Goal: Task Accomplishment & Management: Complete application form

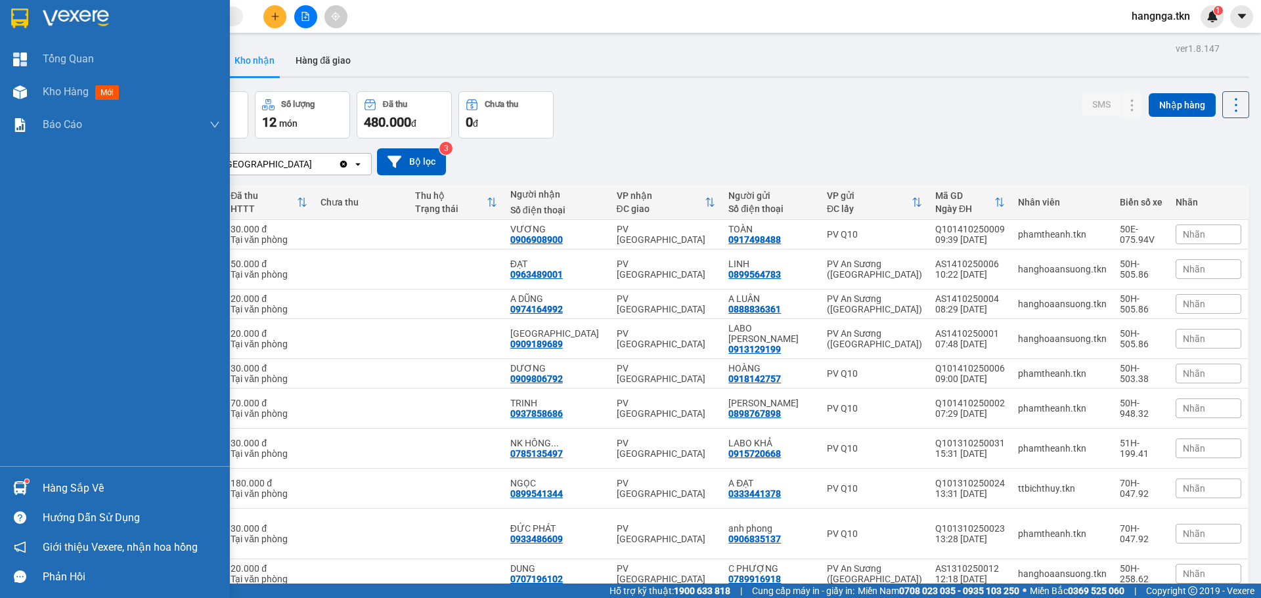
click at [27, 486] on div at bounding box center [20, 488] width 23 height 23
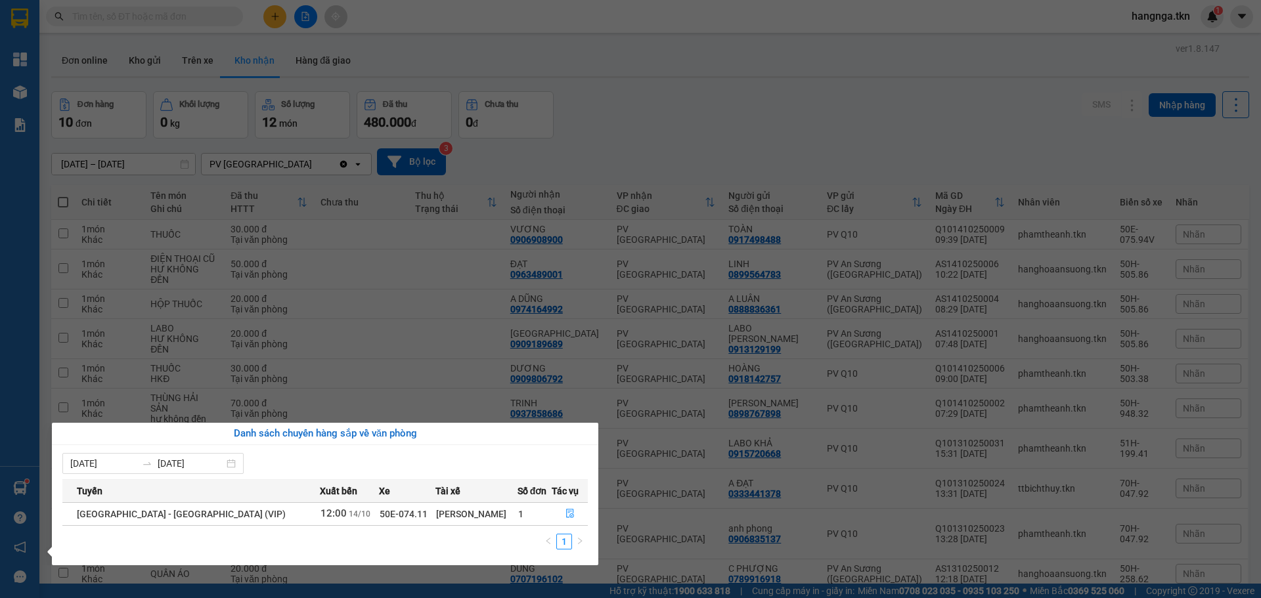
click at [311, 48] on section "Kết quả tìm kiếm ( 0 ) Bộ lọc No Data hangnga.tkn 1 Tổng Quan Kho hàng mới Báo …" at bounding box center [630, 299] width 1261 height 598
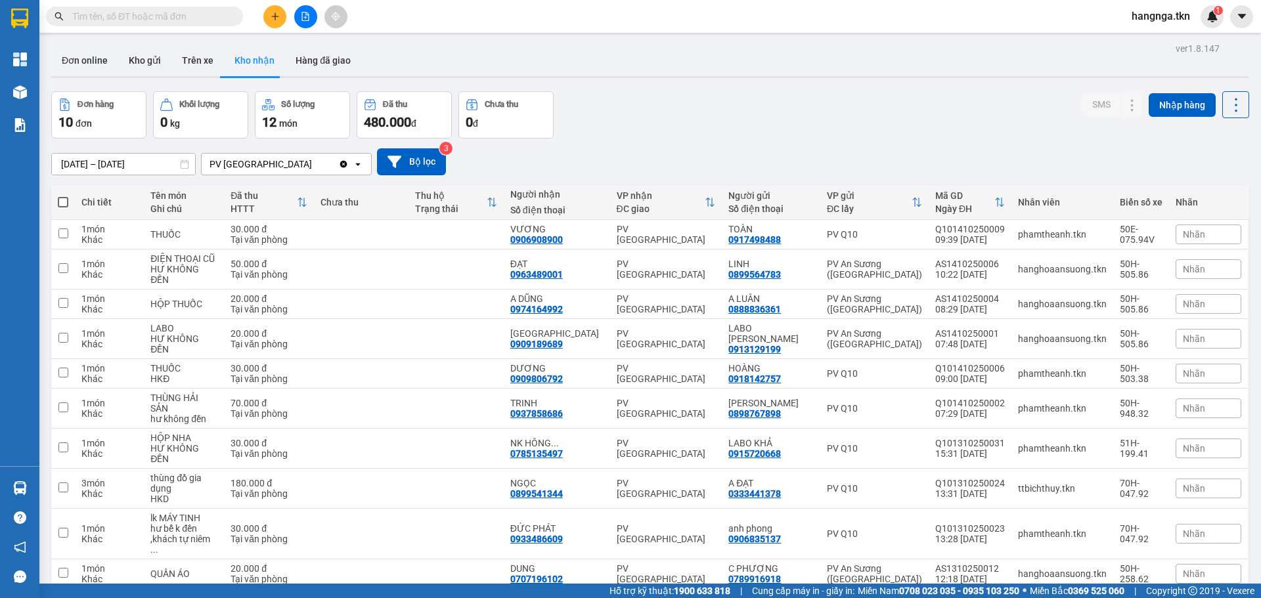
click at [280, 24] on button at bounding box center [274, 16] width 23 height 23
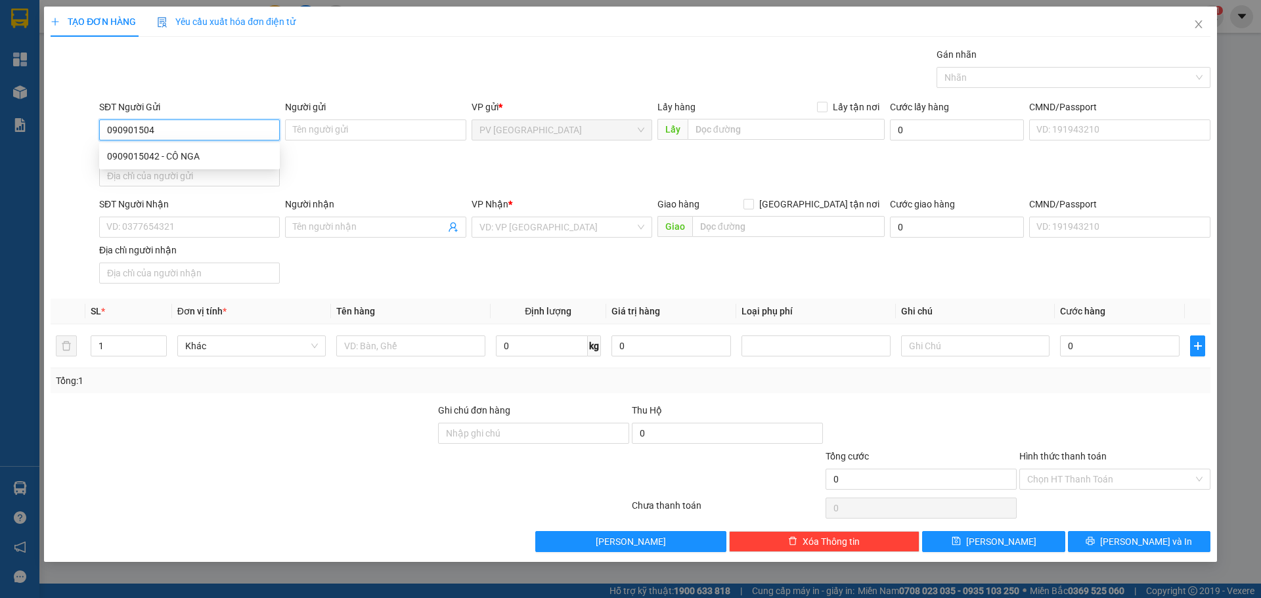
type input "0909015042"
click at [221, 155] on div "0909015042 - CÔ NGA" at bounding box center [189, 156] width 165 height 14
type input "CÔ NGA"
type input "0966163364"
type input "HẢO"
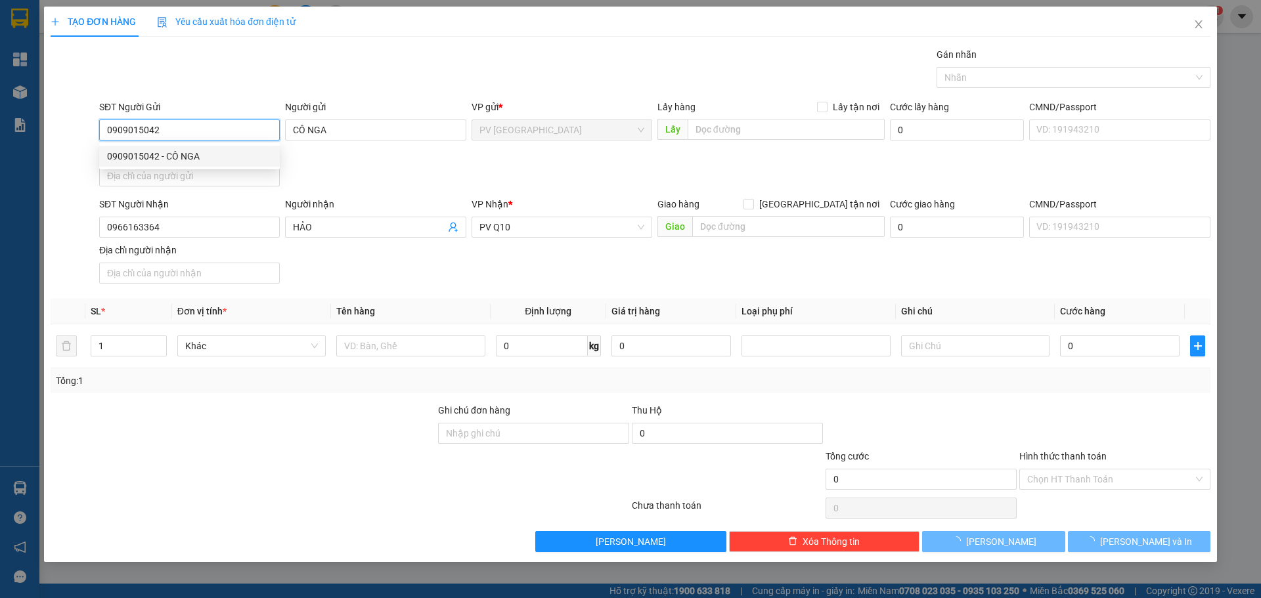
type input "30.000"
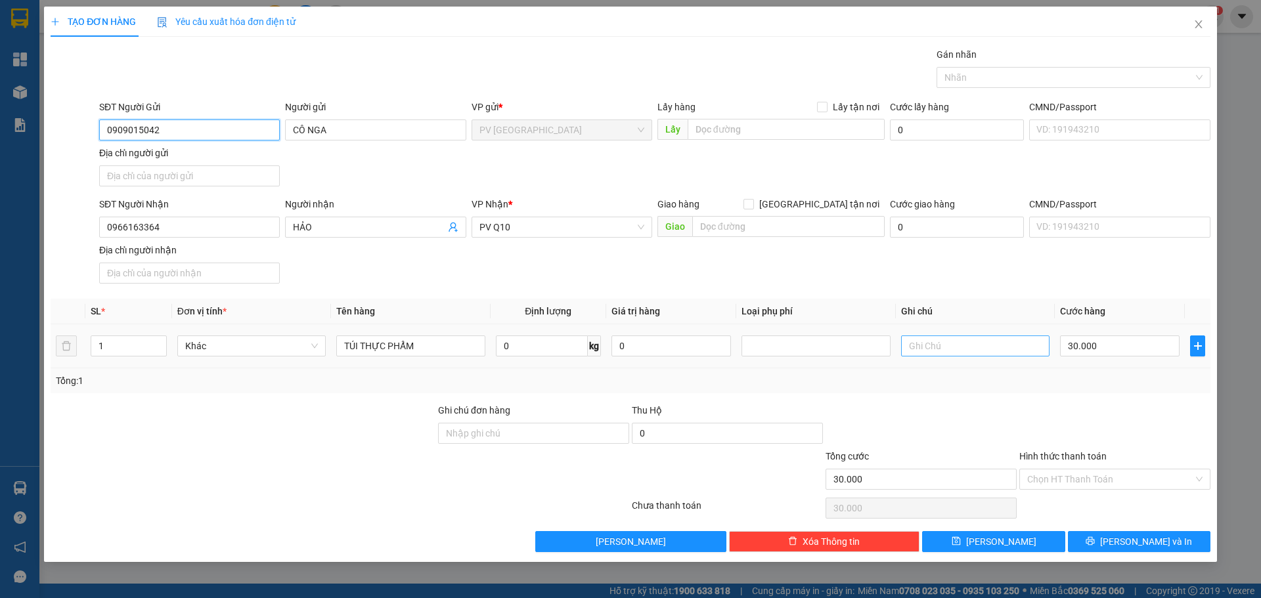
type input "0909015042"
click at [937, 340] on input "text" at bounding box center [975, 345] width 148 height 21
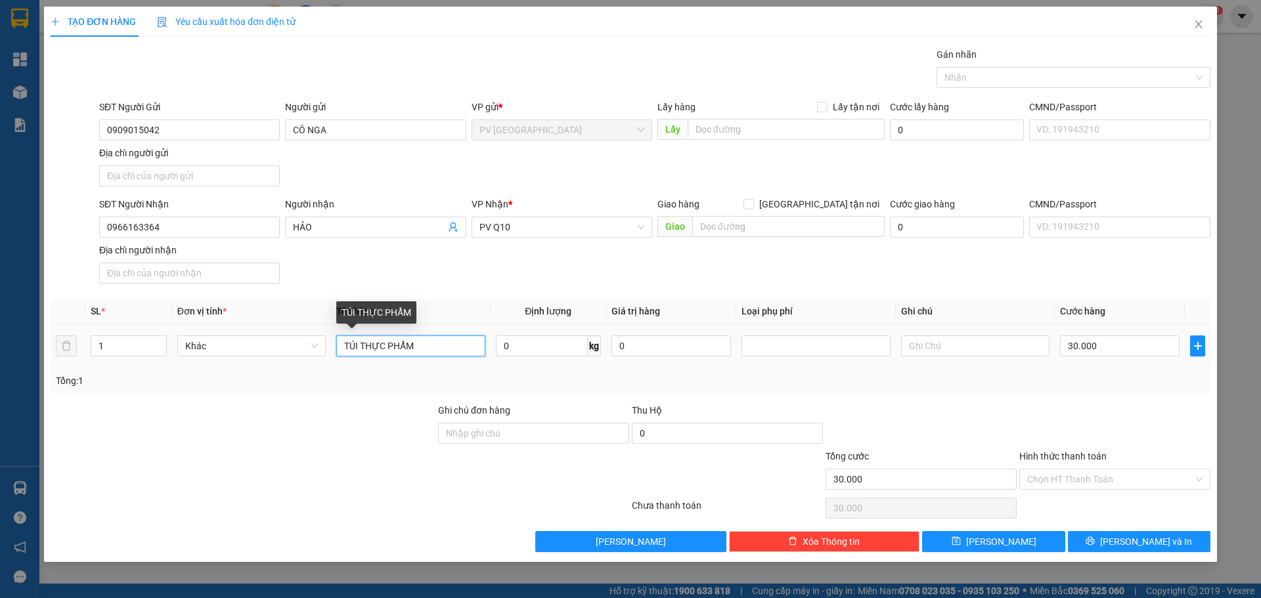
drag, startPoint x: 459, startPoint y: 351, endPoint x: 148, endPoint y: 373, distance: 311.3
click at [149, 374] on div "SL * Đơn vị tính * Tên hàng Định lượng Giá trị hàng Loại phụ phí Ghi chú Cước h…" at bounding box center [630, 346] width 1159 height 95
type input "qao"
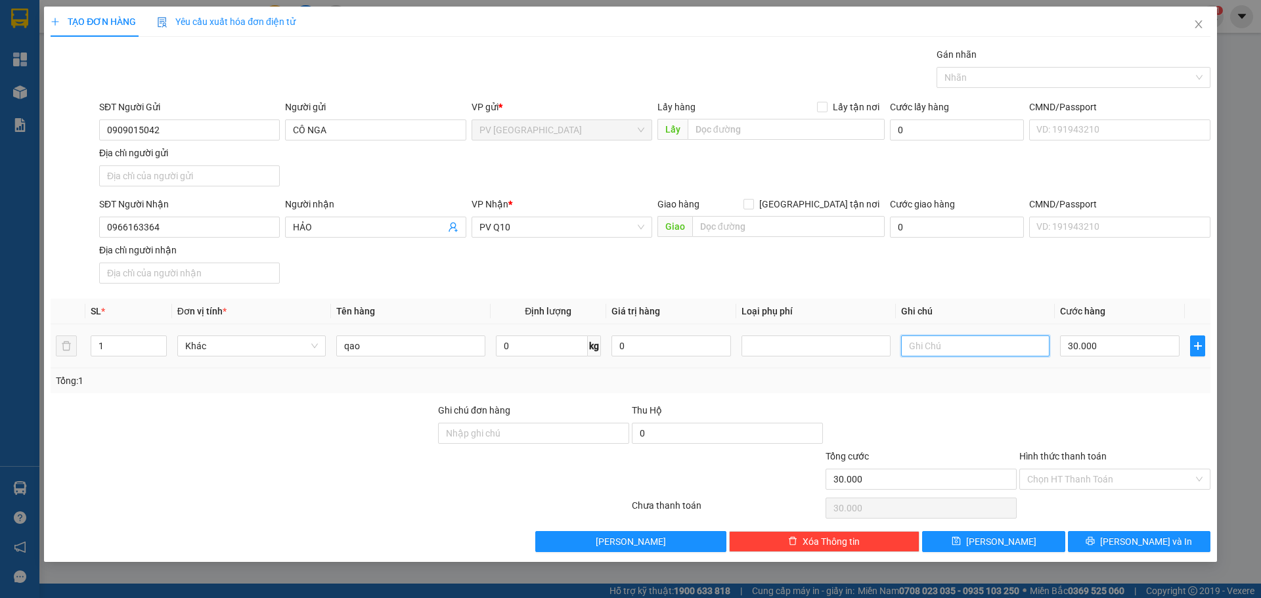
click at [942, 355] on input "text" at bounding box center [975, 345] width 148 height 21
type input "hư k đền"
click at [1086, 473] on input "Hình thức thanh toán" at bounding box center [1110, 479] width 166 height 20
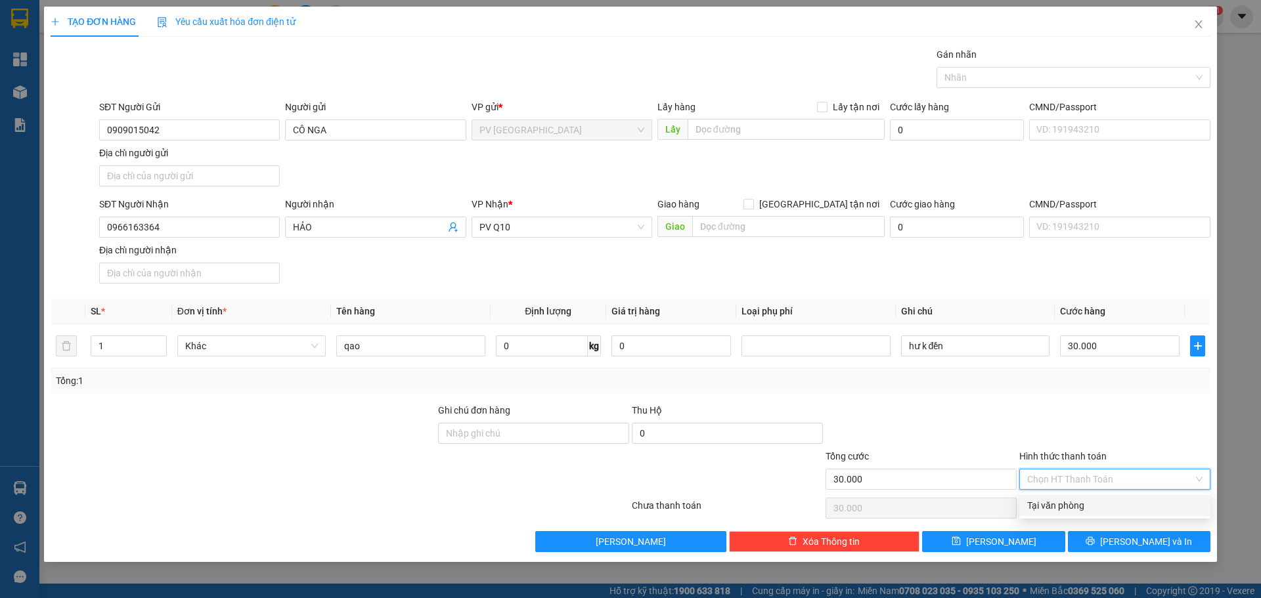
click at [1081, 506] on div "Tại văn phòng" at bounding box center [1114, 505] width 175 height 14
type input "0"
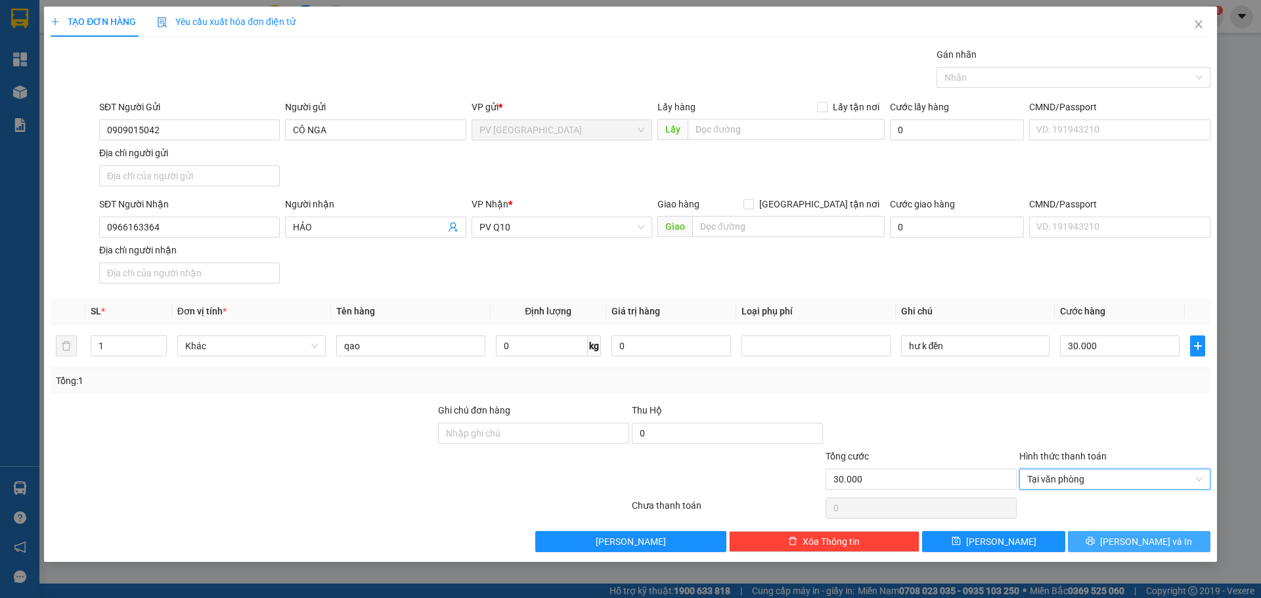
click at [1094, 539] on icon "printer" at bounding box center [1089, 540] width 9 height 9
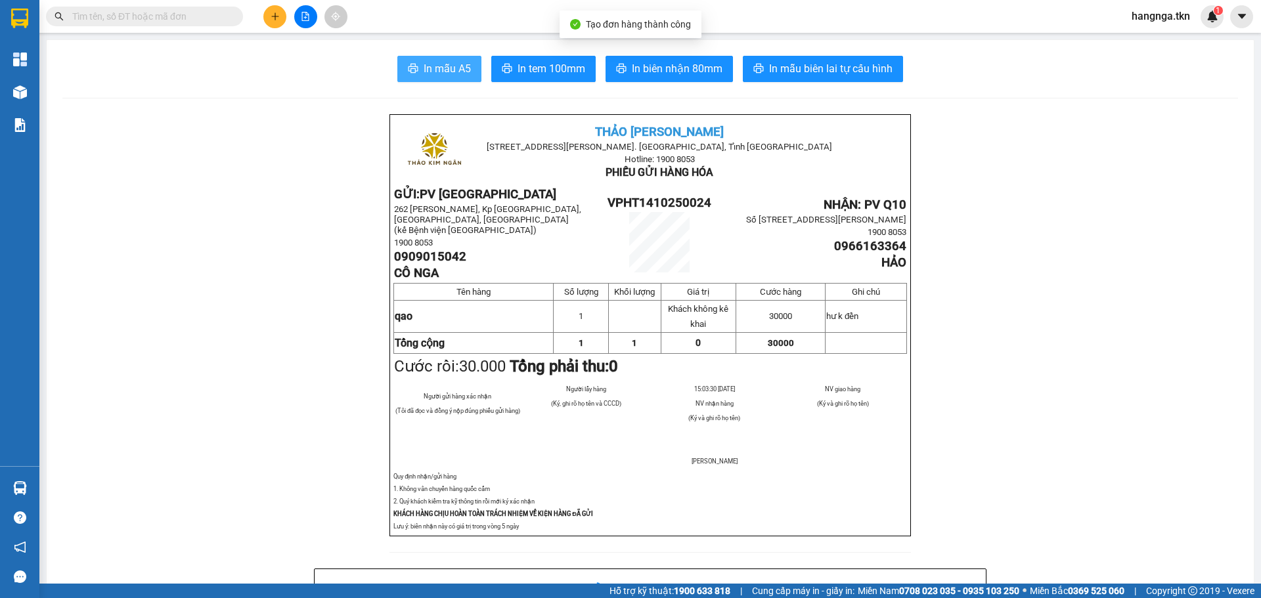
click at [447, 66] on span "In mẫu A5" at bounding box center [446, 68] width 47 height 16
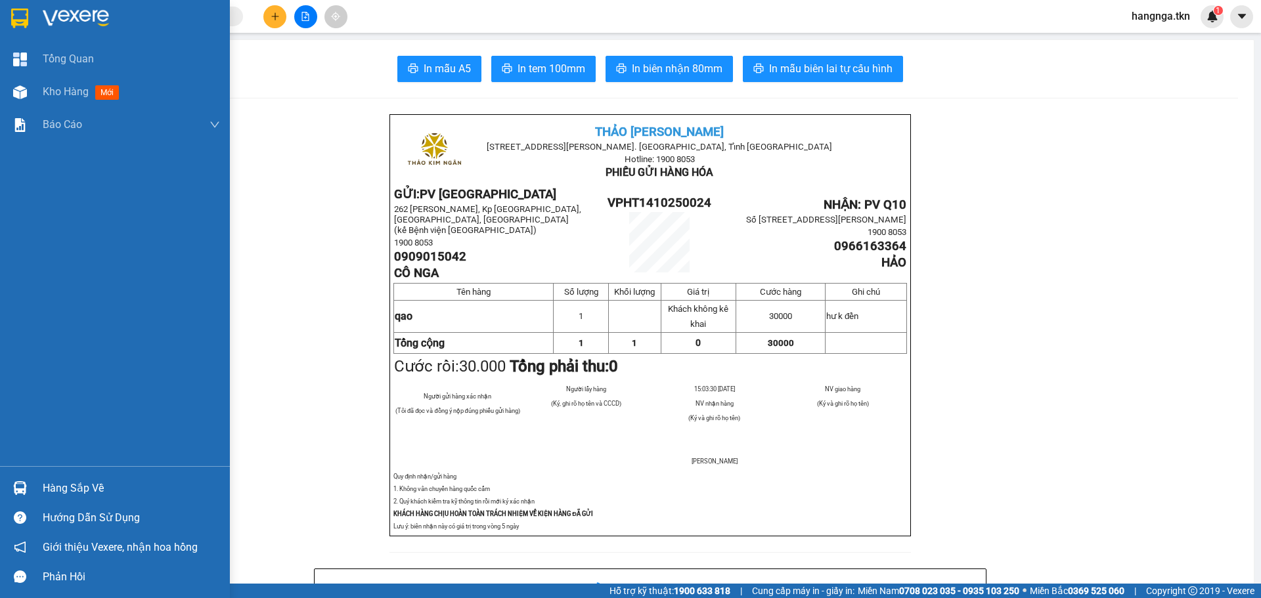
click at [49, 486] on div "Hàng sắp về" at bounding box center [131, 489] width 177 height 20
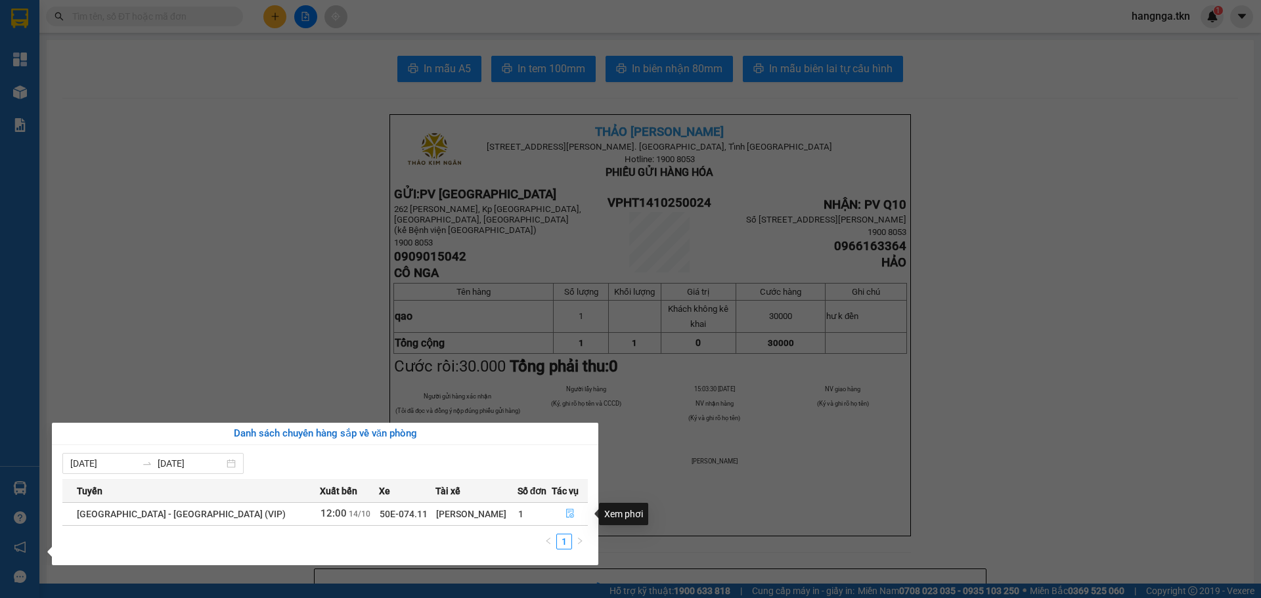
click at [556, 514] on button "button" at bounding box center [569, 514] width 35 height 21
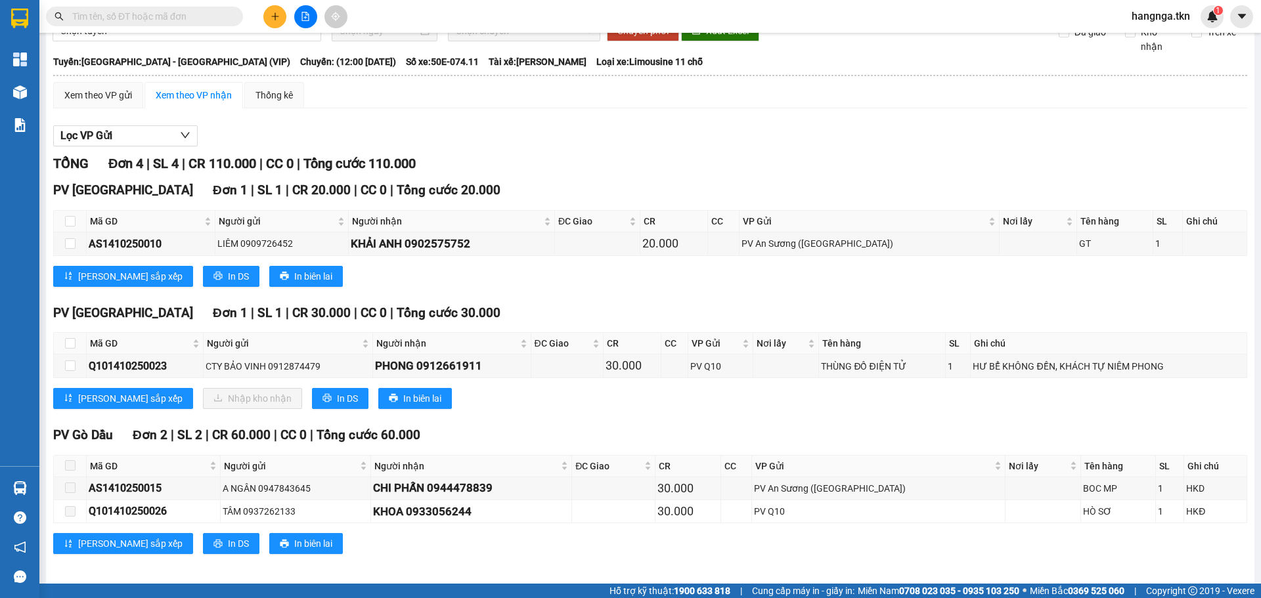
scroll to position [60, 0]
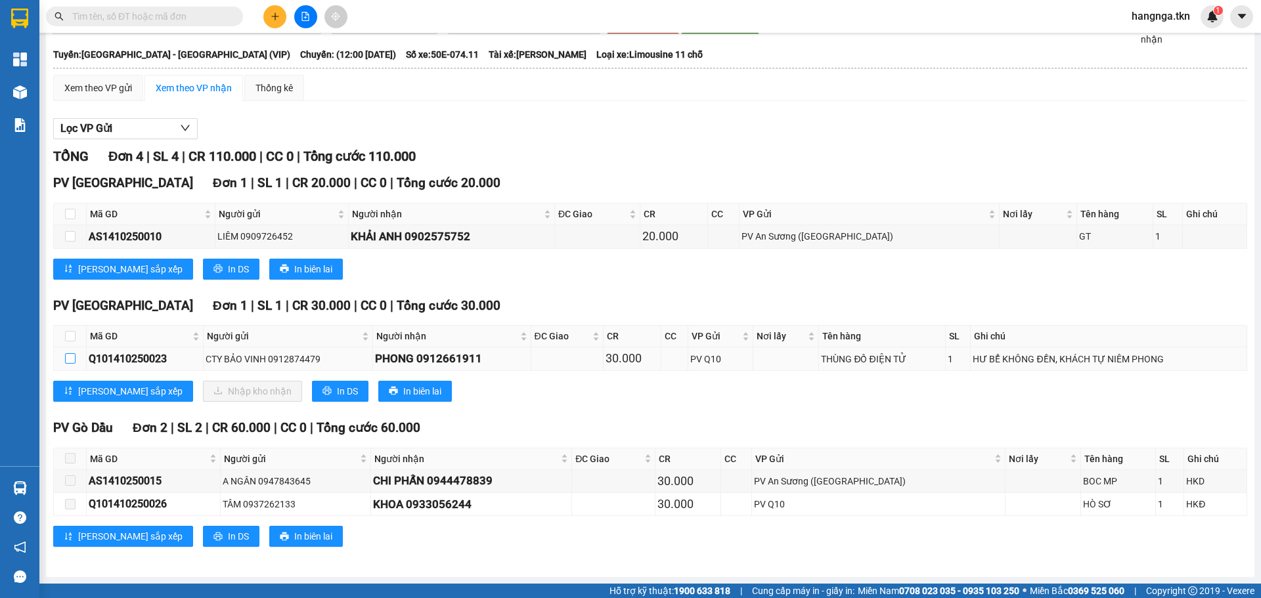
click at [70, 361] on input "checkbox" at bounding box center [70, 358] width 11 height 11
checkbox input "true"
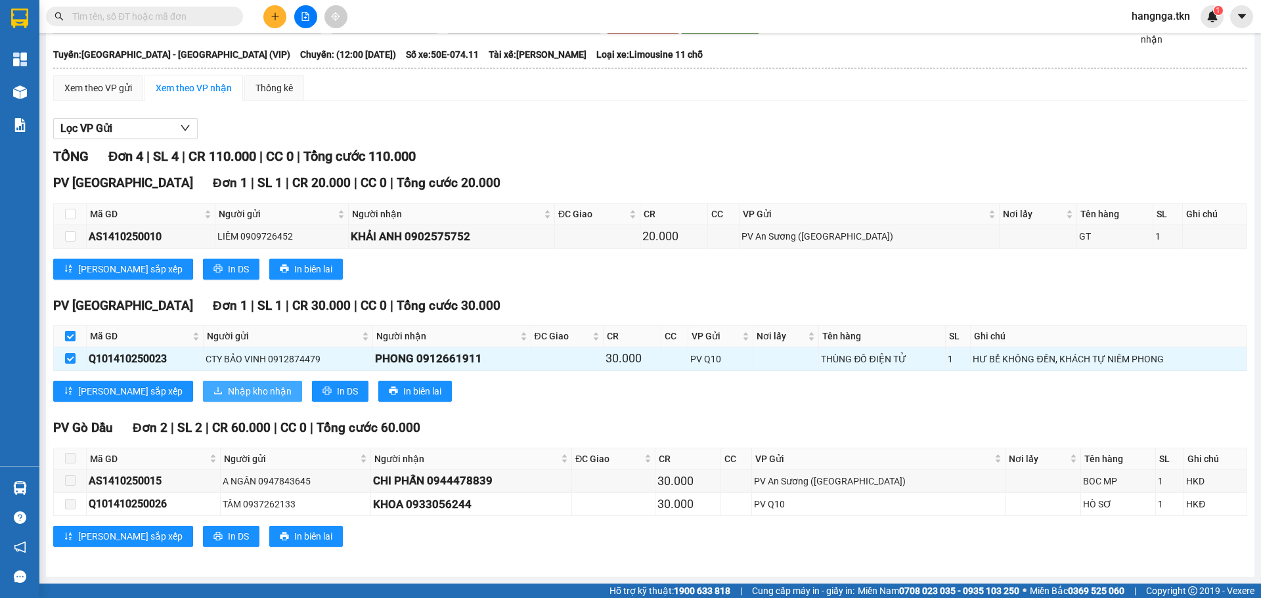
click at [228, 389] on span "Nhập kho nhận" at bounding box center [260, 391] width 64 height 14
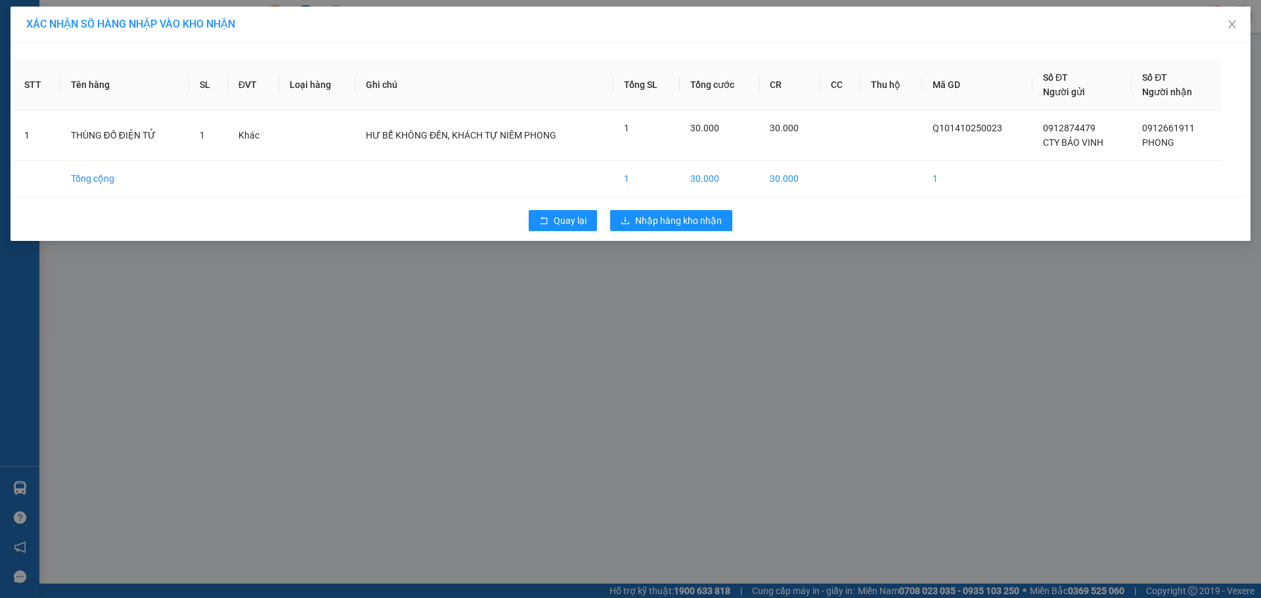
click at [672, 234] on div "Quay lại Nhập hàng kho nhận" at bounding box center [630, 221] width 1233 height 34
click at [681, 221] on span "Nhập hàng kho nhận" at bounding box center [678, 220] width 87 height 14
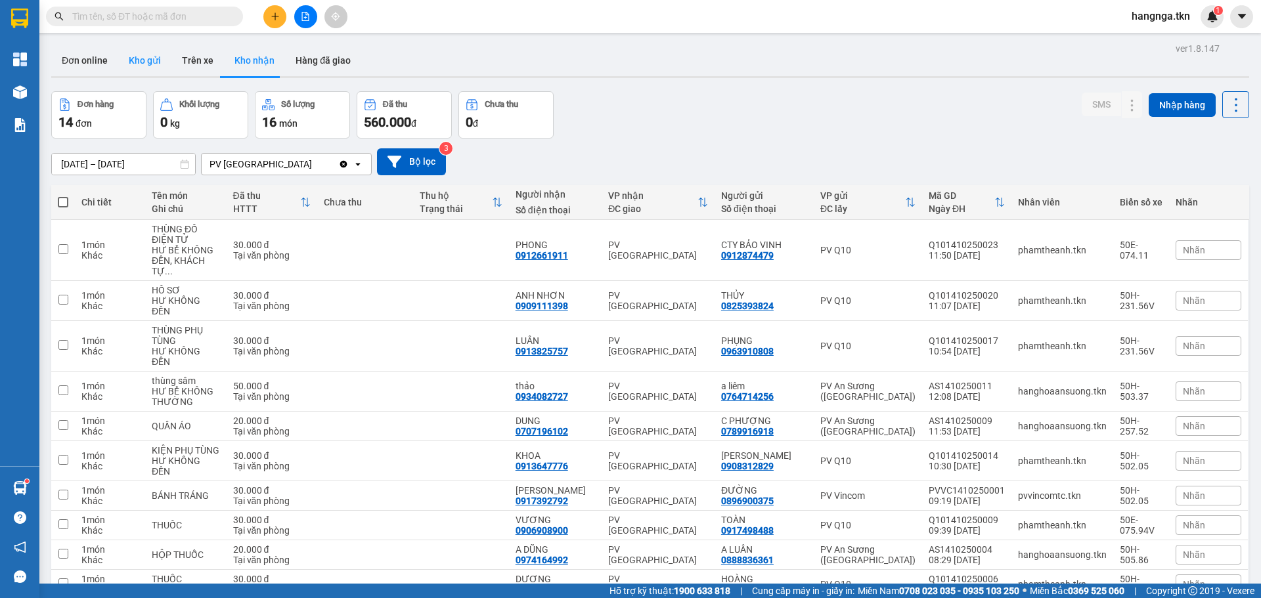
click at [150, 62] on button "Kho gửi" at bounding box center [144, 61] width 53 height 32
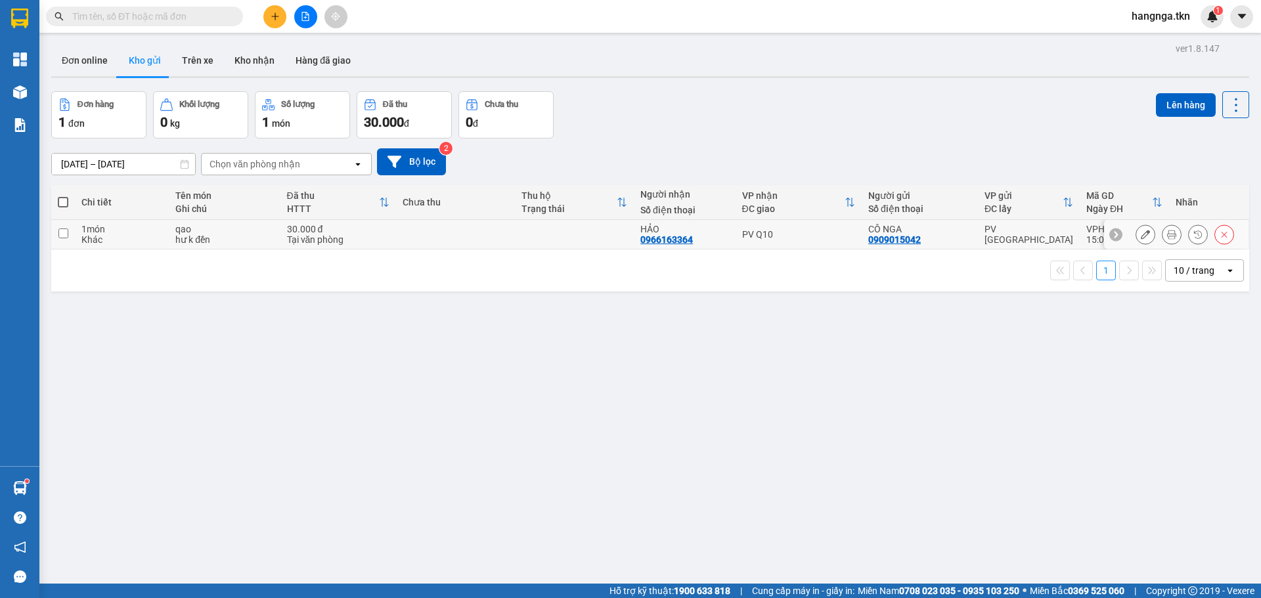
click at [158, 229] on div "1 món" at bounding box center [121, 229] width 81 height 11
checkbox input "true"
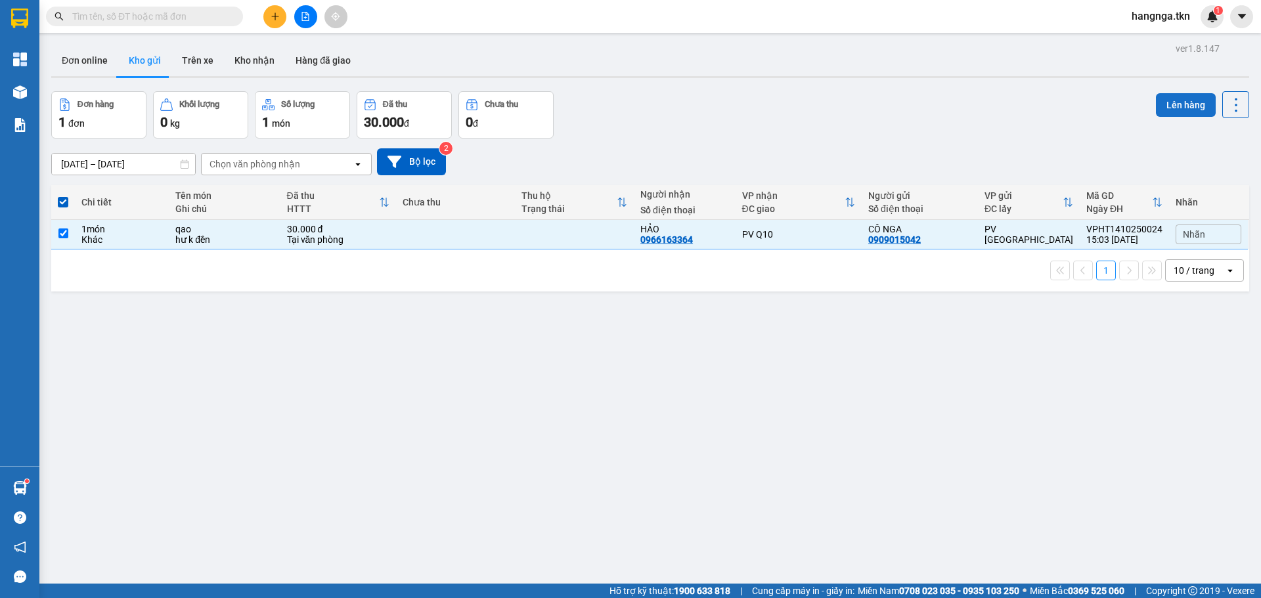
click at [1170, 110] on button "Lên hàng" at bounding box center [1186, 105] width 60 height 24
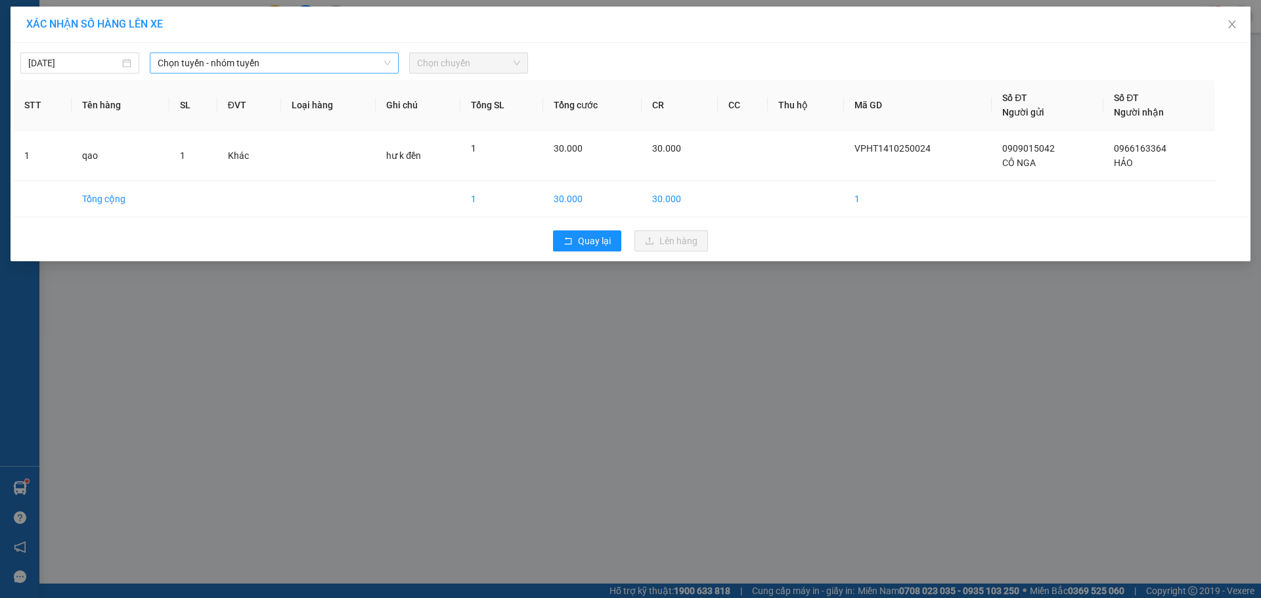
click at [303, 68] on span "Chọn tuyến - nhóm tuyến" at bounding box center [274, 63] width 233 height 20
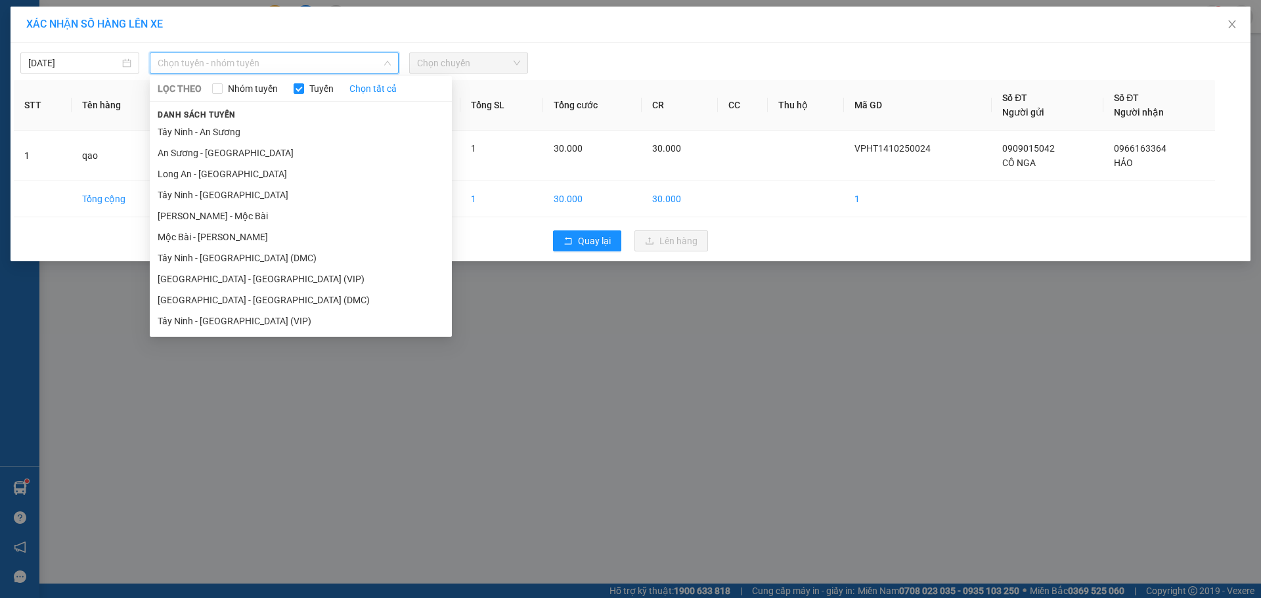
click at [264, 318] on li "Tây Ninh - [GEOGRAPHIC_DATA] (VIP)" at bounding box center [301, 321] width 302 height 21
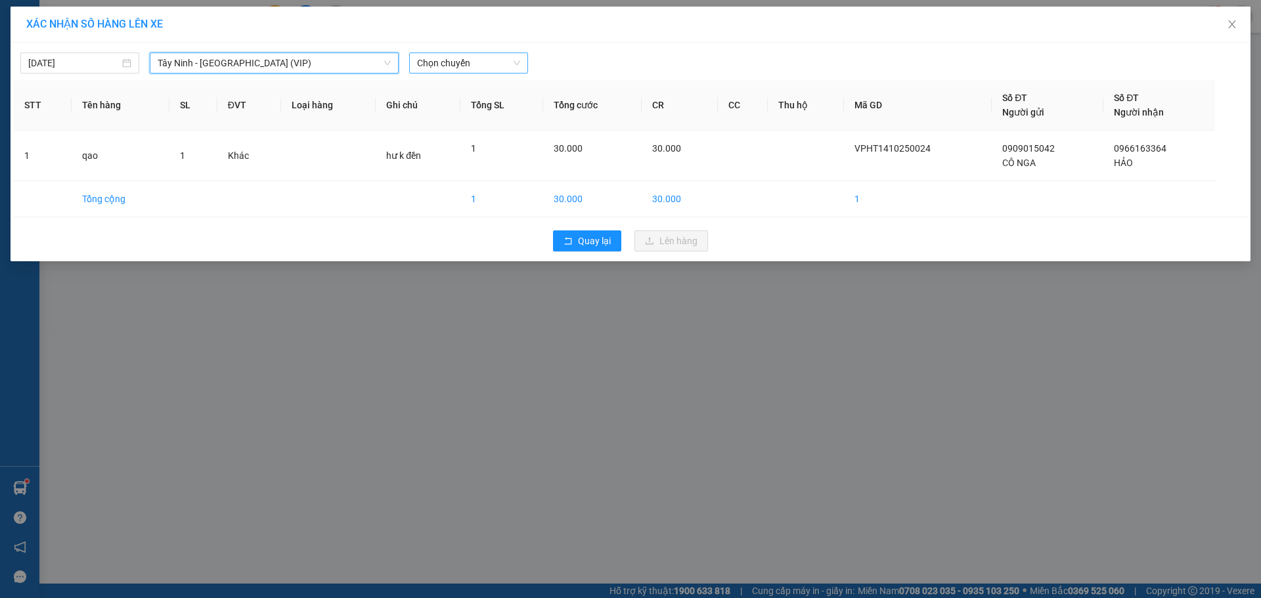
click at [469, 61] on span "Chọn chuyến" at bounding box center [468, 63] width 103 height 20
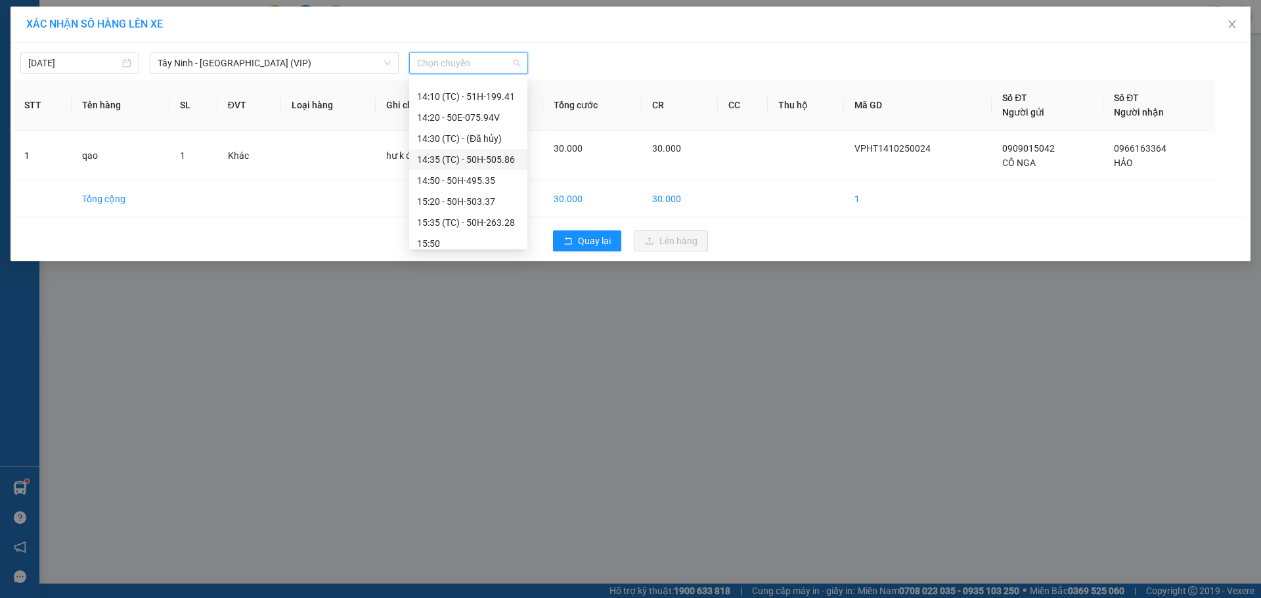
scroll to position [1045, 0]
click at [472, 156] on div "14:50 - 50H-495.35" at bounding box center [468, 157] width 102 height 14
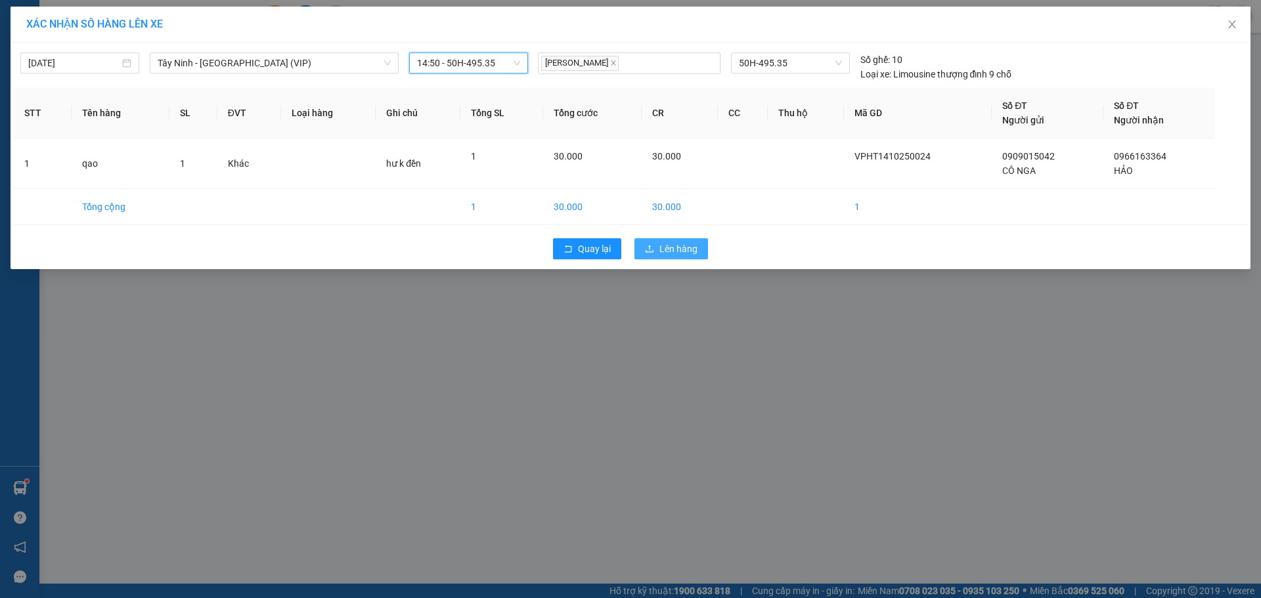
click at [672, 252] on span "Lên hàng" at bounding box center [678, 249] width 38 height 14
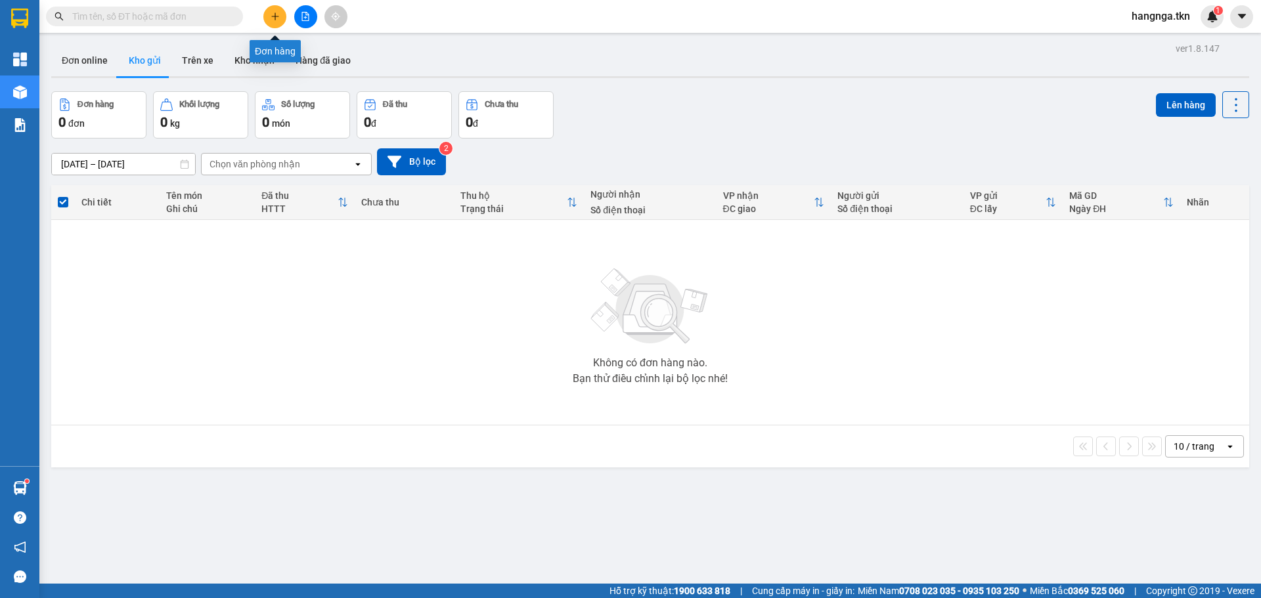
click at [268, 26] on button at bounding box center [274, 16] width 23 height 23
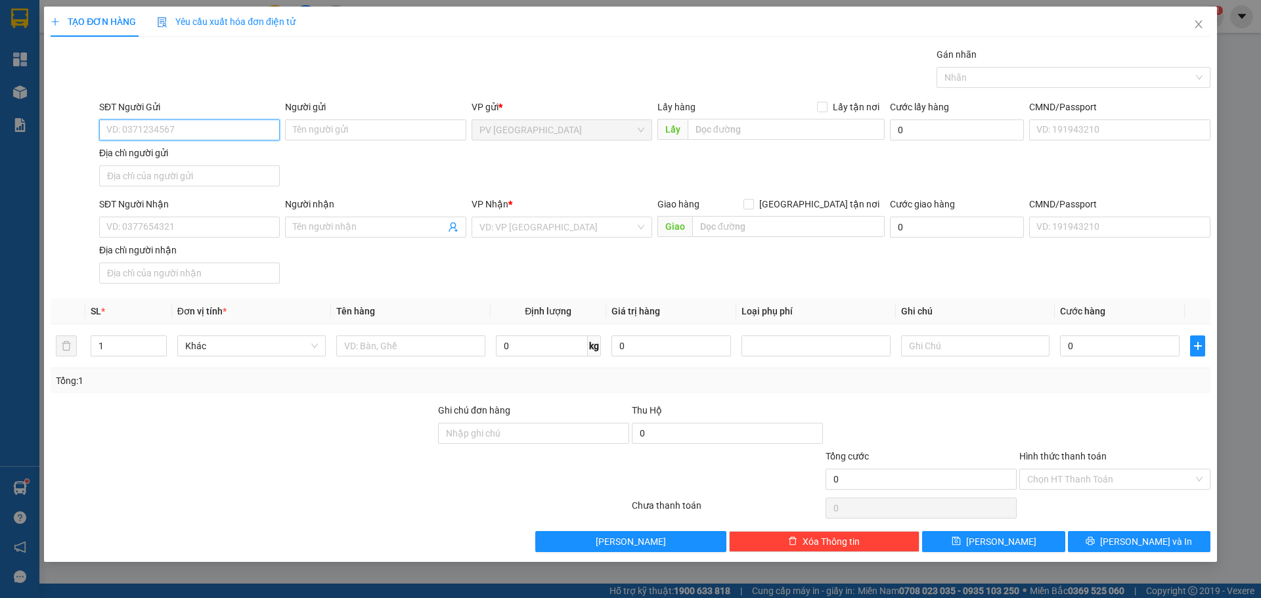
click at [221, 126] on input "SĐT Người Gửi" at bounding box center [189, 129] width 181 height 21
click at [193, 148] on div "0937375096 - YẾN" at bounding box center [189, 156] width 181 height 21
type input "0937375096"
type input "YẾN"
type input "0918743357"
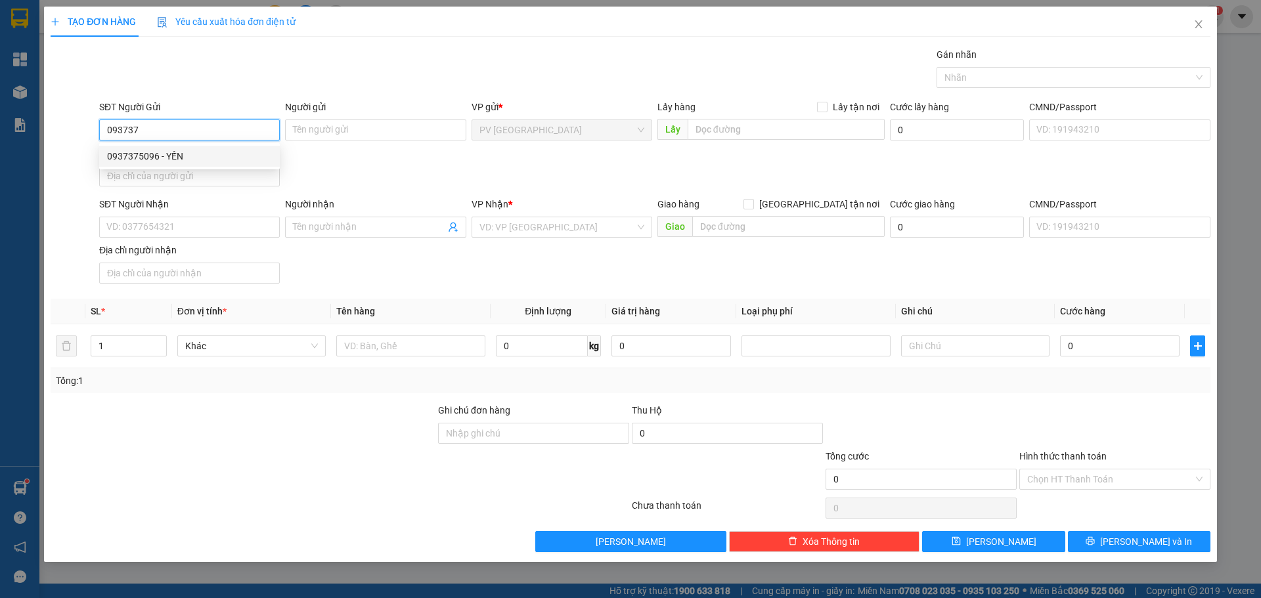
type input "KIỆT"
type input "20.000"
type input "0937375096"
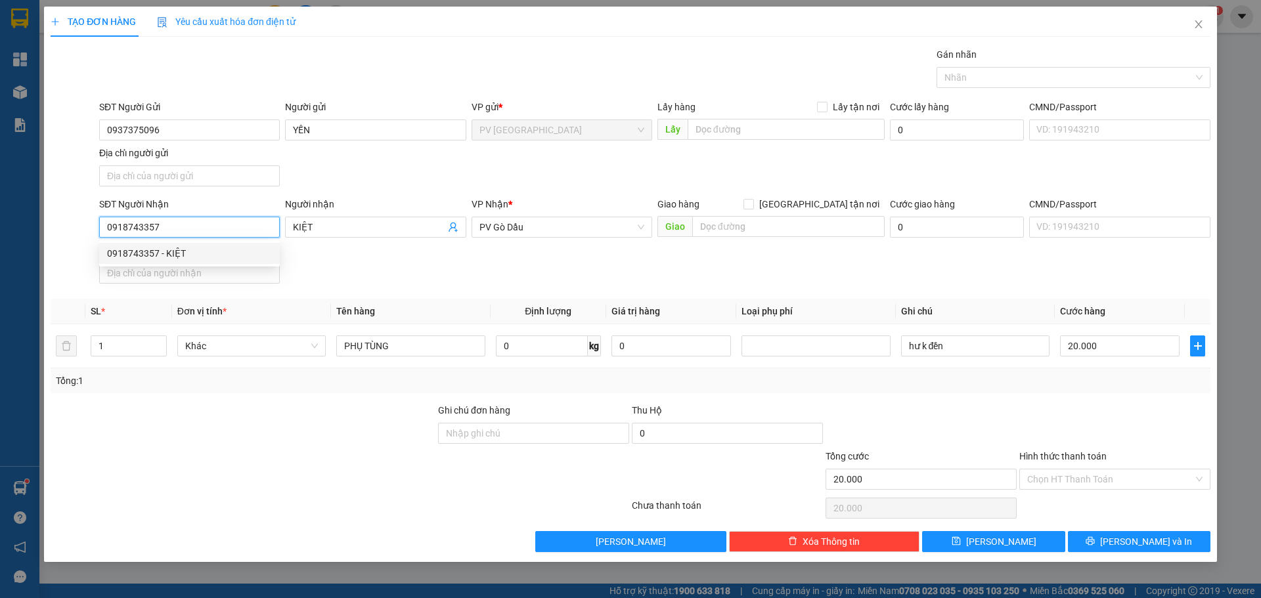
drag, startPoint x: 208, startPoint y: 231, endPoint x: 106, endPoint y: 236, distance: 102.5
click at [112, 234] on input "0918743357" at bounding box center [189, 227] width 181 height 21
click at [181, 227] on input "0918743357" at bounding box center [189, 227] width 181 height 21
type input "0"
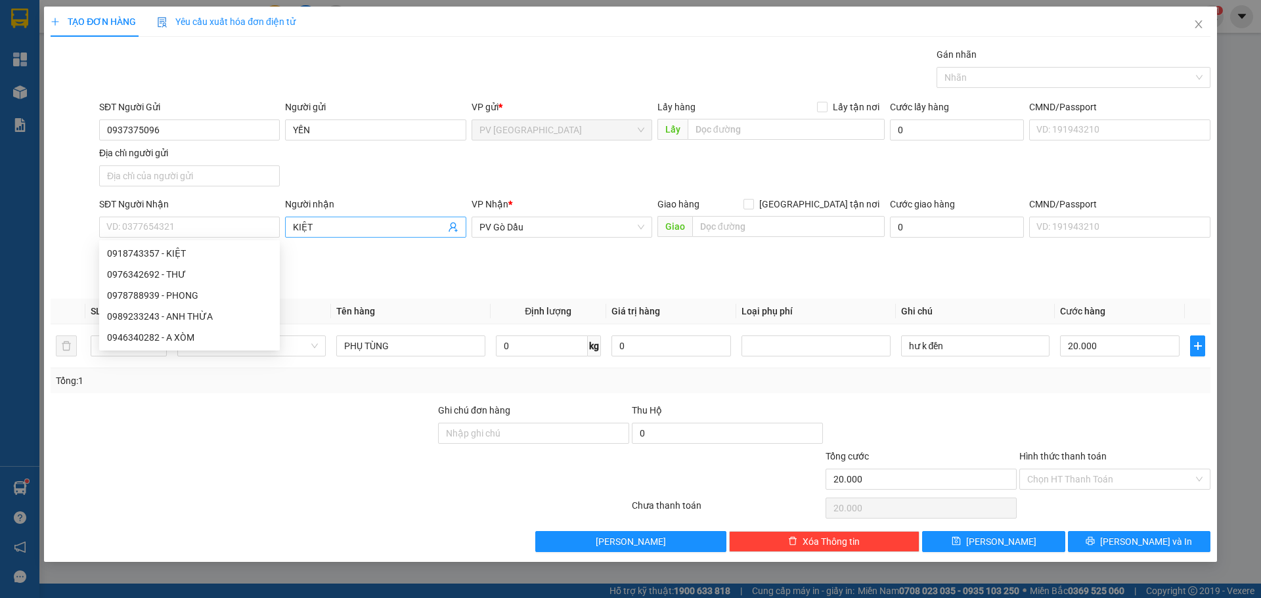
click at [351, 232] on input "KIỆT" at bounding box center [369, 227] width 152 height 14
type input "K"
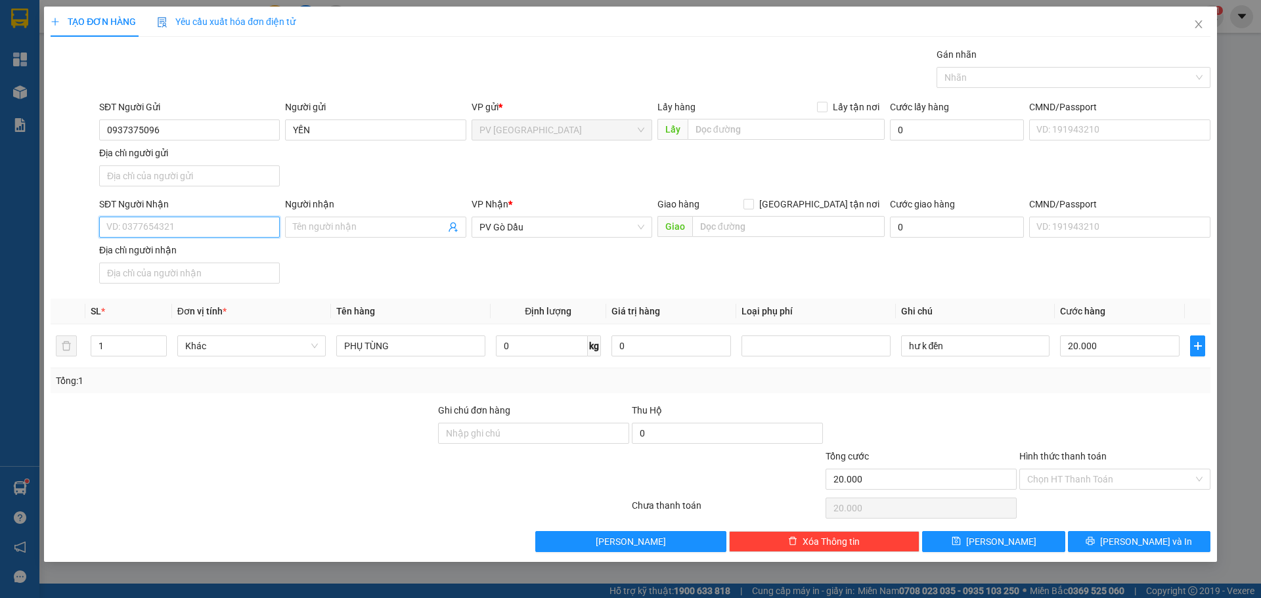
click at [213, 230] on input "SĐT Người Nhận" at bounding box center [189, 227] width 181 height 21
click at [214, 252] on div "0932333792 - ÚT PHỆT" at bounding box center [189, 253] width 165 height 14
type input "0932333792"
type input "ÚT PHỆT"
type input "50.000"
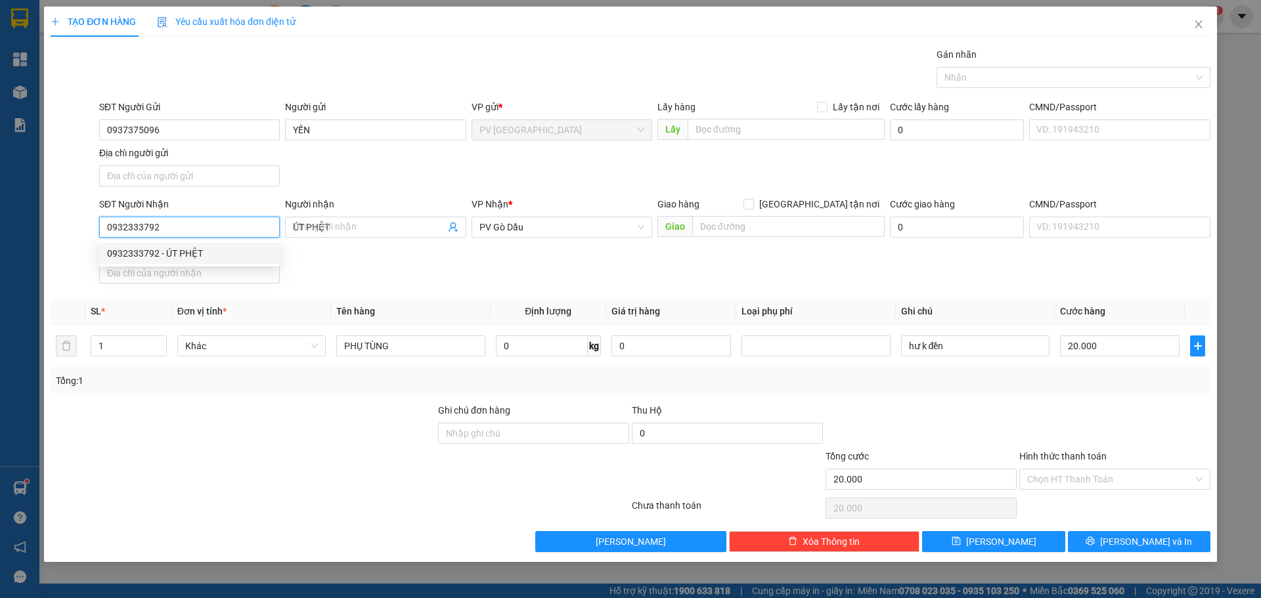
type input "50.000"
type input "0932333792"
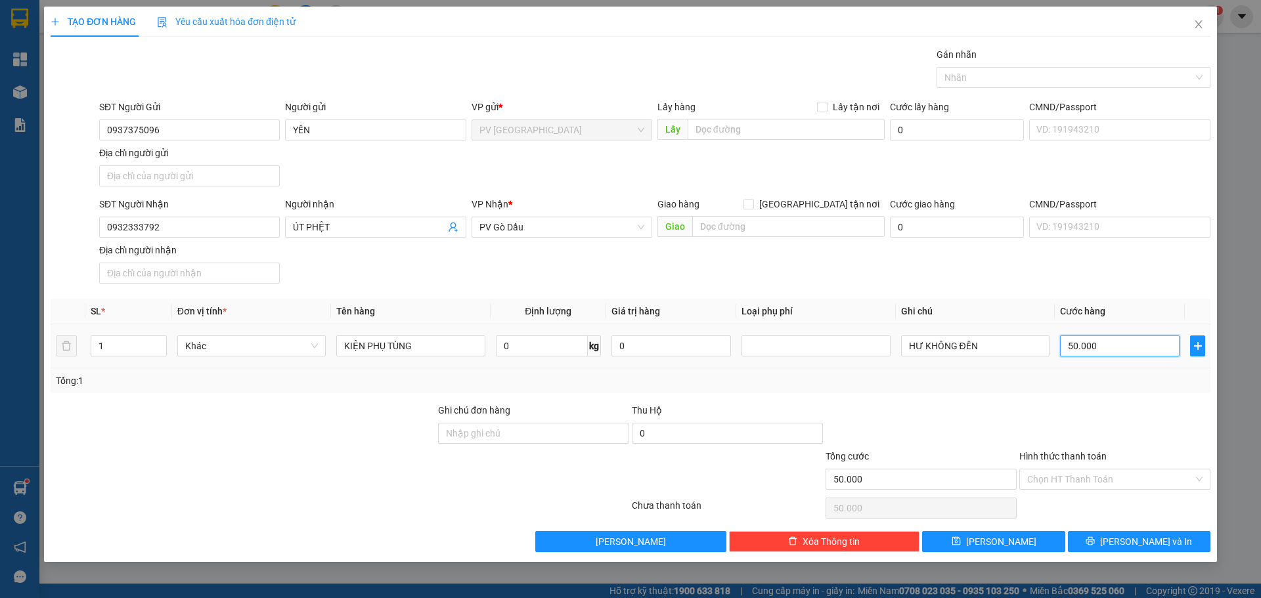
click at [1127, 348] on input "50.000" at bounding box center [1119, 345] width 119 height 21
type input "4"
type input "0"
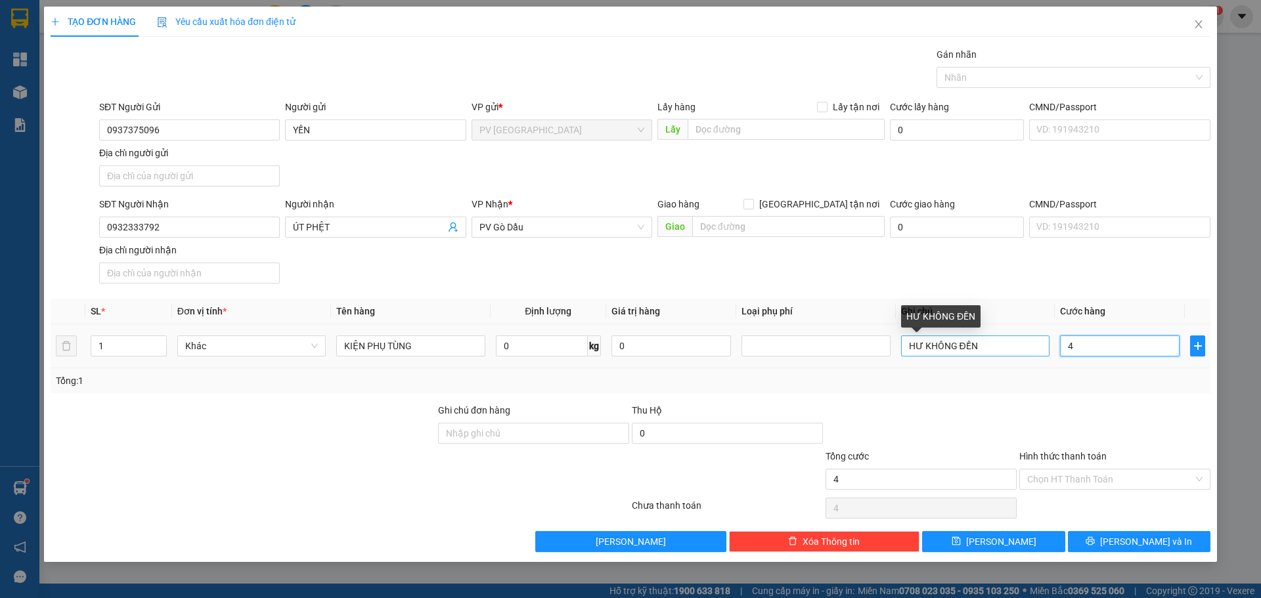
type input "0"
type input "30"
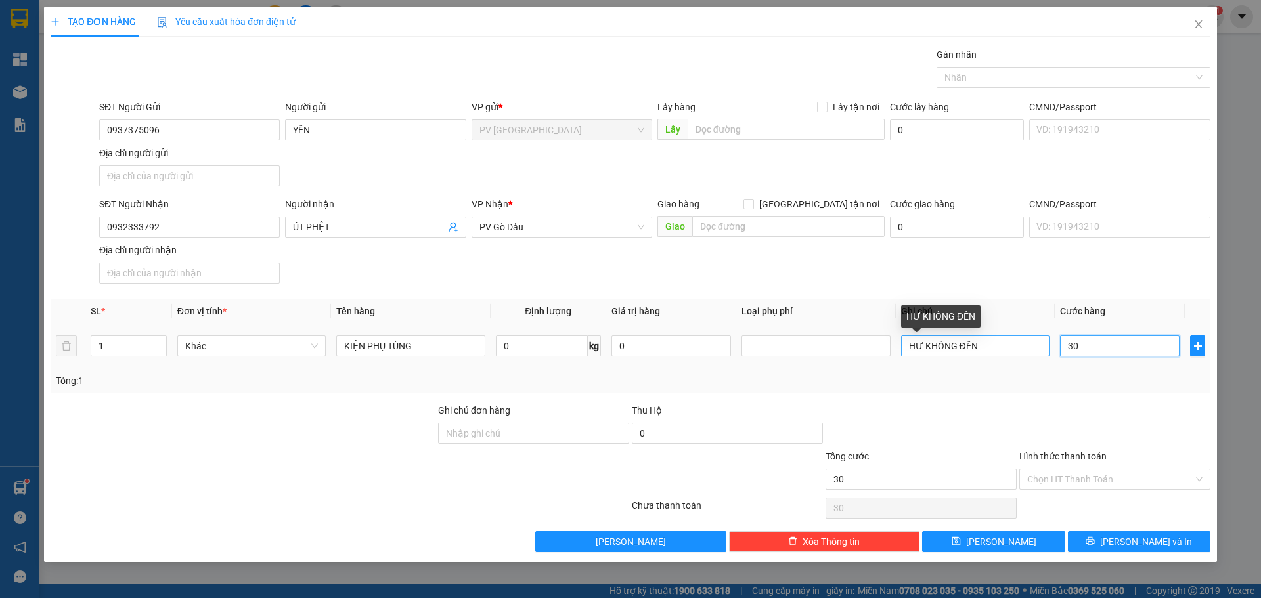
type input "300"
type input "3.000"
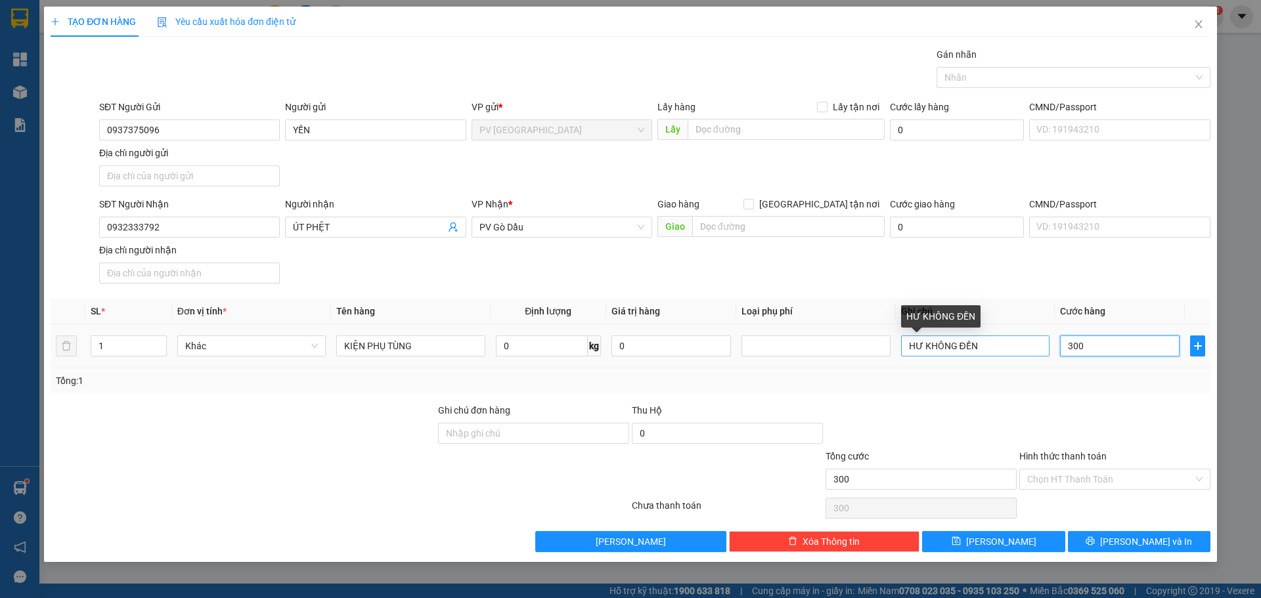
type input "3.000"
type input "30.000"
click at [1072, 471] on input "Hình thức thanh toán" at bounding box center [1110, 479] width 166 height 20
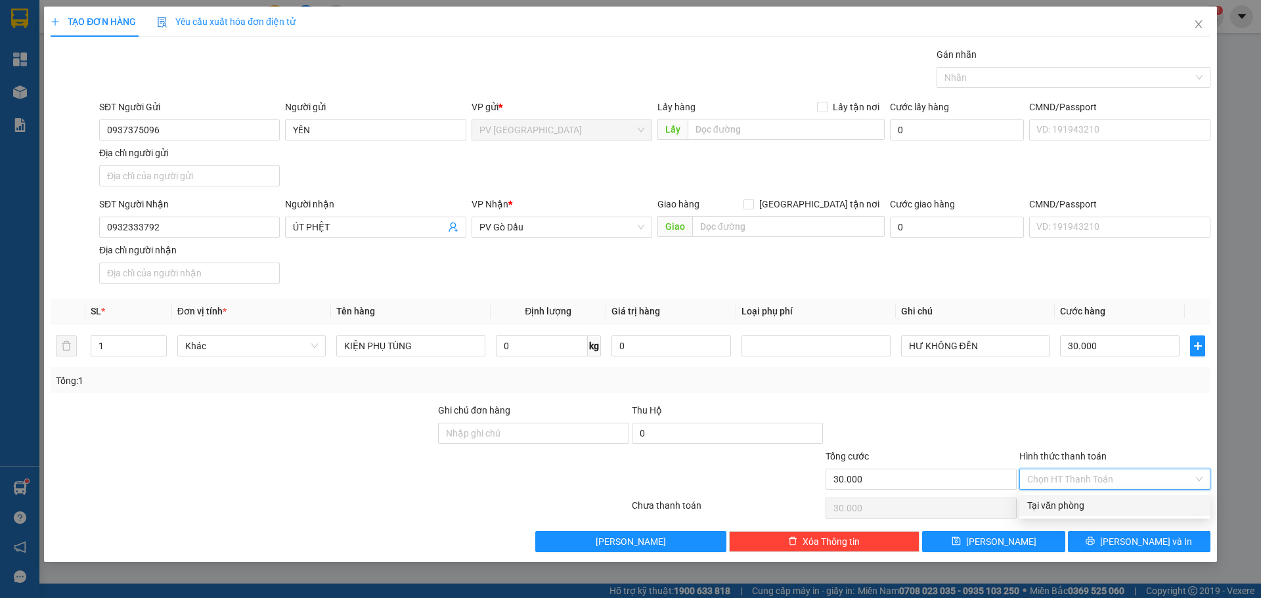
click at [1076, 506] on div "Tại văn phòng" at bounding box center [1114, 505] width 175 height 14
type input "0"
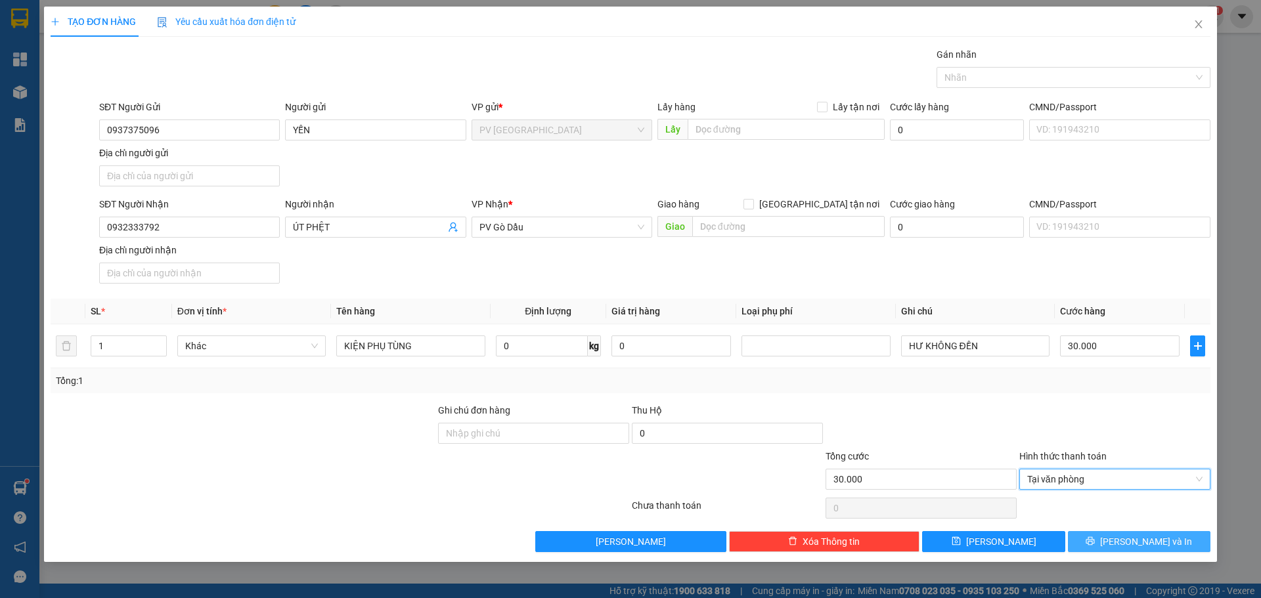
click at [1125, 542] on button "[PERSON_NAME] và In" at bounding box center [1139, 541] width 142 height 21
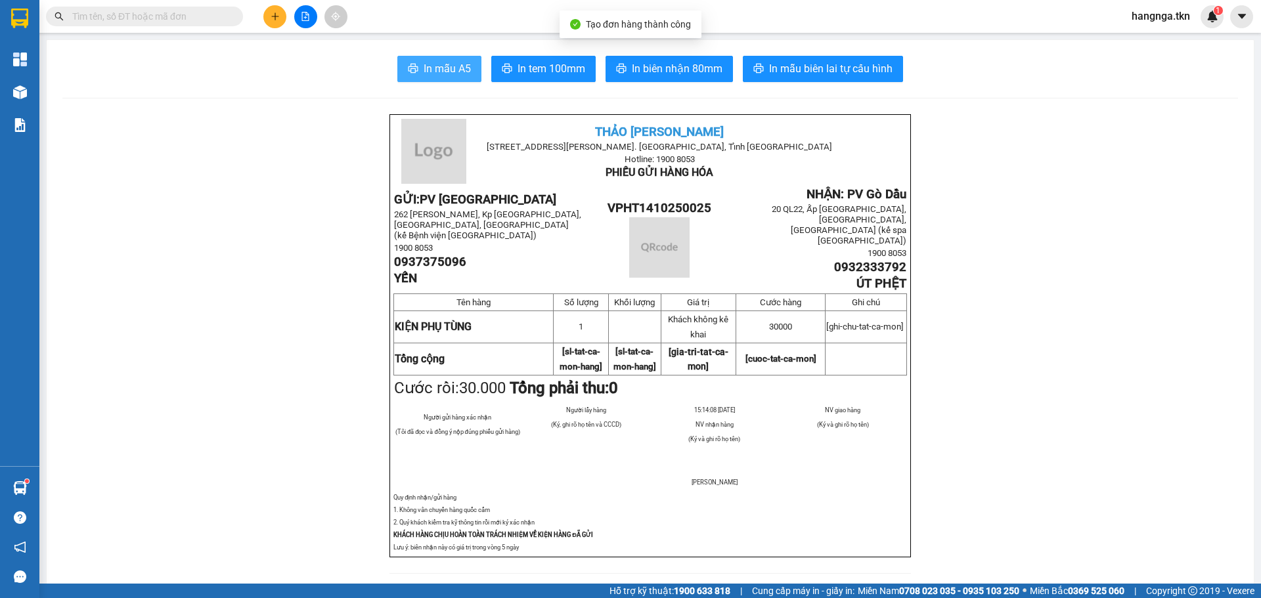
click at [446, 77] on button "In mẫu A5" at bounding box center [439, 69] width 84 height 26
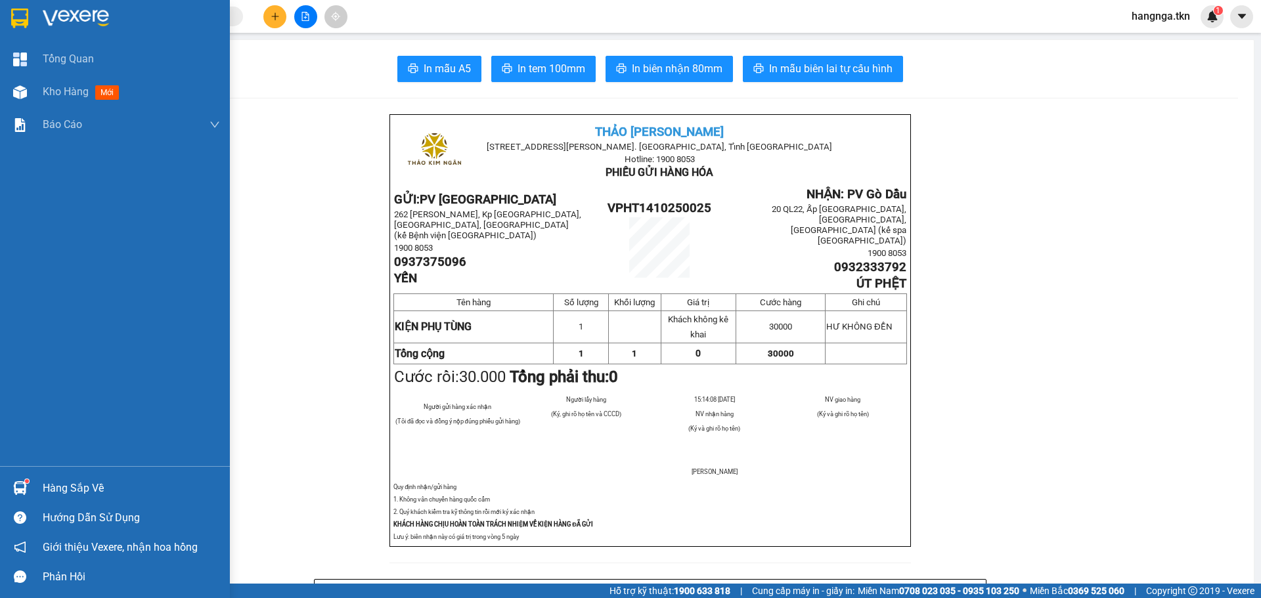
click at [13, 481] on img at bounding box center [20, 488] width 14 height 14
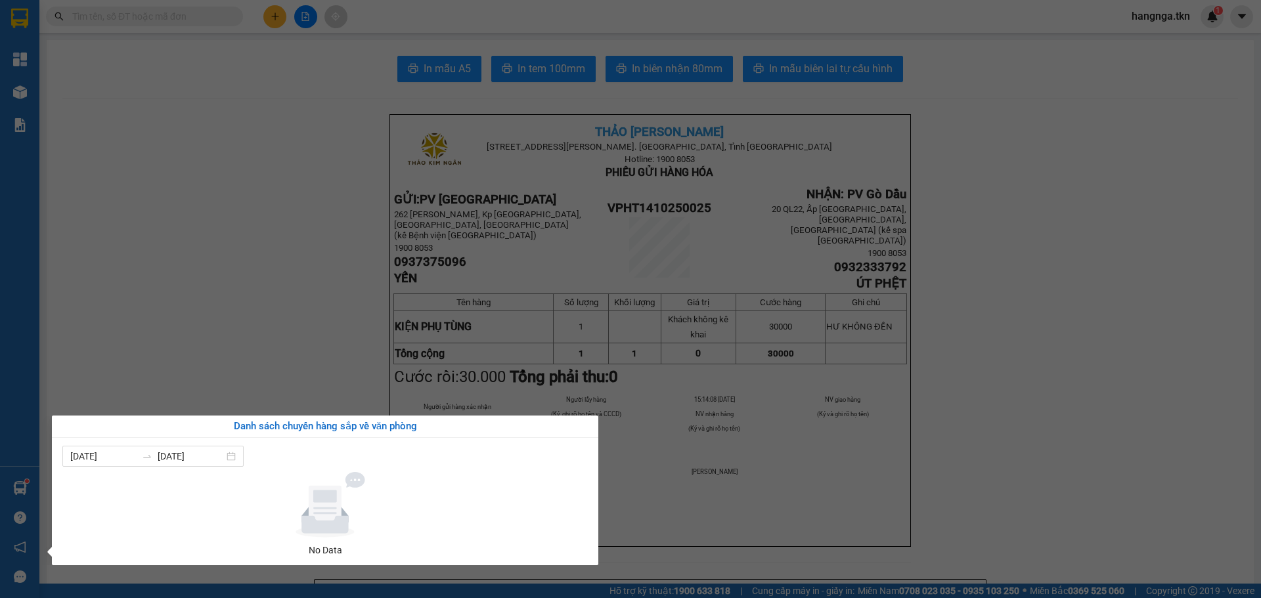
click at [228, 238] on section "Kết quả tìm kiếm ( 0 ) Bộ lọc No Data hangnga.tkn 1 Tổng Quan Kho hàng mới Báo …" at bounding box center [630, 299] width 1261 height 598
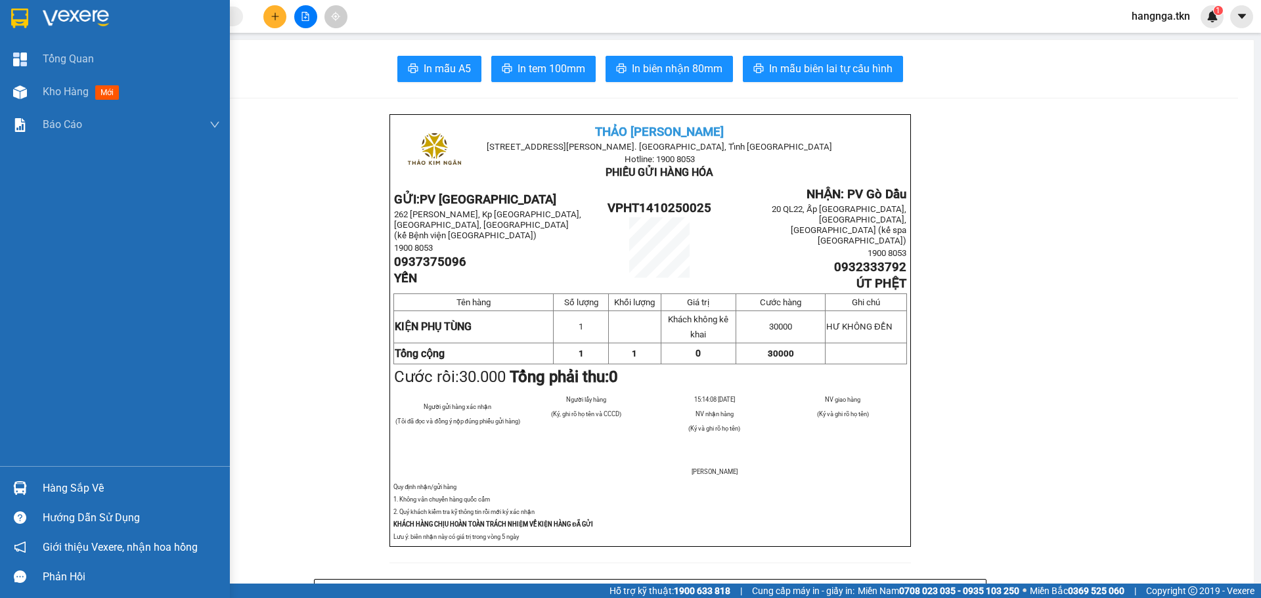
click at [36, 4] on div at bounding box center [115, 21] width 230 height 43
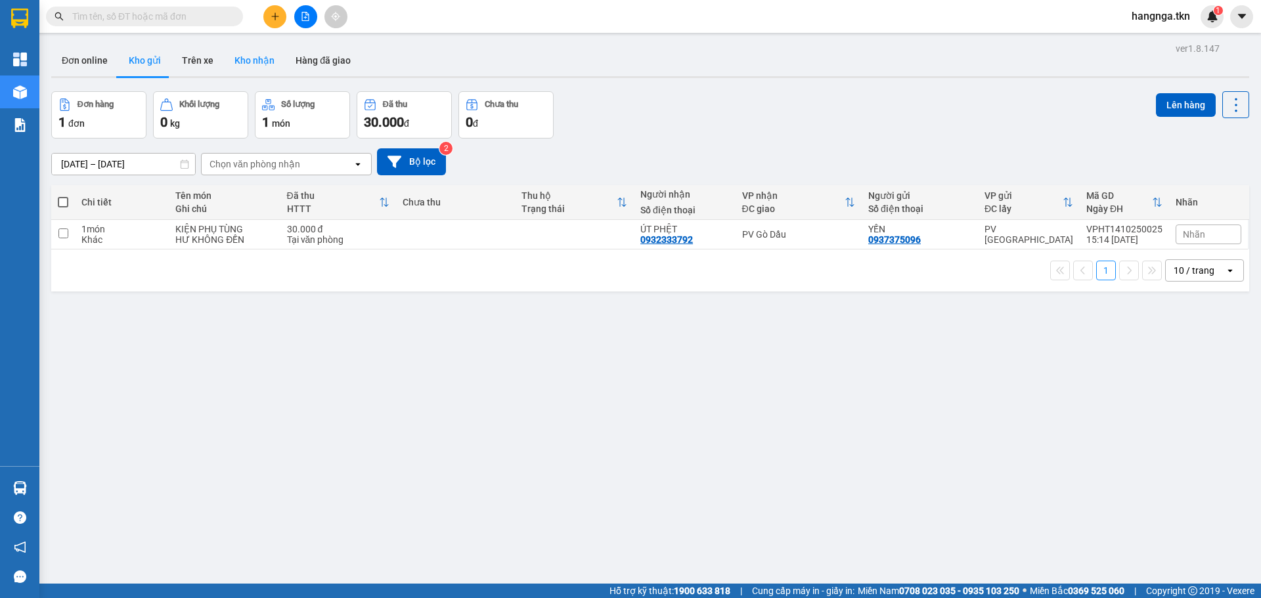
click at [251, 62] on button "Kho nhận" at bounding box center [254, 61] width 61 height 32
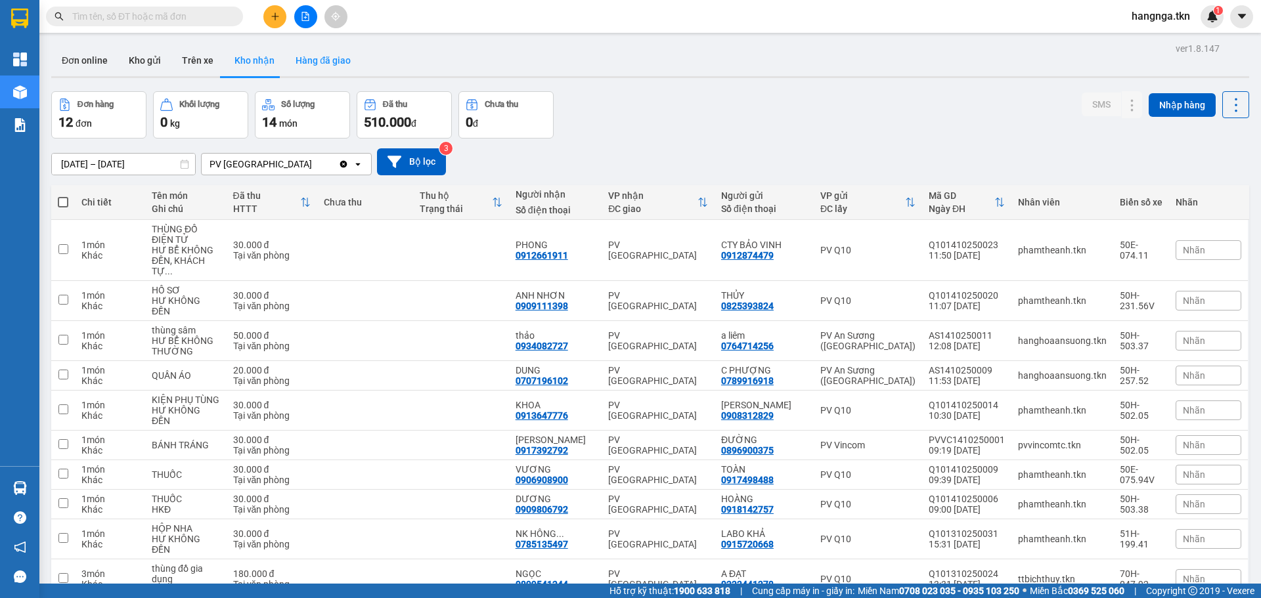
click at [331, 63] on button "Hàng đã giao" at bounding box center [323, 61] width 76 height 32
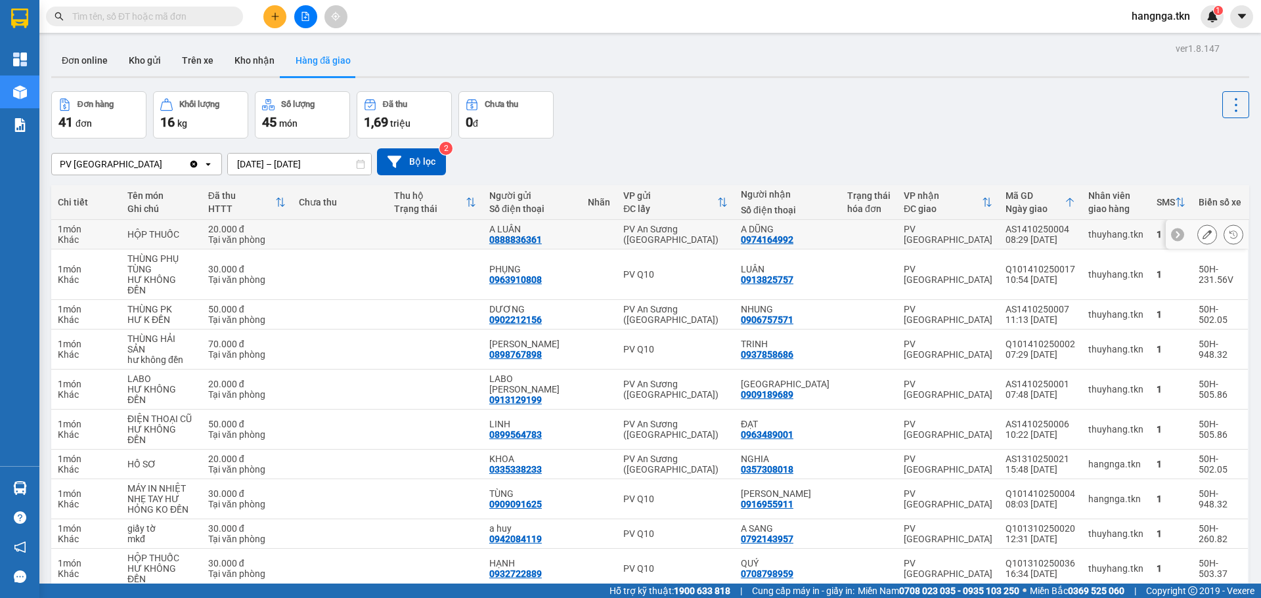
drag, startPoint x: 544, startPoint y: 240, endPoint x: 638, endPoint y: 127, distance: 147.4
click at [638, 127] on div "Đơn hàng 41 đơn Khối lượng 16 kg Số lượng 45 món Đã thu 1,69 triệu Chưa thu 0 đ" at bounding box center [650, 114] width 1198 height 47
drag, startPoint x: 575, startPoint y: 240, endPoint x: 515, endPoint y: 241, distance: 59.7
click at [515, 241] on div "A LUÂN 0888836361" at bounding box center [531, 234] width 85 height 21
copy div "0888836361"
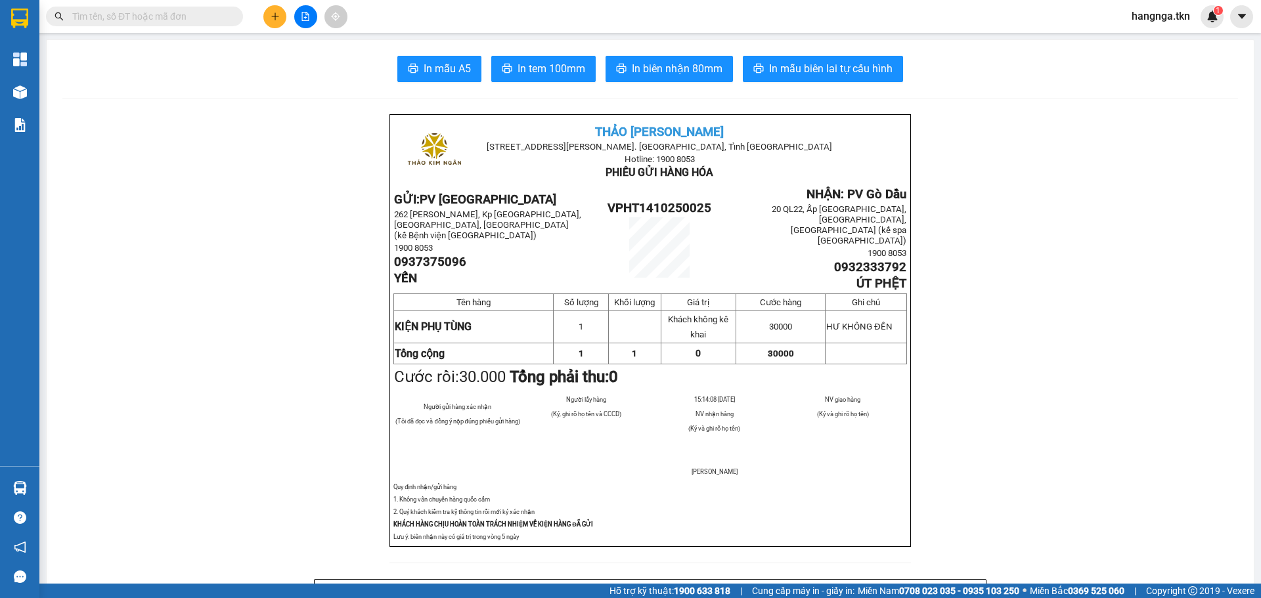
paste input "0888836361"
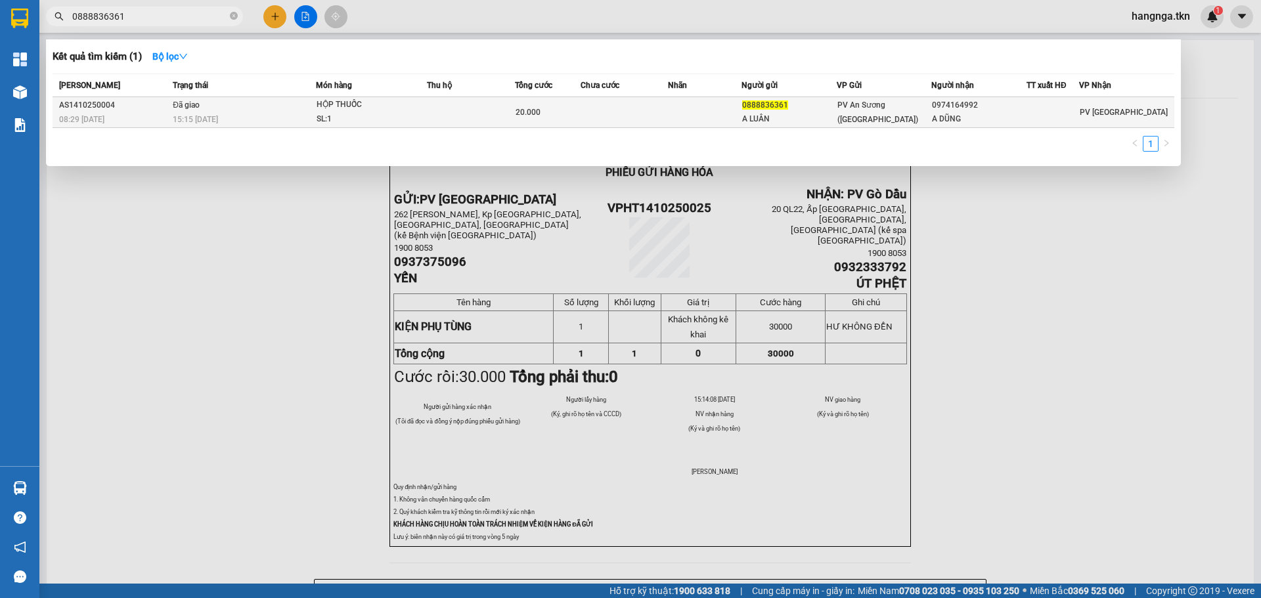
type input "0888836361"
click at [259, 116] on div "15:15 [DATE]" at bounding box center [244, 119] width 142 height 14
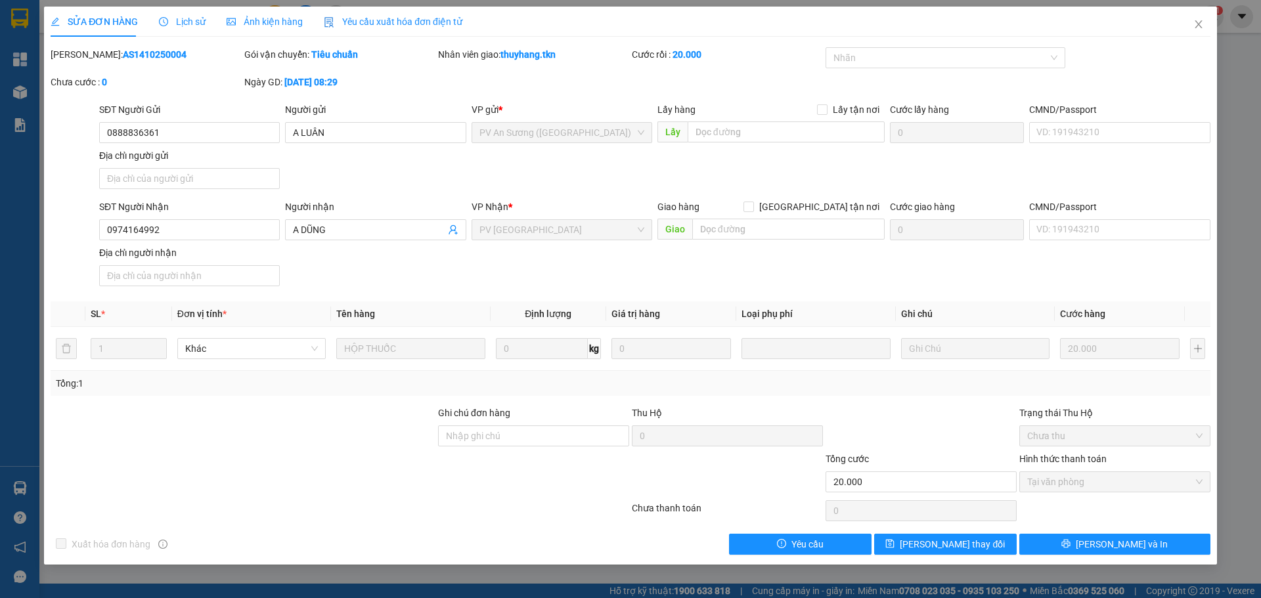
click at [200, 30] on div "Lịch sử" at bounding box center [182, 22] width 47 height 30
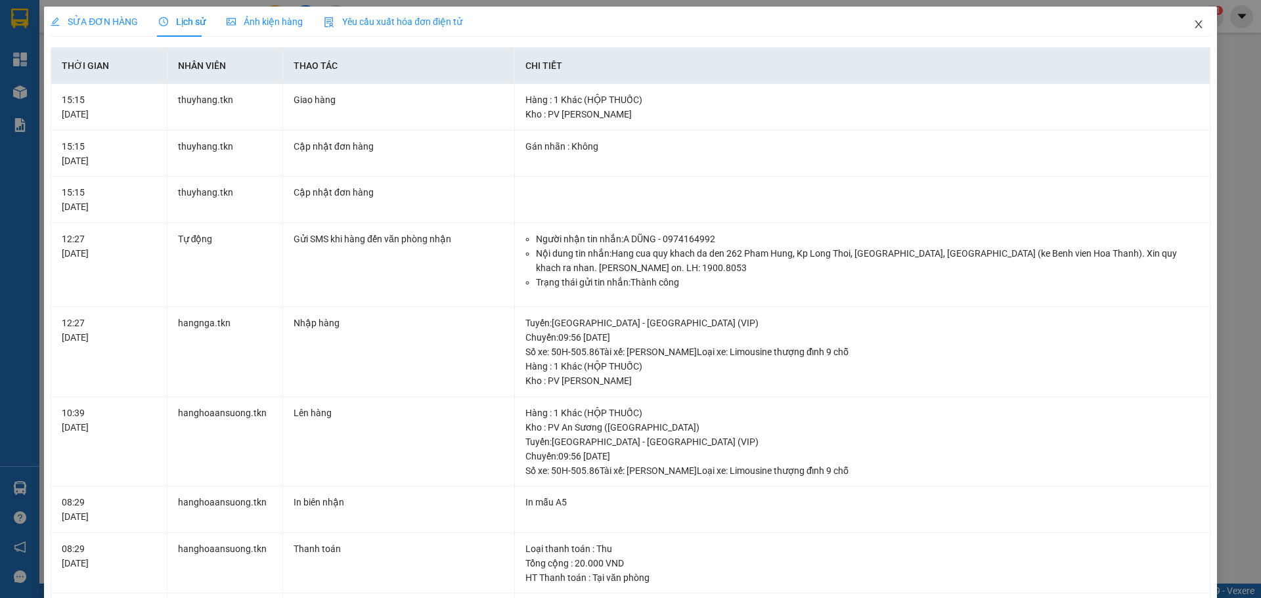
click at [1194, 24] on icon "close" at bounding box center [1197, 24] width 7 height 8
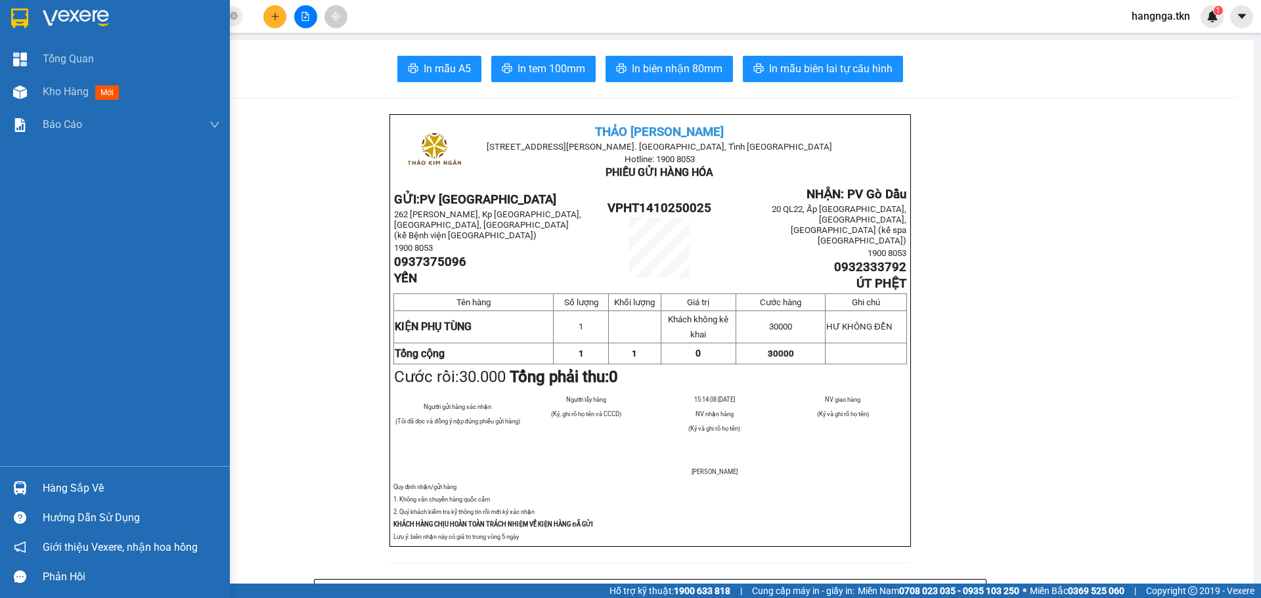
click at [24, 20] on img at bounding box center [19, 19] width 17 height 20
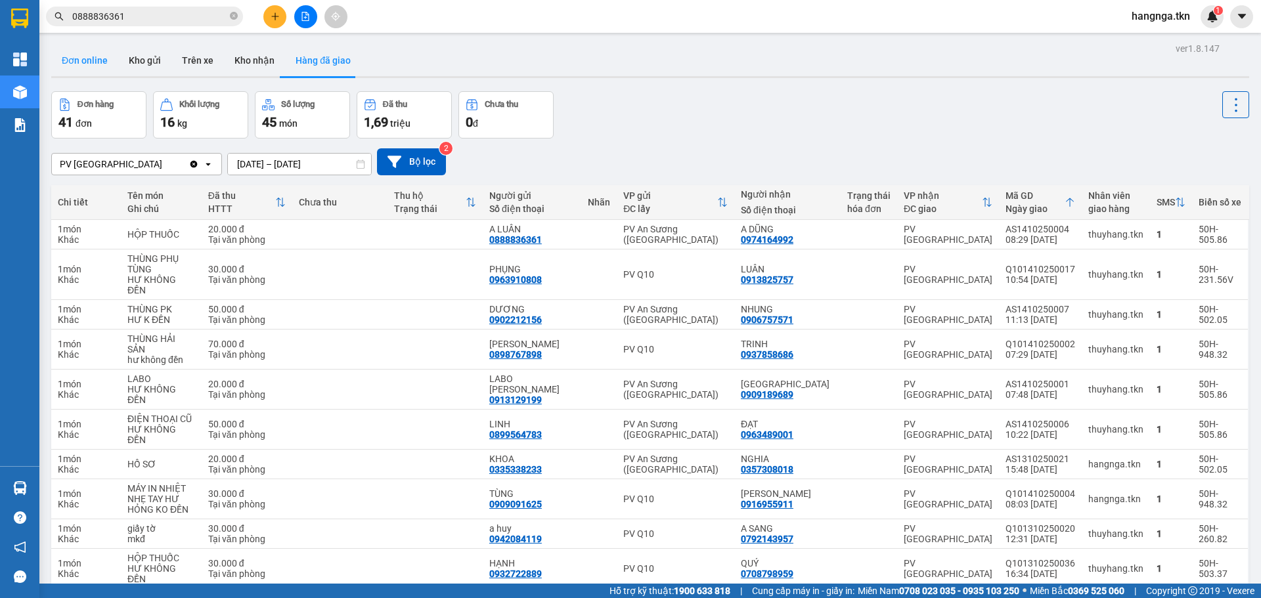
click at [98, 59] on button "Đơn online" at bounding box center [84, 61] width 67 height 32
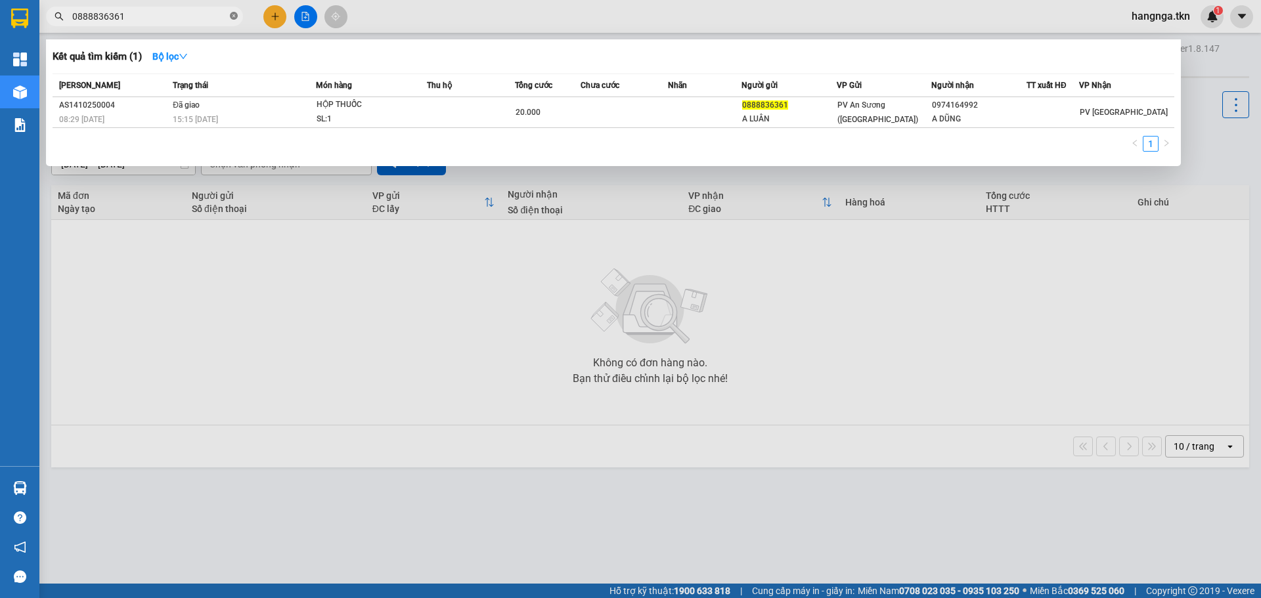
click at [231, 16] on icon "close-circle" at bounding box center [234, 16] width 8 height 8
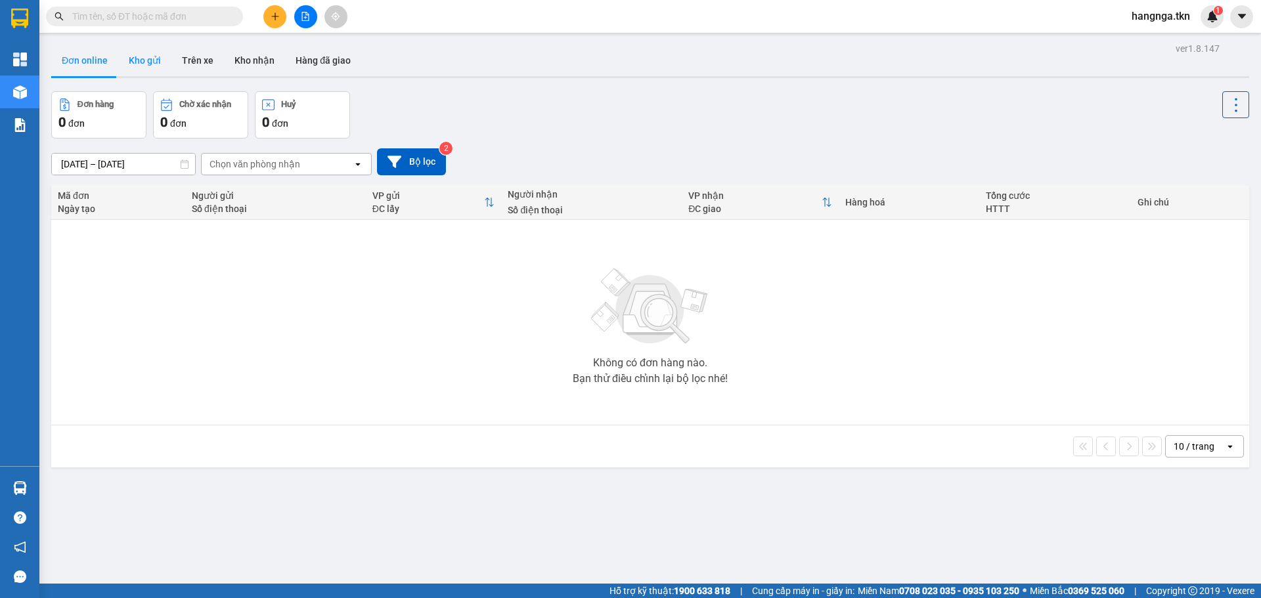
click at [130, 65] on button "Kho gửi" at bounding box center [144, 61] width 53 height 32
type input "[DATE] – [DATE]"
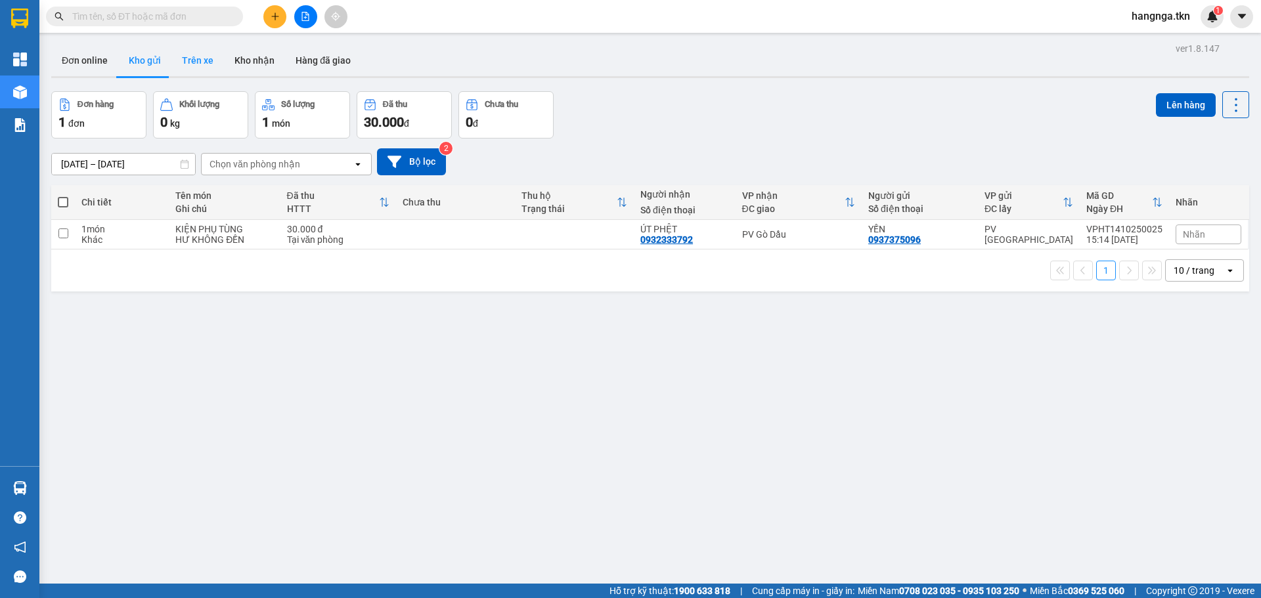
click at [190, 53] on button "Trên xe" at bounding box center [197, 61] width 53 height 32
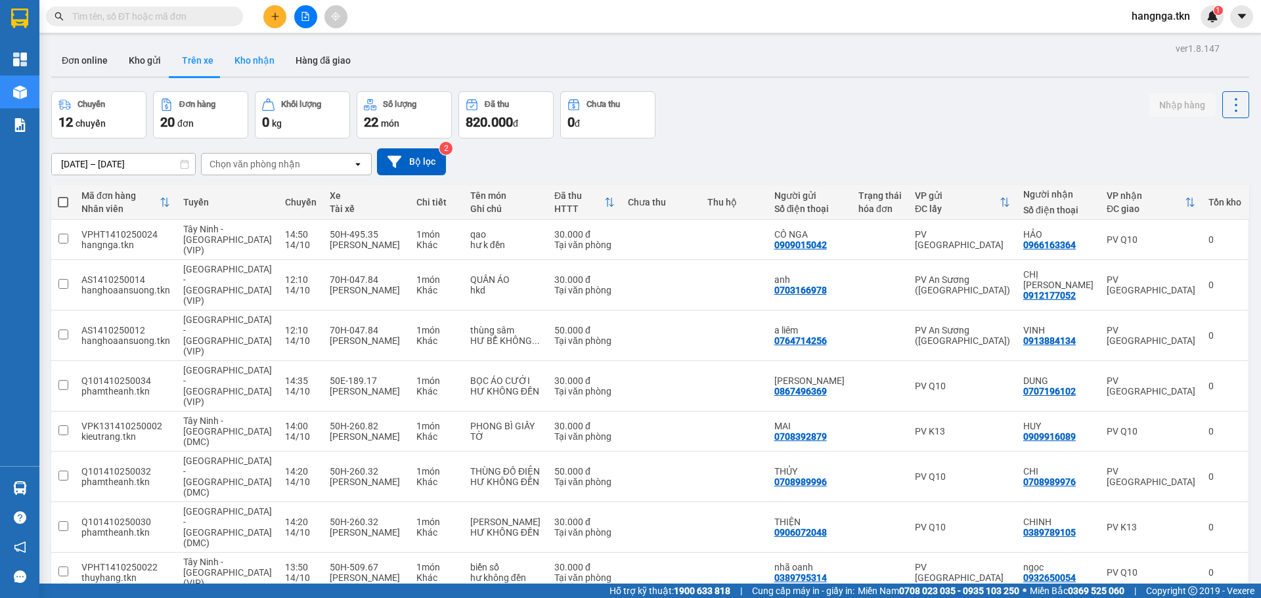
click at [259, 64] on button "Kho nhận" at bounding box center [254, 61] width 61 height 32
type input "[DATE] – [DATE]"
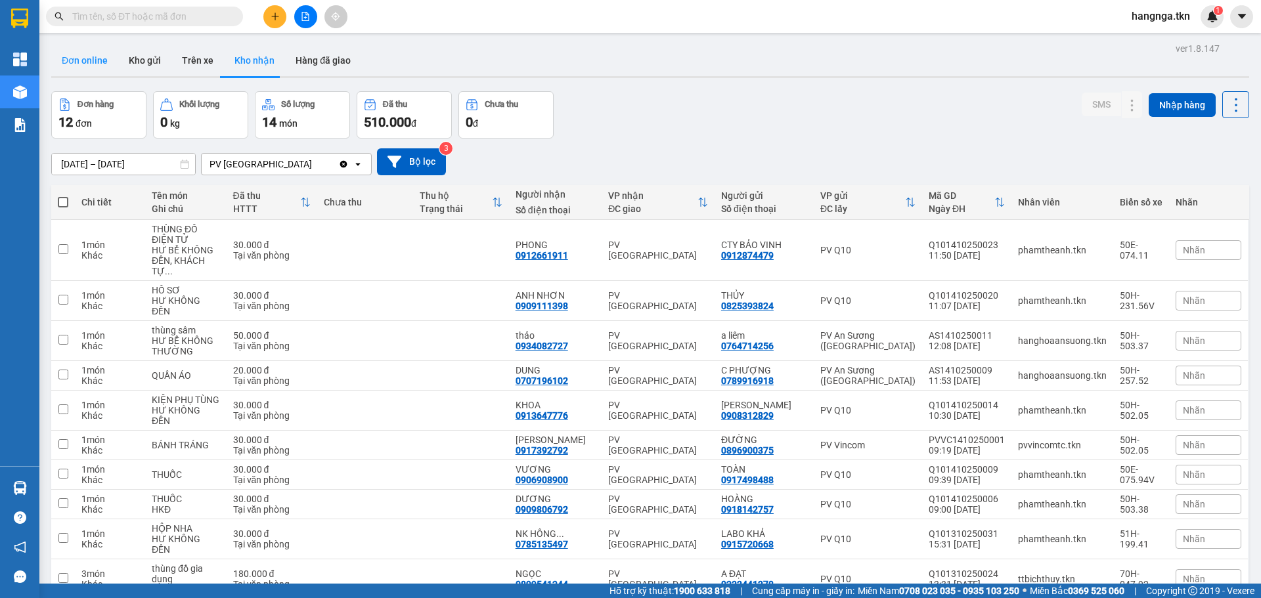
click at [89, 47] on button "Đơn online" at bounding box center [84, 61] width 67 height 32
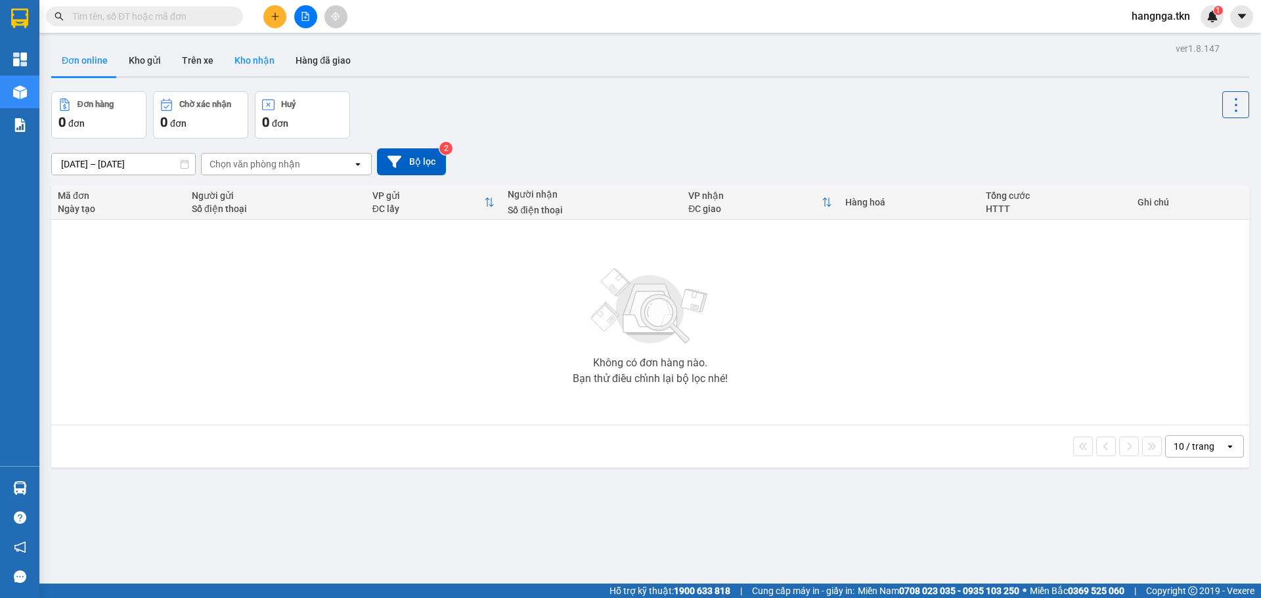
click at [256, 56] on button "Kho nhận" at bounding box center [254, 61] width 61 height 32
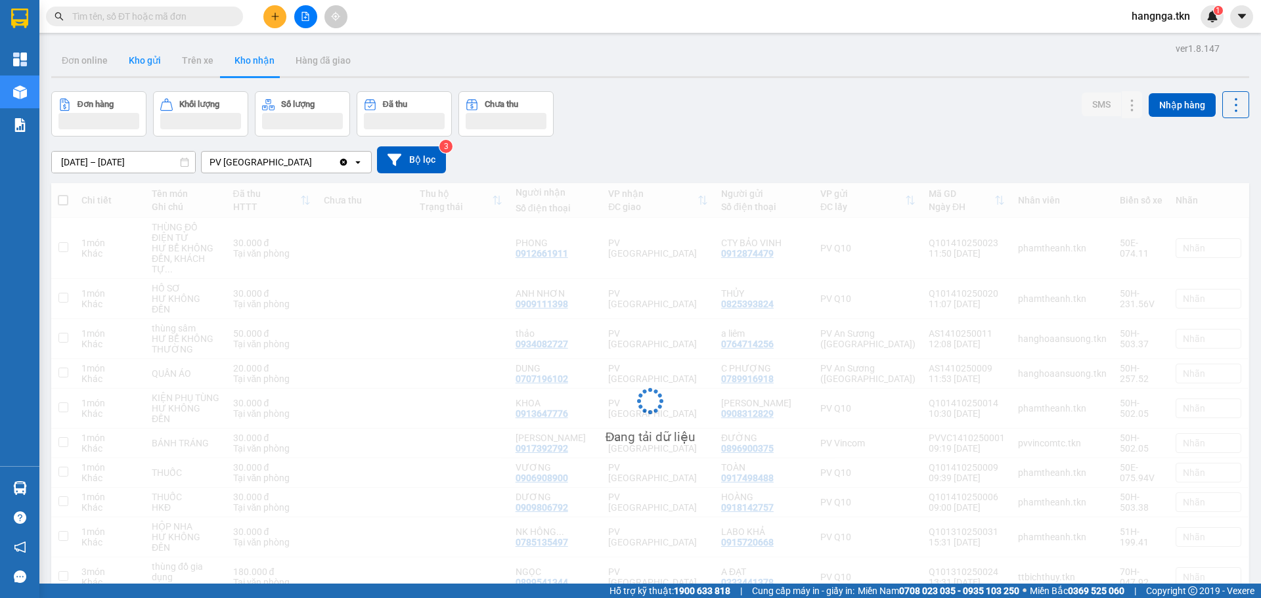
click at [126, 60] on button "Kho gửi" at bounding box center [144, 61] width 53 height 32
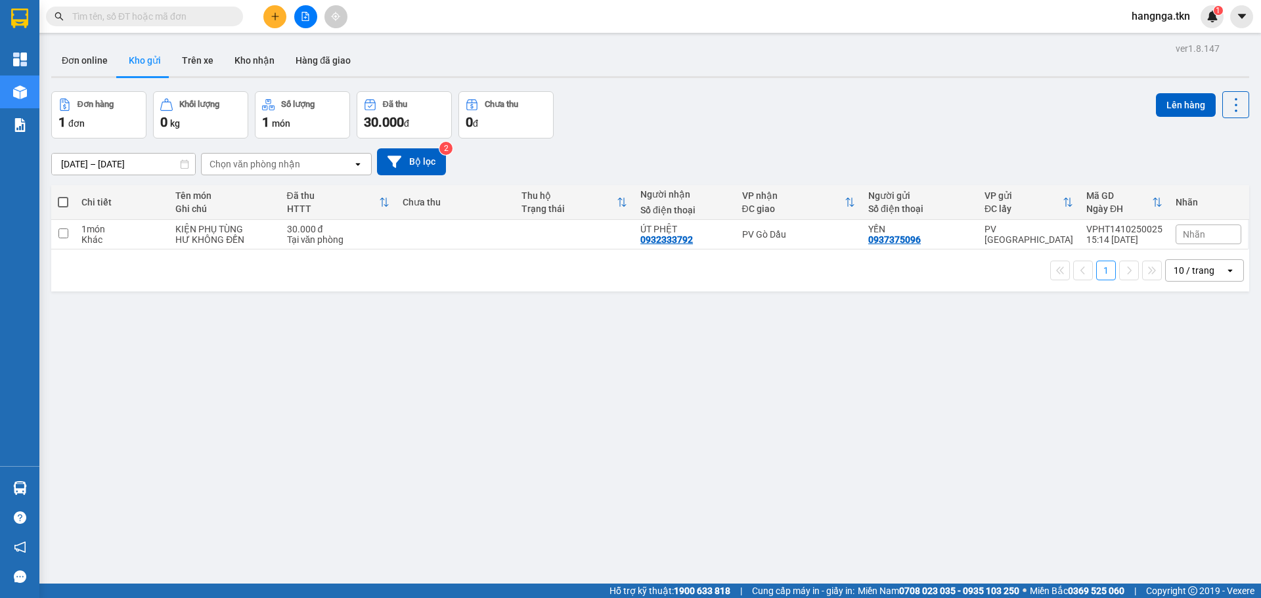
click at [282, 20] on button at bounding box center [274, 16] width 23 height 23
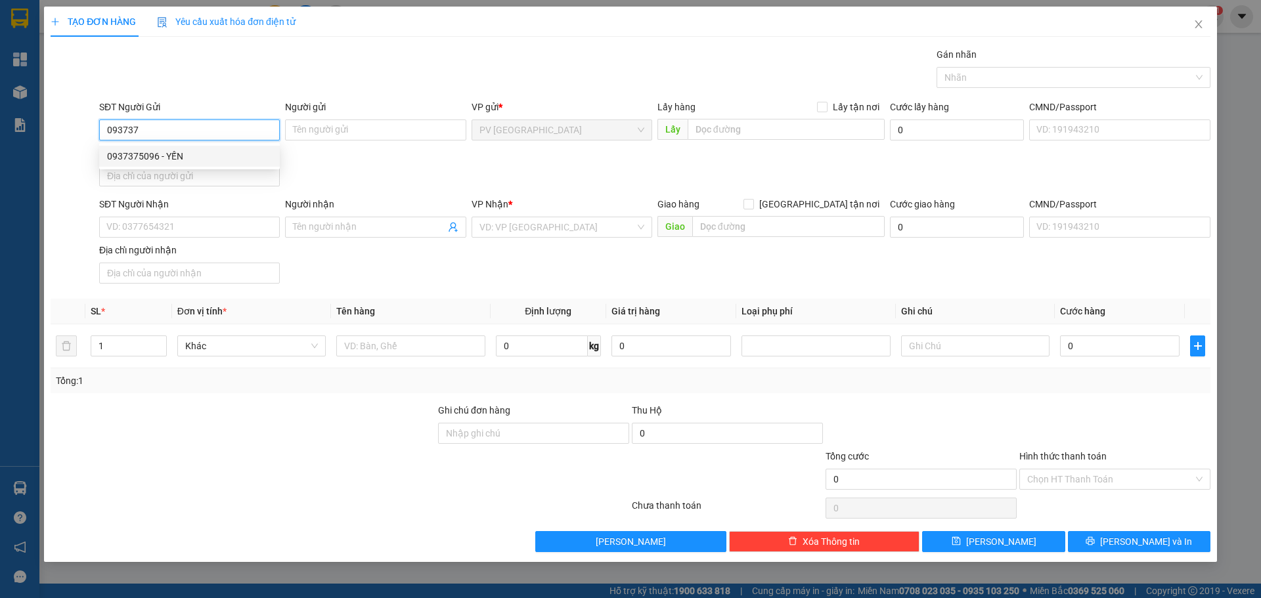
click at [196, 150] on div "0937375096 - YẾN" at bounding box center [189, 156] width 165 height 14
type input "0937375096"
type input "YẾN"
type input "0932333792"
type input "ÚT PHỆT"
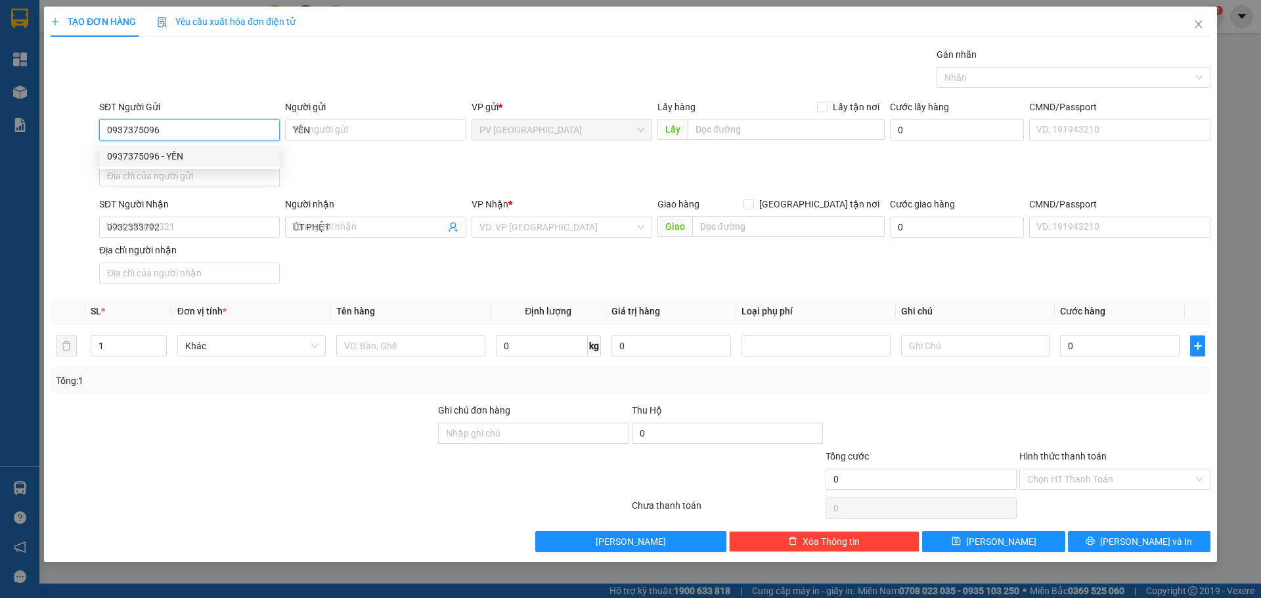
type input "30.000"
type input "0937375096"
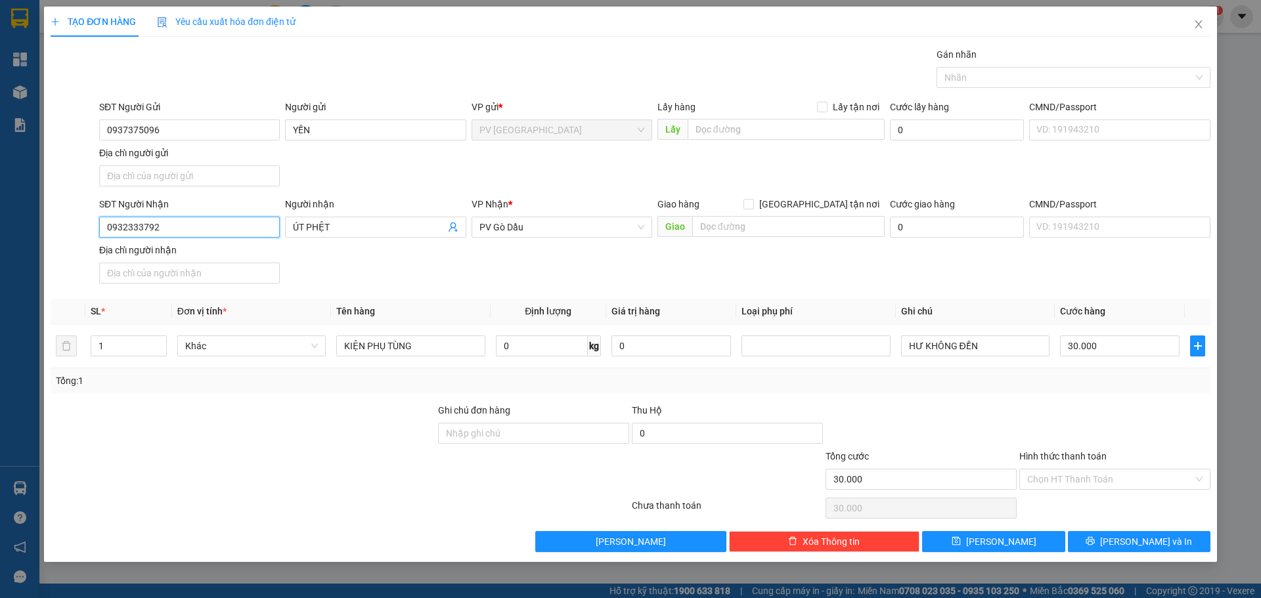
drag, startPoint x: 211, startPoint y: 221, endPoint x: 91, endPoint y: 223, distance: 120.2
click at [91, 223] on div "SĐT Người Nhận 0932333792 0932333792 Người nhận ÚT PHỆT VP Nhận * PV Gò Dầu Gia…" at bounding box center [630, 243] width 1162 height 92
type input "0988300499"
click at [225, 248] on div "0988300499 - ÂN PHÁT" at bounding box center [189, 253] width 165 height 14
type input "ÂN PHÁT"
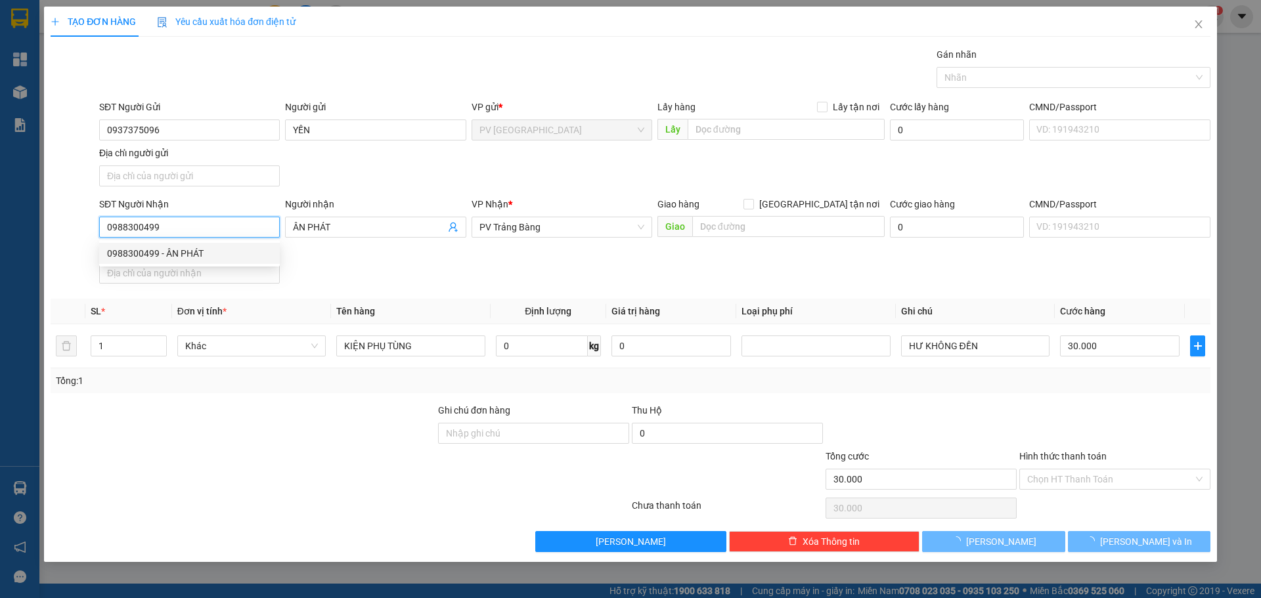
type input "20.000"
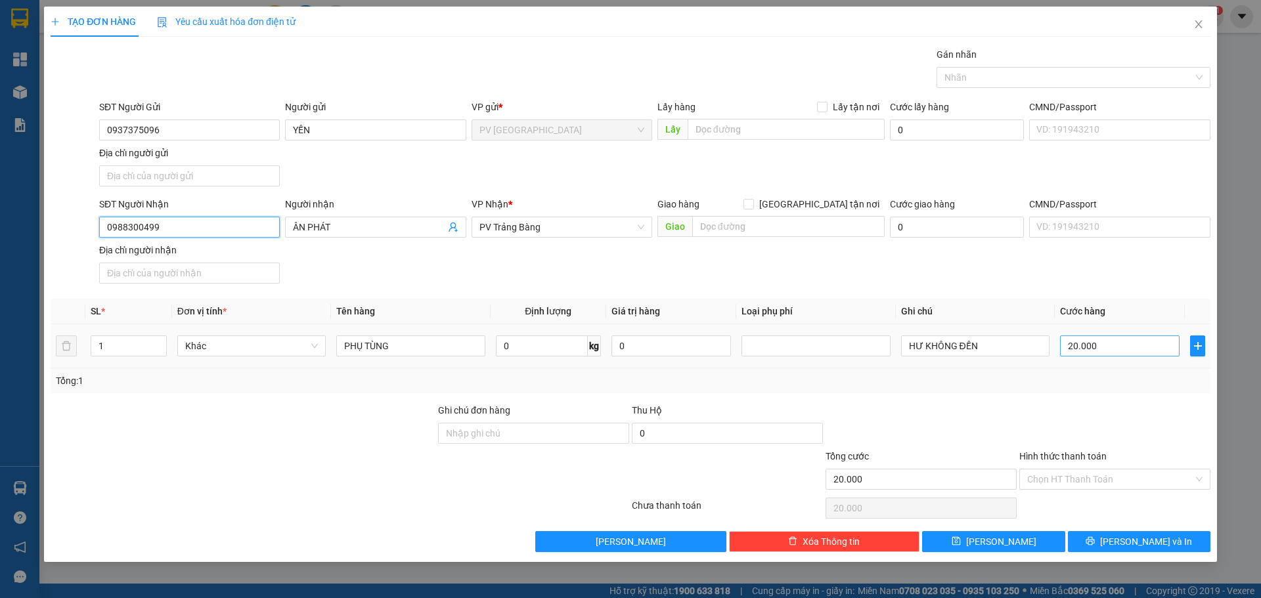
type input "0988300499"
click at [1125, 351] on input "20.000" at bounding box center [1119, 345] width 119 height 21
type input "5"
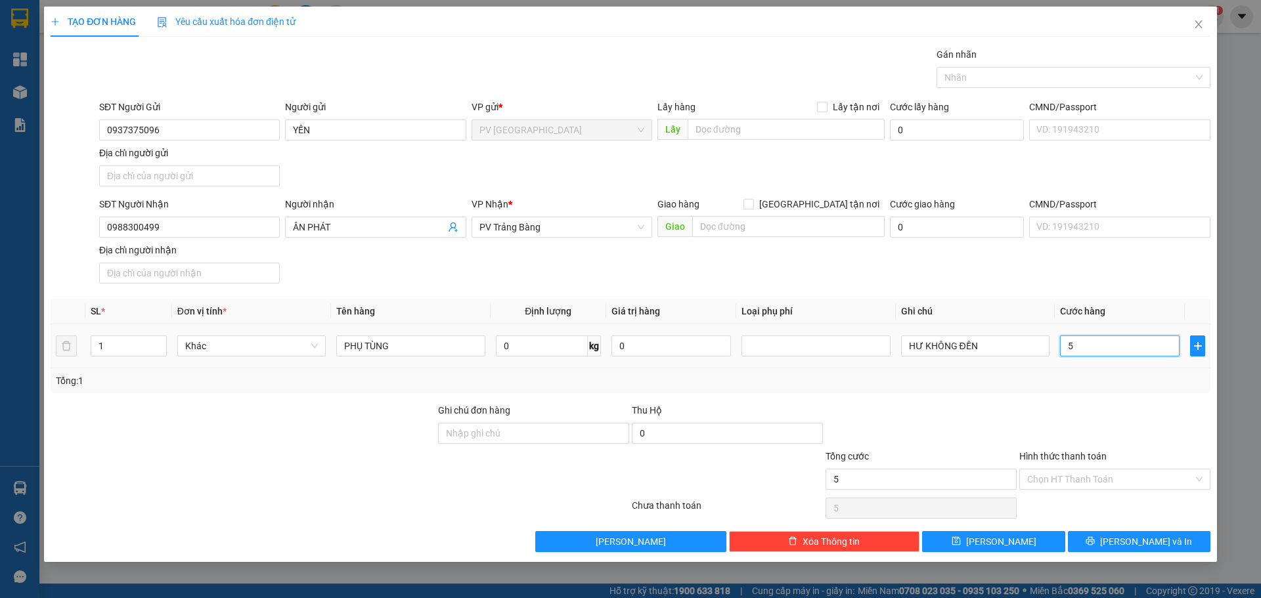
type input "50"
type input "500"
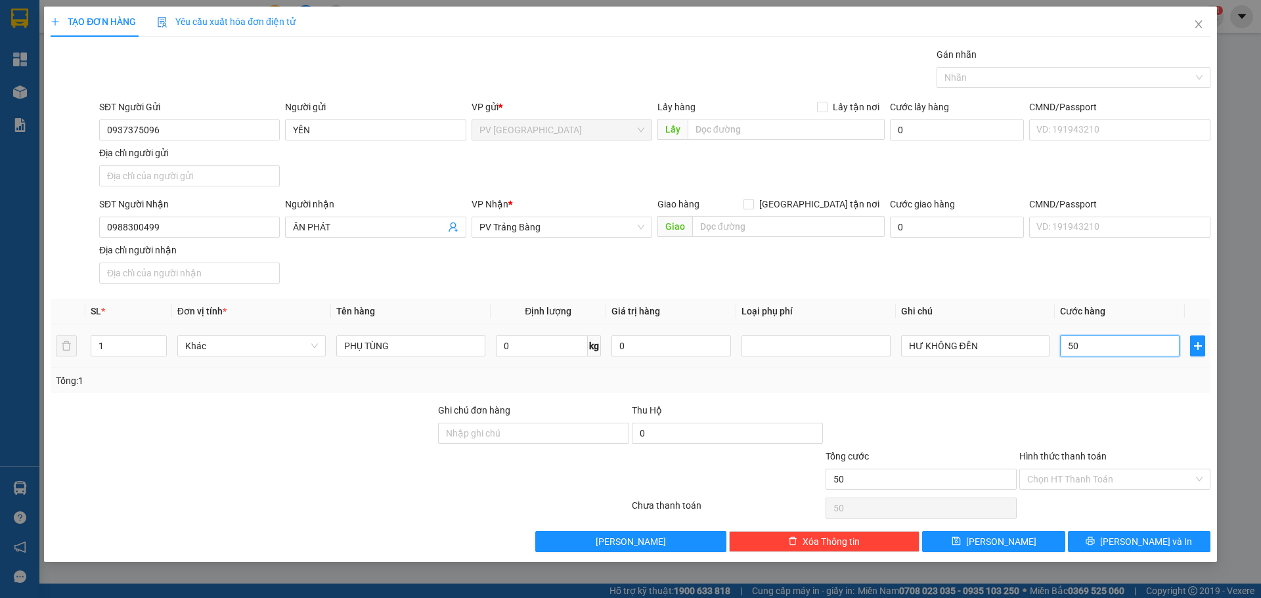
type input "500"
type input "5.000"
type input "50.000"
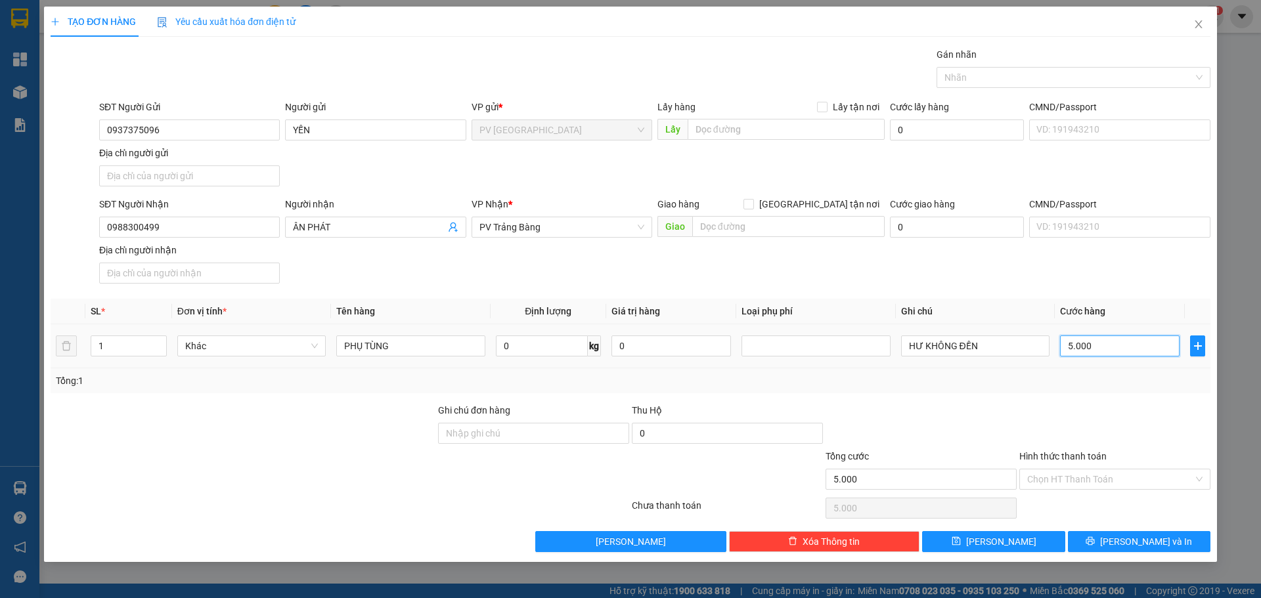
type input "50.000"
drag, startPoint x: 1104, startPoint y: 347, endPoint x: 1031, endPoint y: 351, distance: 72.3
click at [1031, 351] on tr "1 Khác PHỤ TÙNG 0 kg 0 HƯ KHÔNG ĐỀN 50.000" at bounding box center [630, 346] width 1159 height 44
type input "4"
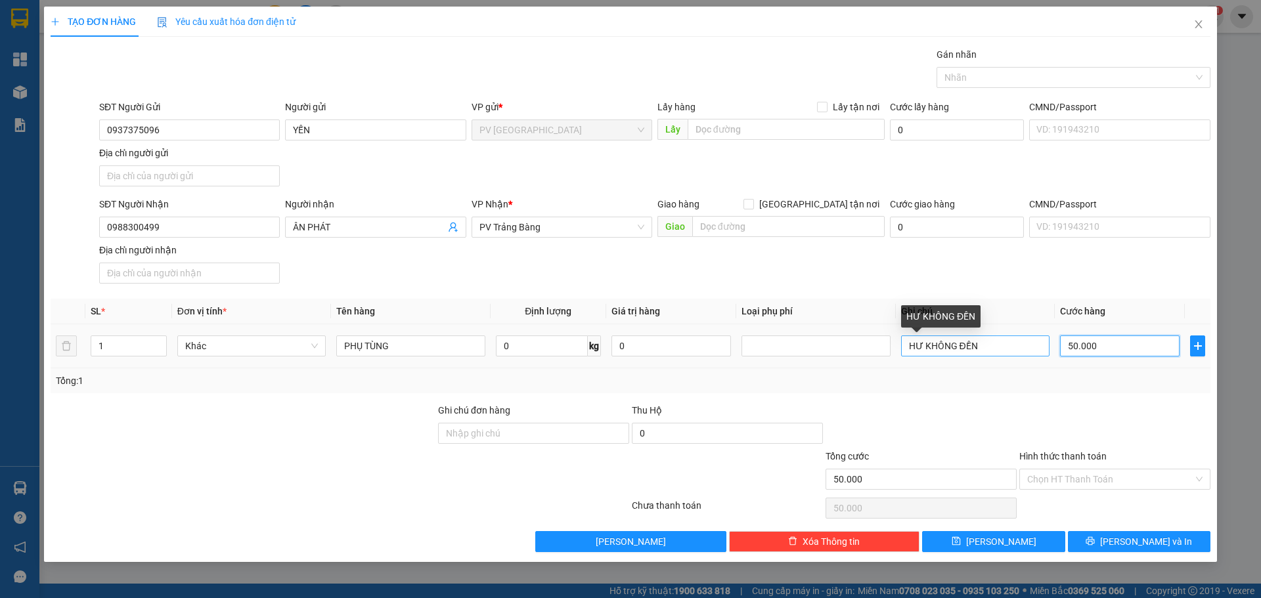
type input "4"
type input "40"
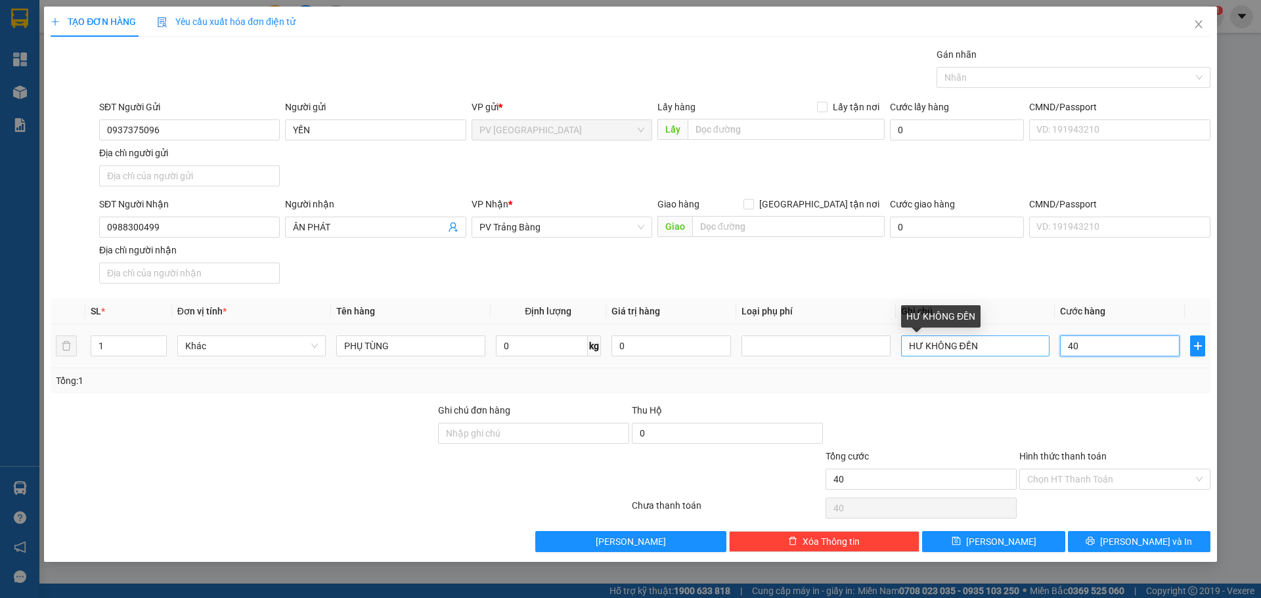
type input "400"
type input "4.000"
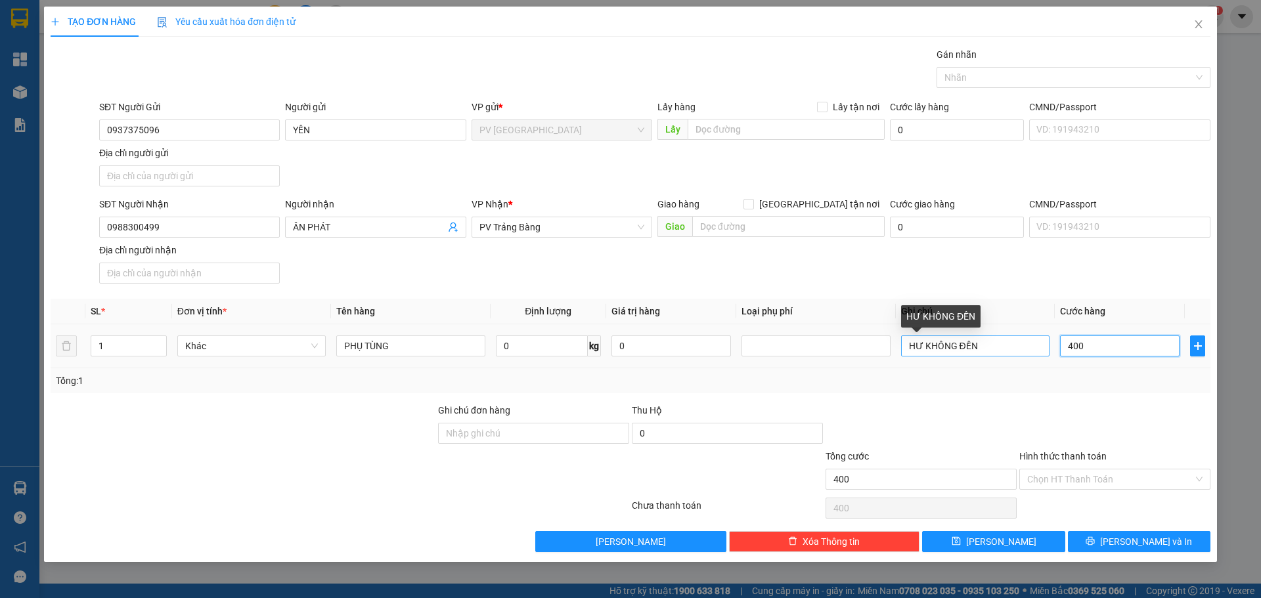
type input "4.000"
type input "40.000"
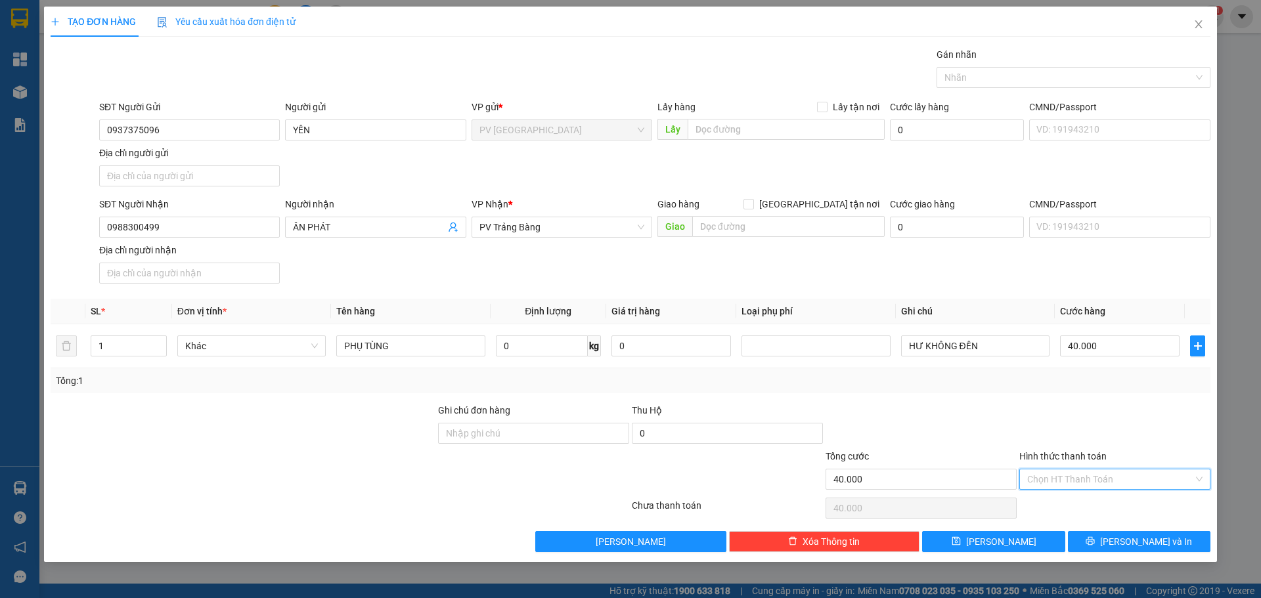
click at [1075, 475] on input "Hình thức thanh toán" at bounding box center [1110, 479] width 166 height 20
click at [1080, 506] on div "Tại văn phòng" at bounding box center [1114, 505] width 175 height 14
type input "0"
click at [1120, 351] on input "40.000" at bounding box center [1119, 345] width 119 height 21
type input "5"
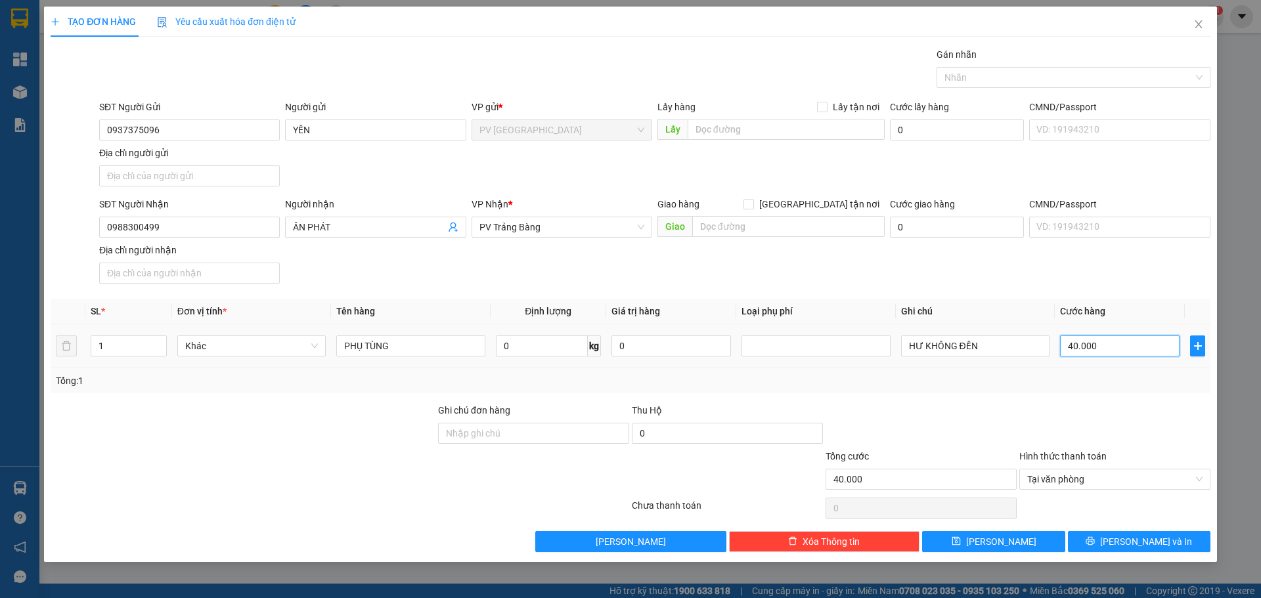
type input "5"
type input "50"
type input "500"
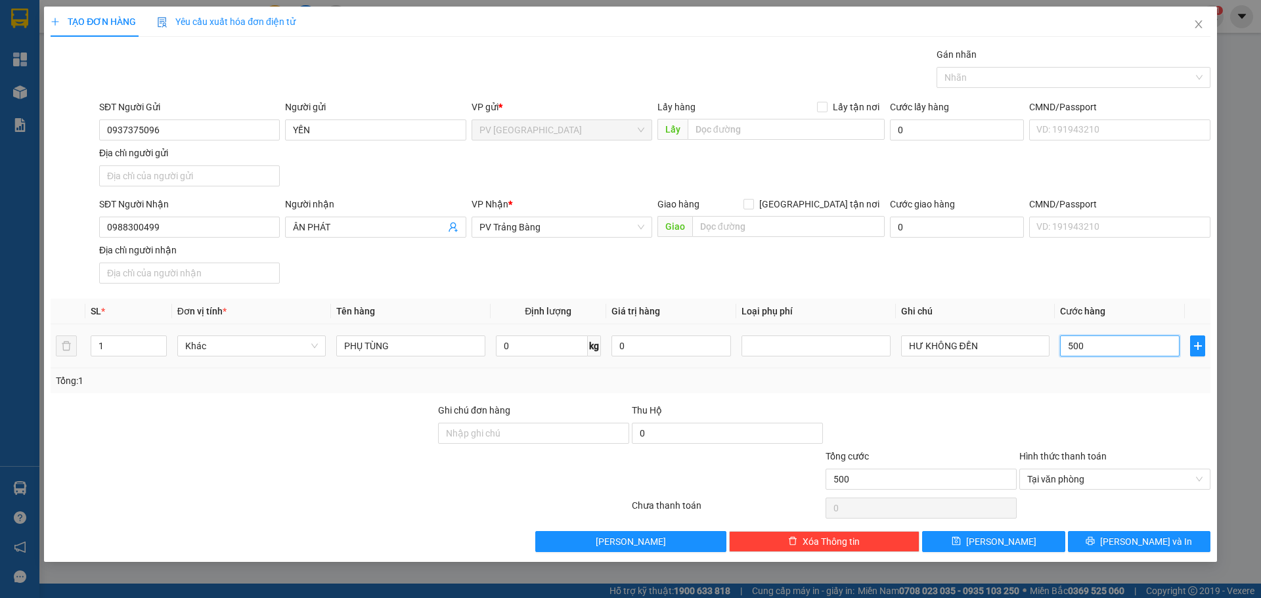
type input "5.000"
type input "50.000"
click at [1139, 544] on span "[PERSON_NAME] và In" at bounding box center [1146, 541] width 92 height 14
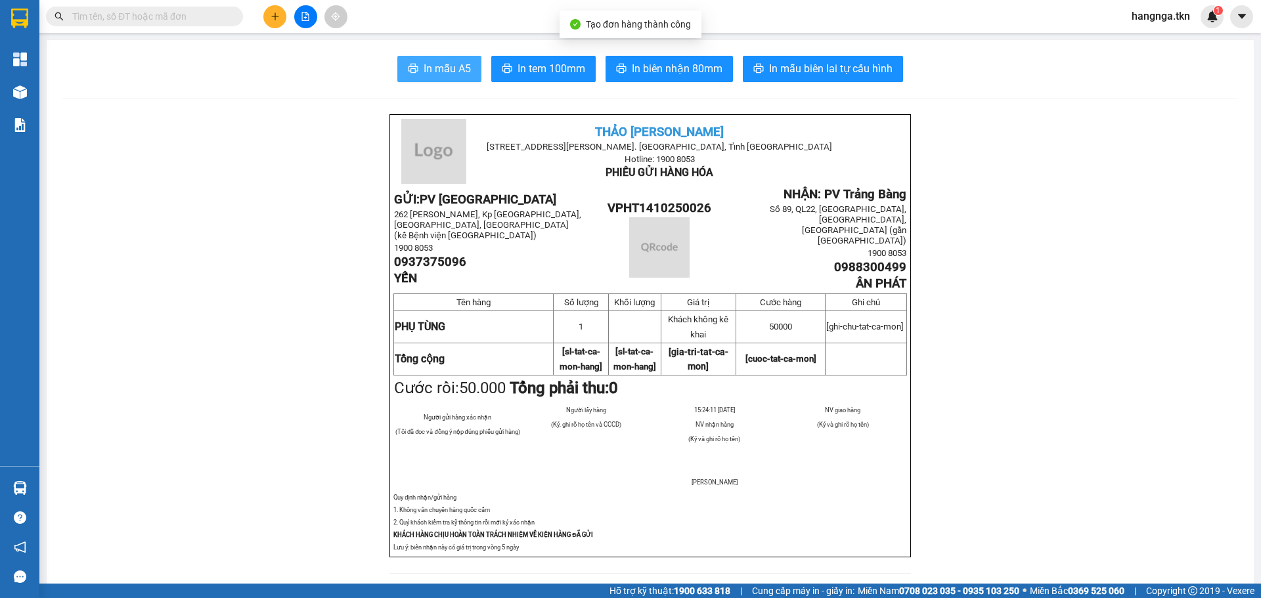
click at [413, 68] on icon "printer" at bounding box center [413, 68] width 10 height 9
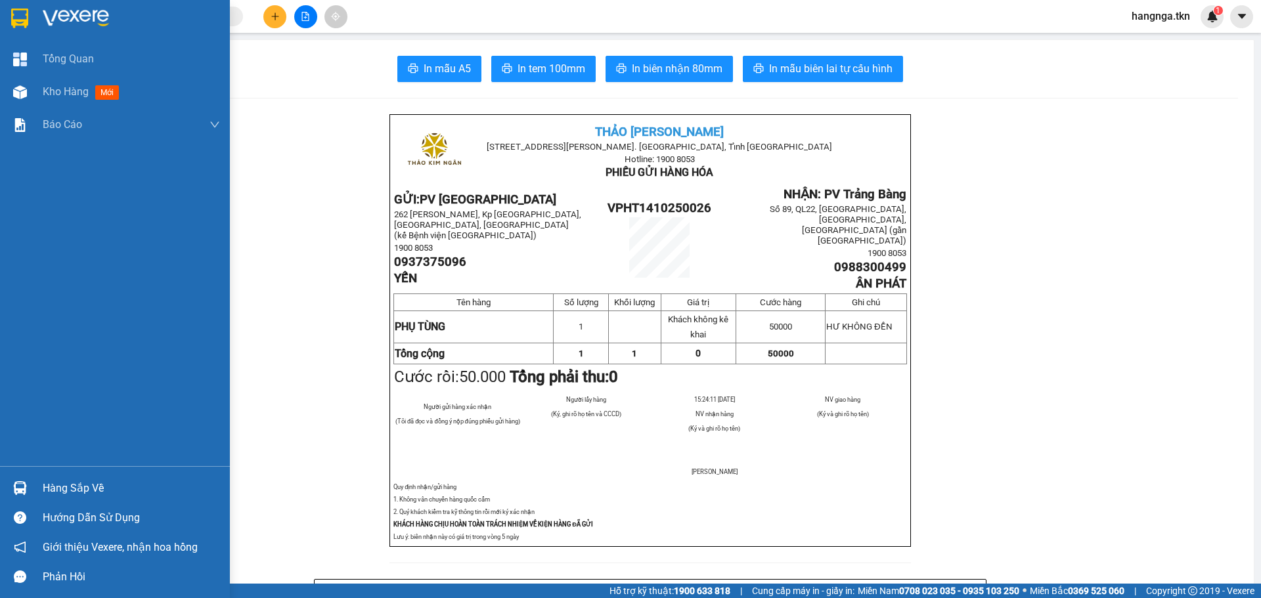
click at [75, 491] on div "Hàng sắp về" at bounding box center [131, 489] width 177 height 20
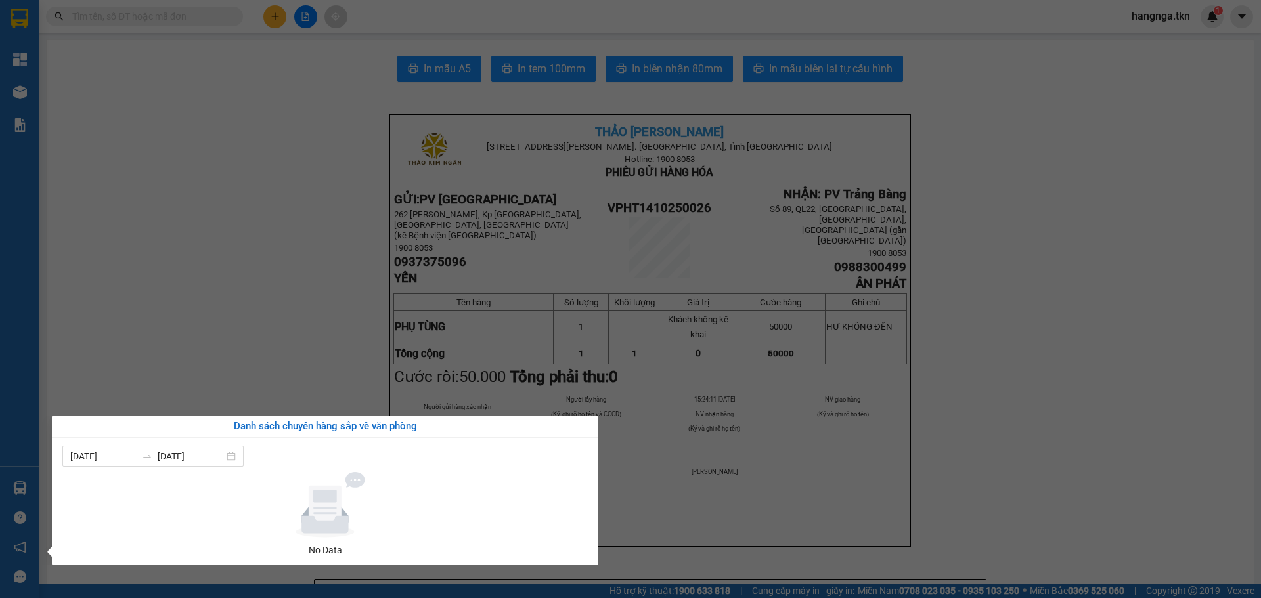
click at [234, 295] on section "Kết quả tìm kiếm ( 1 ) Bộ lọc Mã ĐH Trạng thái Món hàng Thu hộ Tổng cước Chưa c…" at bounding box center [630, 299] width 1261 height 598
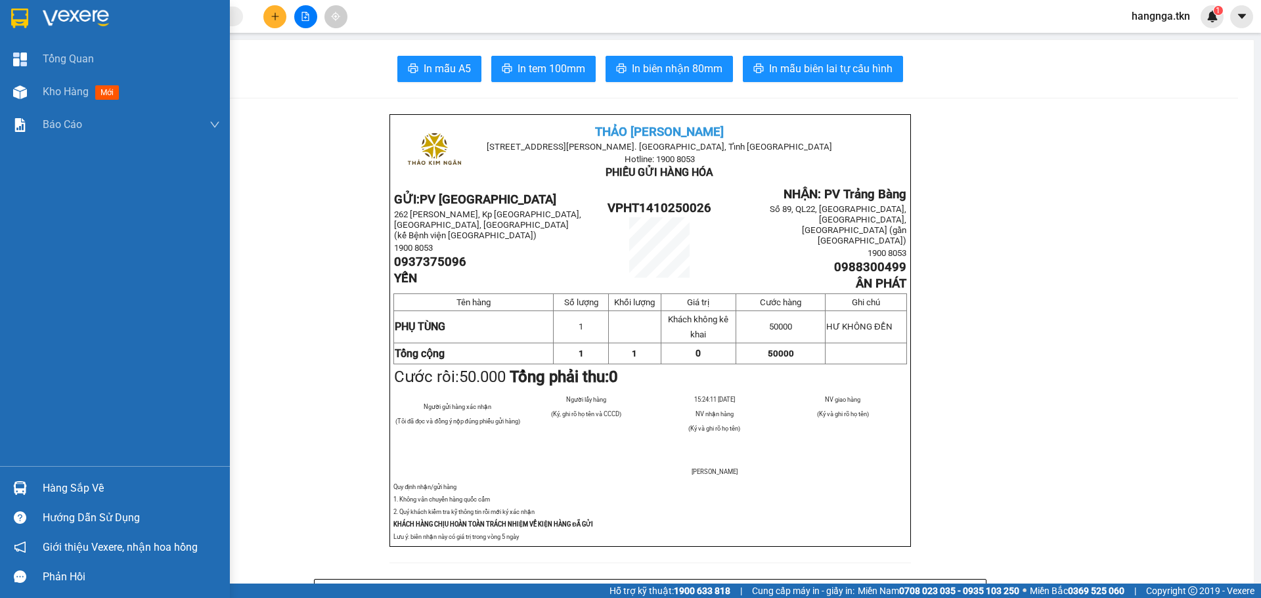
click at [25, 28] on div at bounding box center [20, 18] width 23 height 23
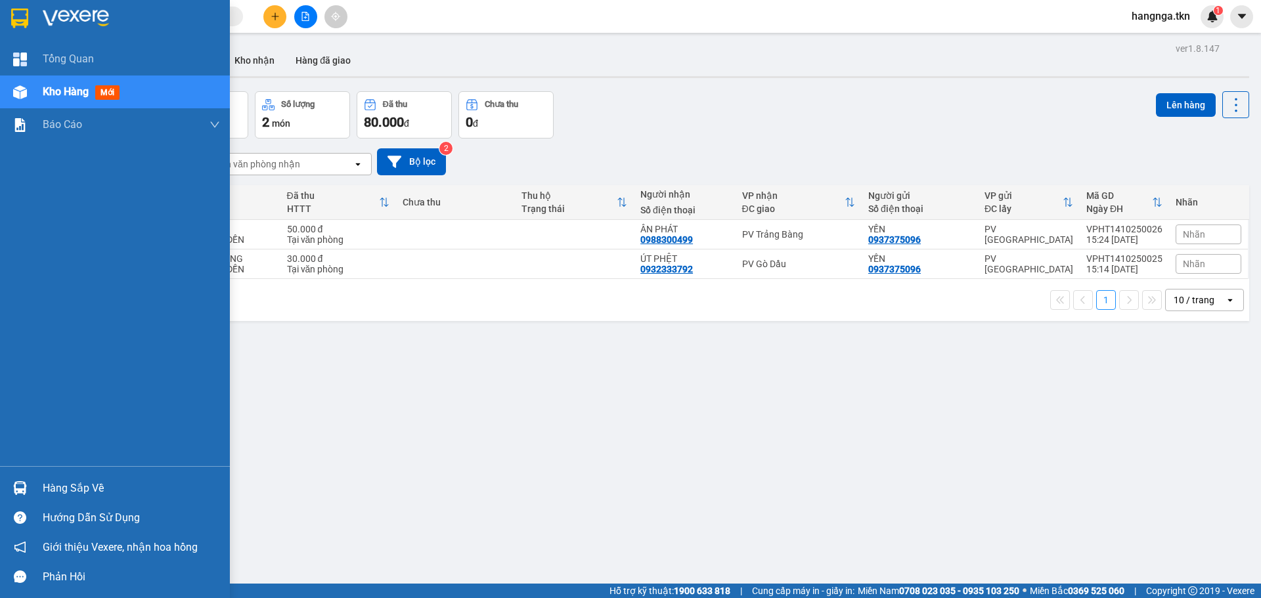
click at [28, 479] on div at bounding box center [20, 488] width 23 height 23
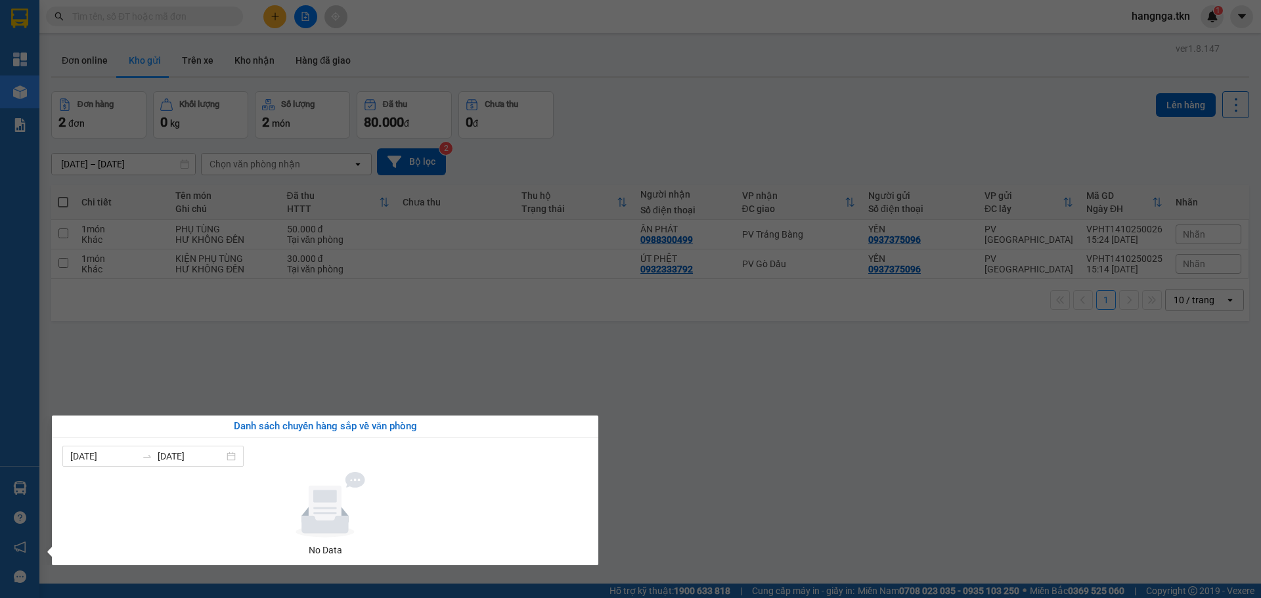
click at [766, 491] on section "Kết quả tìm kiếm ( 1 ) Bộ lọc Mã ĐH Trạng thái Món hàng Thu hộ Tổng cước Chưa c…" at bounding box center [630, 299] width 1261 height 598
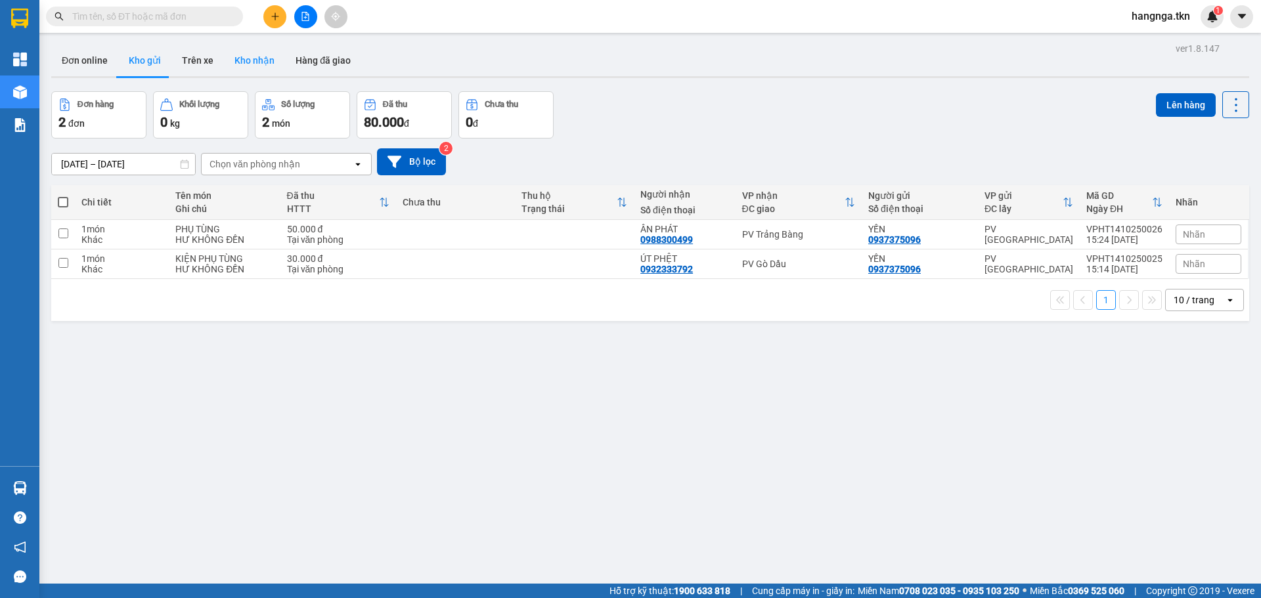
click at [244, 54] on button "Kho nhận" at bounding box center [254, 61] width 61 height 32
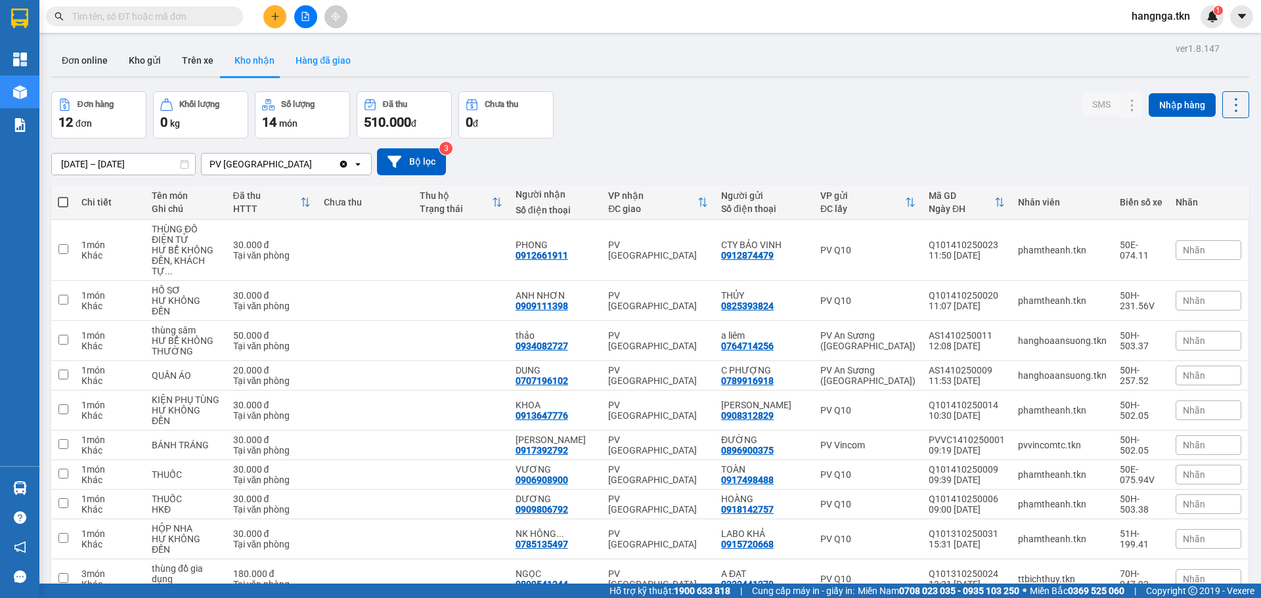
click at [302, 61] on button "Hàng đã giao" at bounding box center [323, 61] width 76 height 32
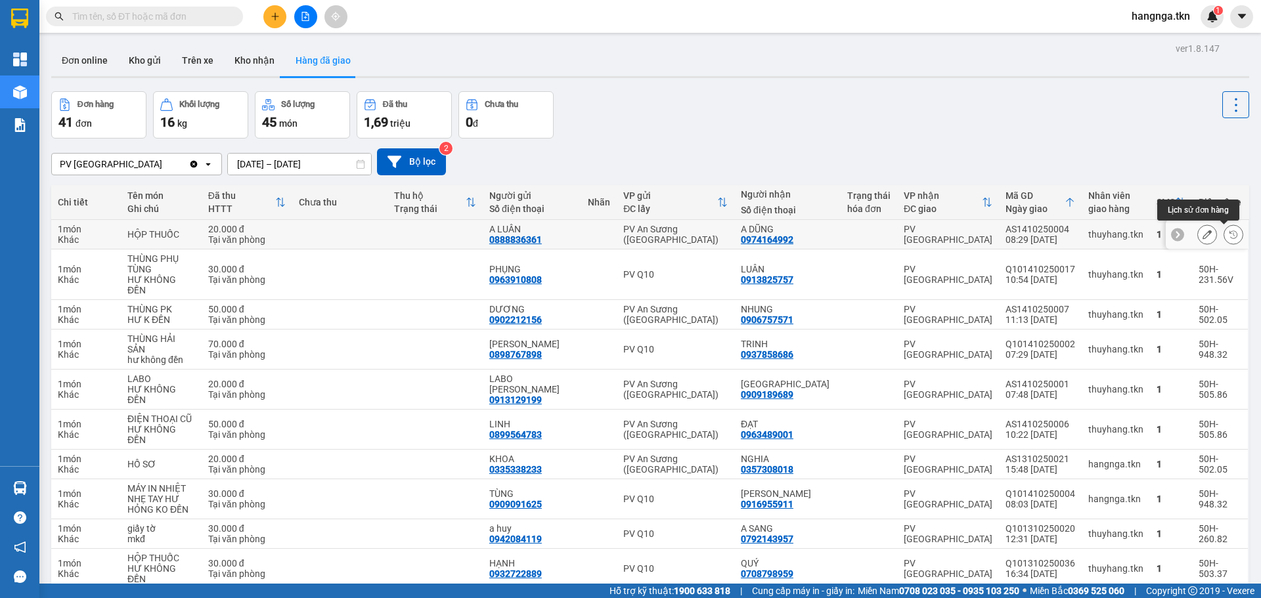
click at [1229, 231] on icon at bounding box center [1233, 234] width 8 height 8
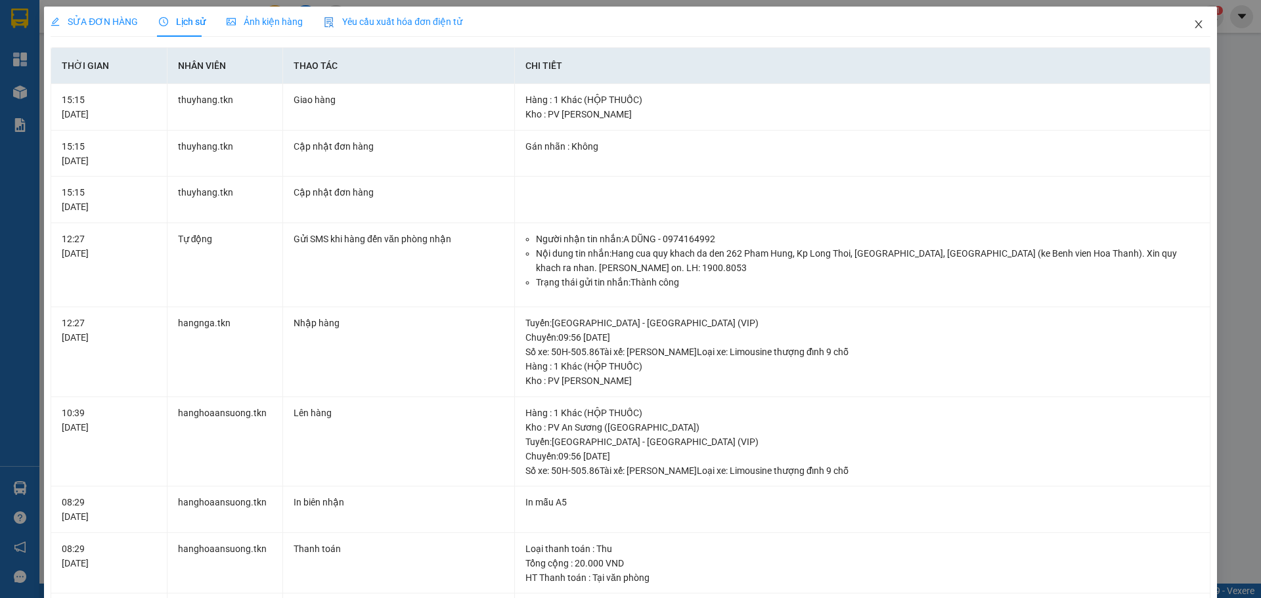
click at [1188, 31] on span "Close" at bounding box center [1198, 25] width 37 height 37
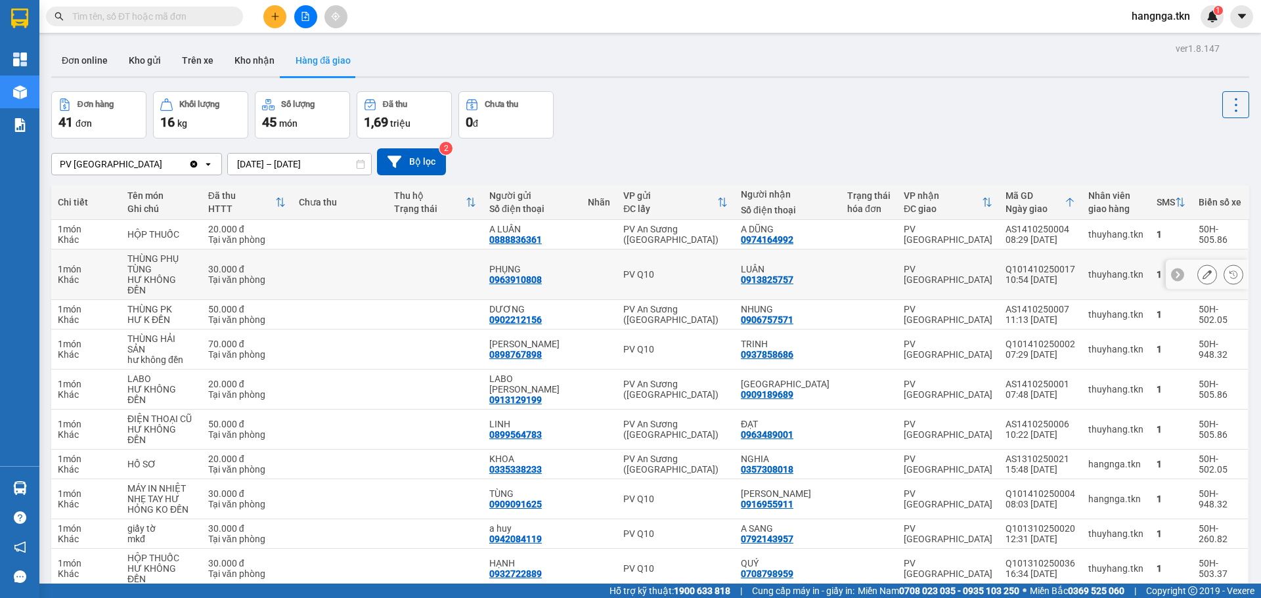
click at [1224, 271] on button at bounding box center [1233, 274] width 18 height 23
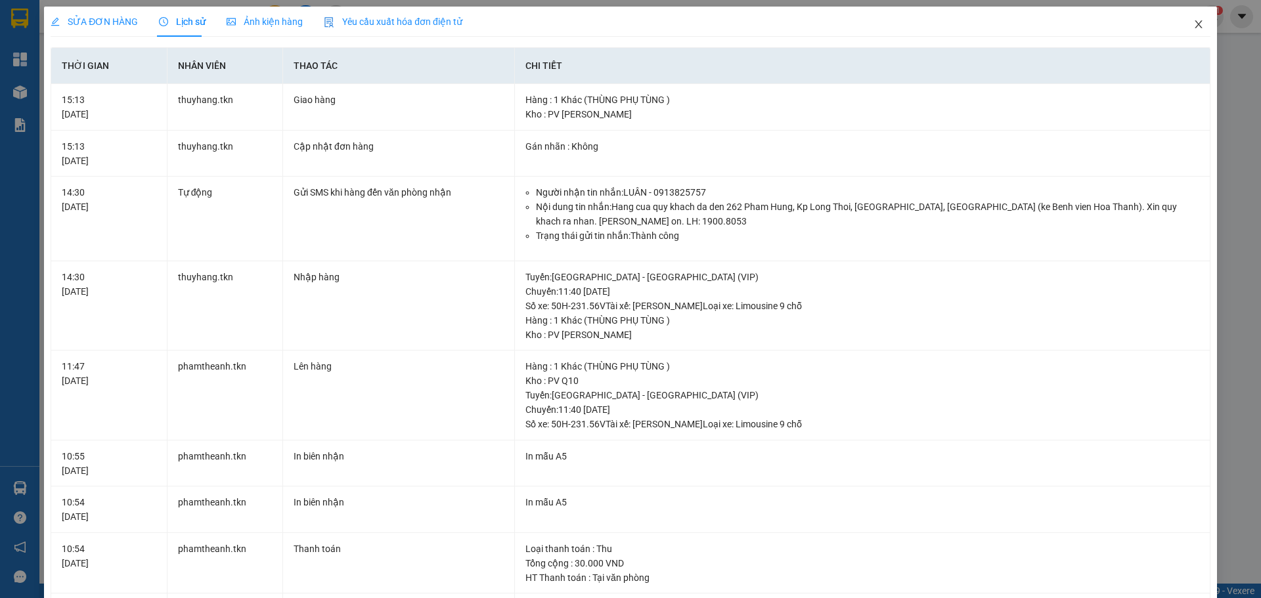
click at [1194, 26] on icon "close" at bounding box center [1197, 24] width 7 height 8
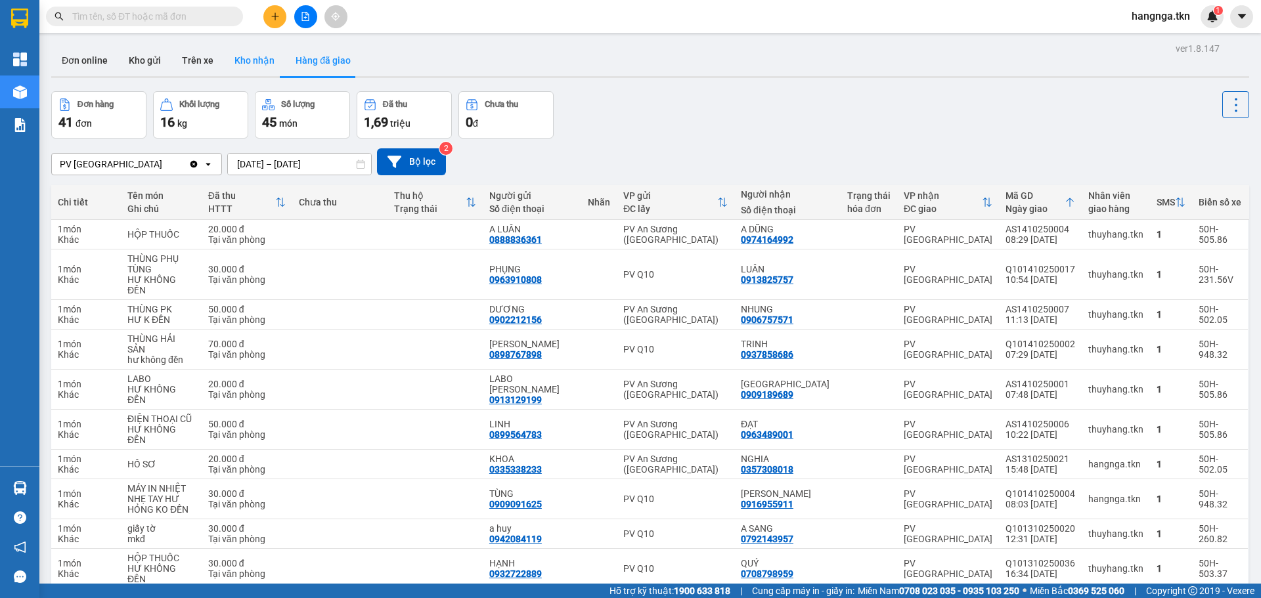
click at [227, 58] on button "Kho nhận" at bounding box center [254, 61] width 61 height 32
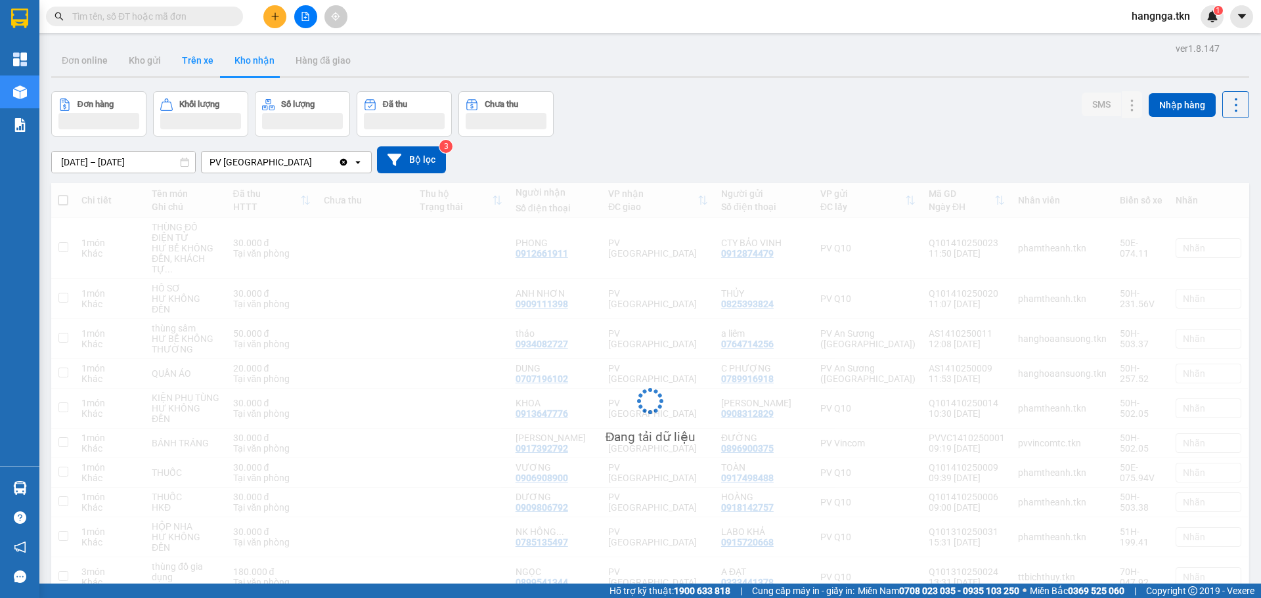
click at [198, 65] on button "Trên xe" at bounding box center [197, 61] width 53 height 32
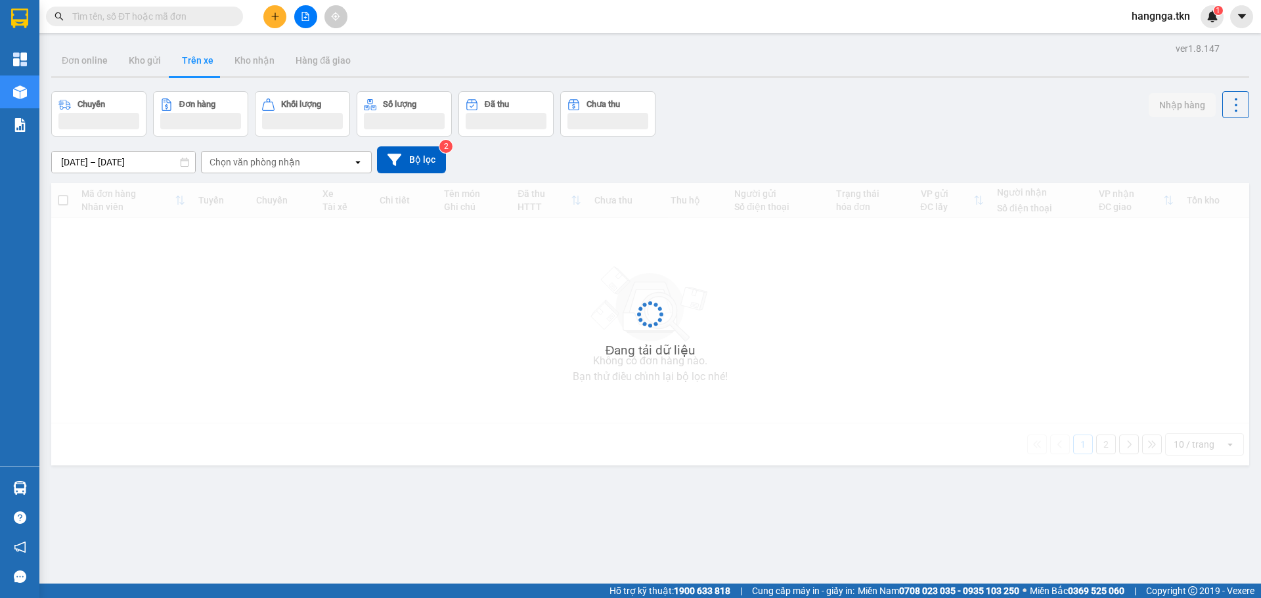
type input "[DATE] – [DATE]"
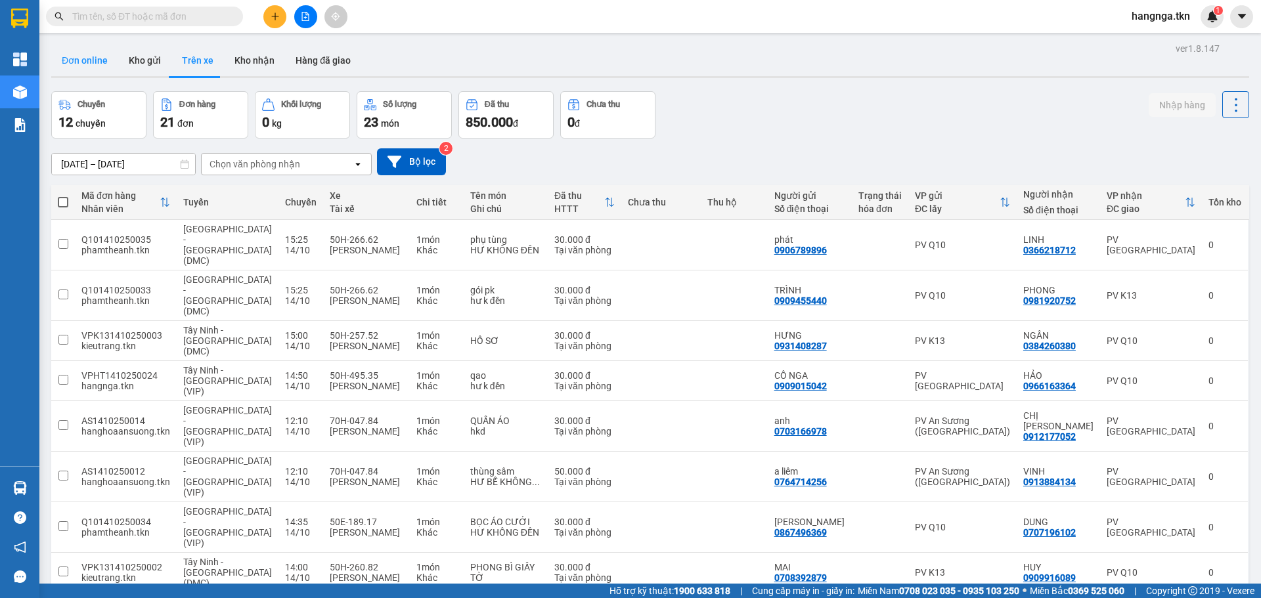
click at [69, 54] on button "Đơn online" at bounding box center [84, 61] width 67 height 32
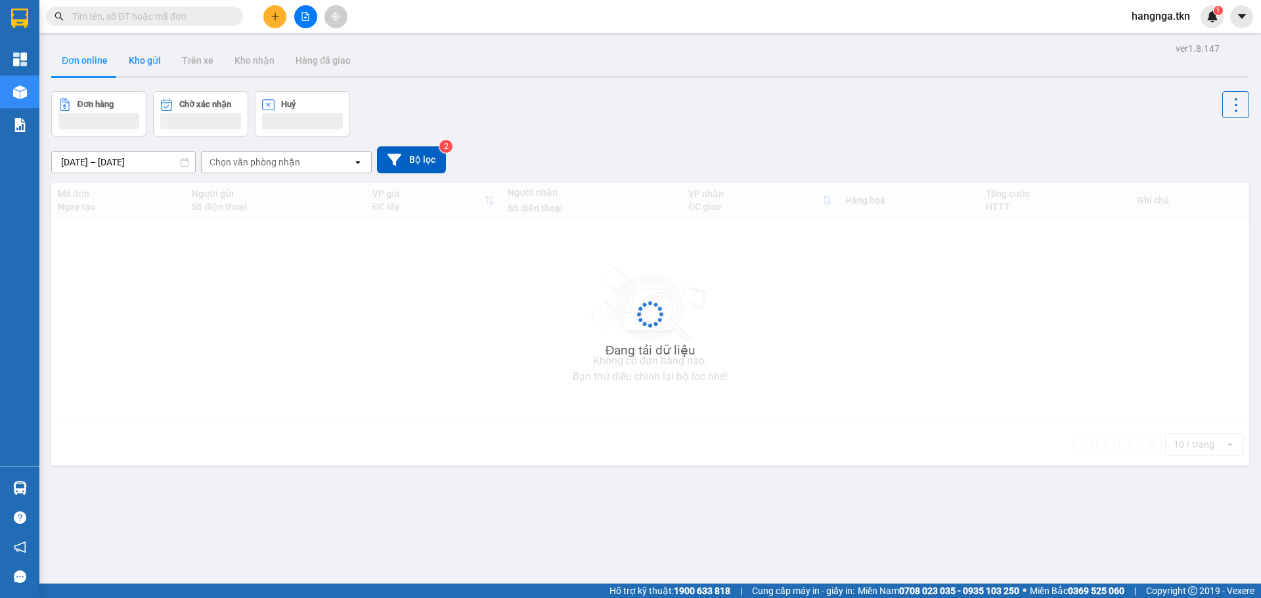
click at [141, 64] on button "Kho gửi" at bounding box center [144, 61] width 53 height 32
type input "[DATE] – [DATE]"
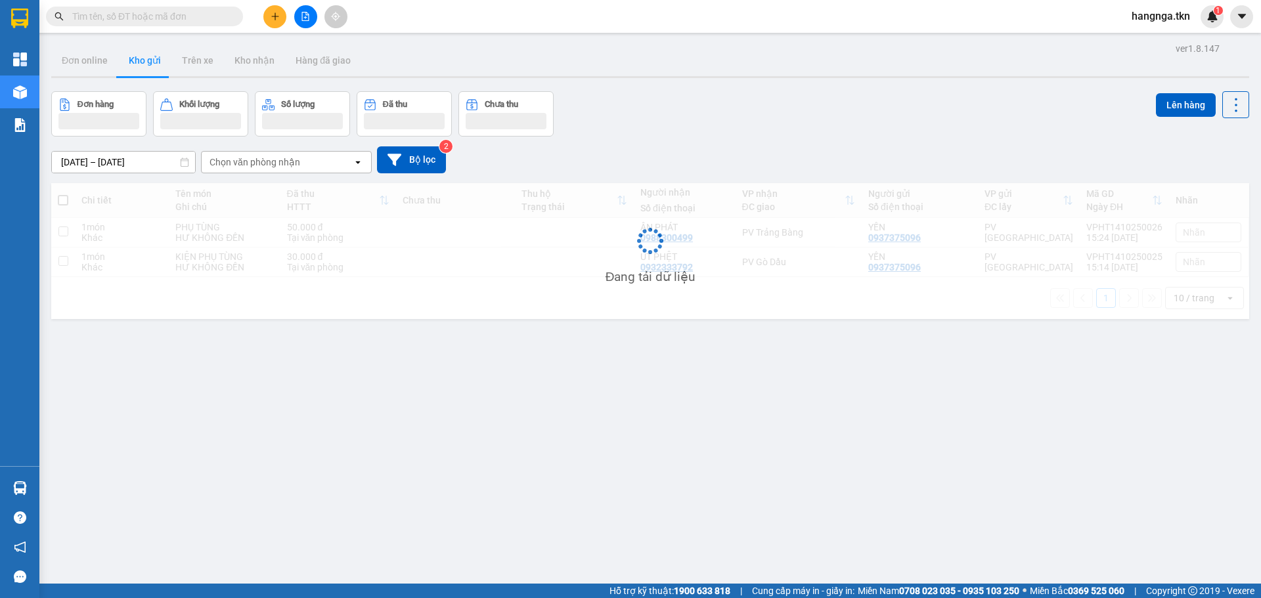
click at [142, 64] on button "Kho gửi" at bounding box center [144, 61] width 53 height 32
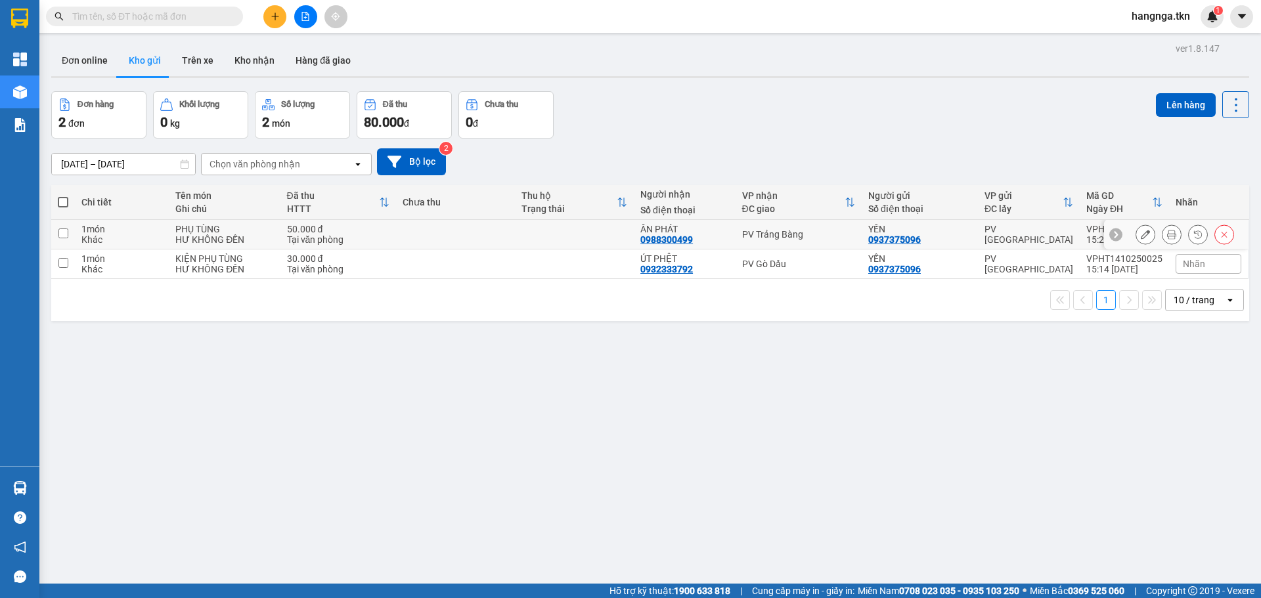
click at [213, 234] on div "HƯ KHÔNG ĐỀN" at bounding box center [224, 239] width 98 height 11
checkbox input "true"
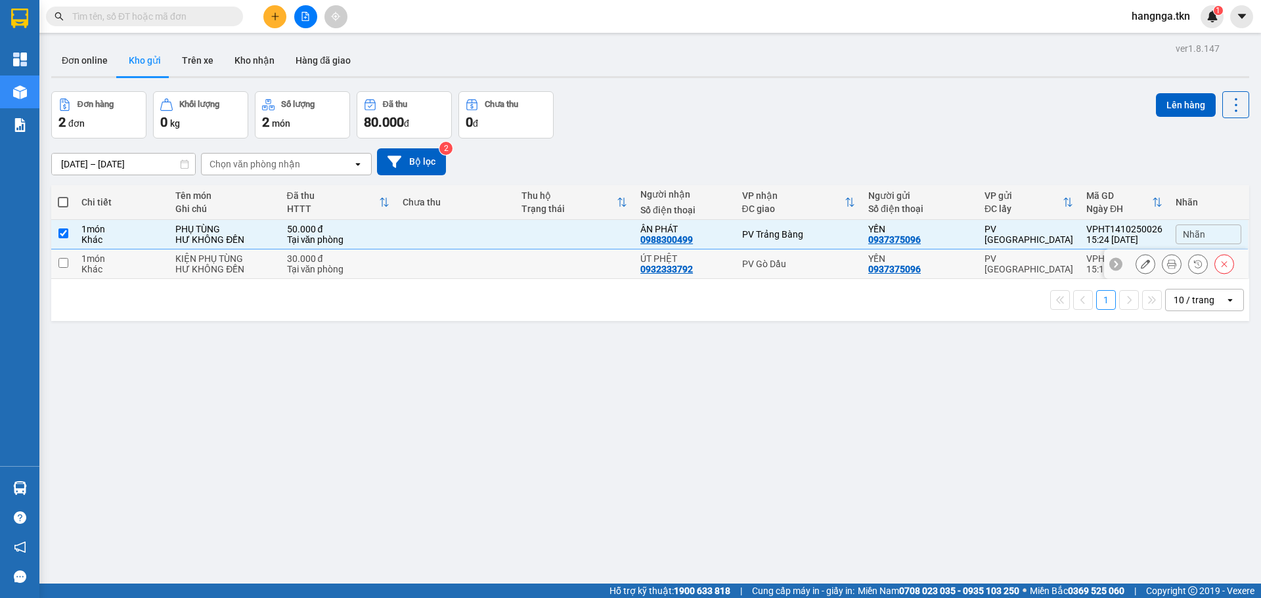
drag, startPoint x: 221, startPoint y: 272, endPoint x: 225, endPoint y: 278, distance: 7.1
click at [221, 272] on div "HƯ KHÔNG ĐỀN" at bounding box center [224, 269] width 98 height 11
checkbox input "true"
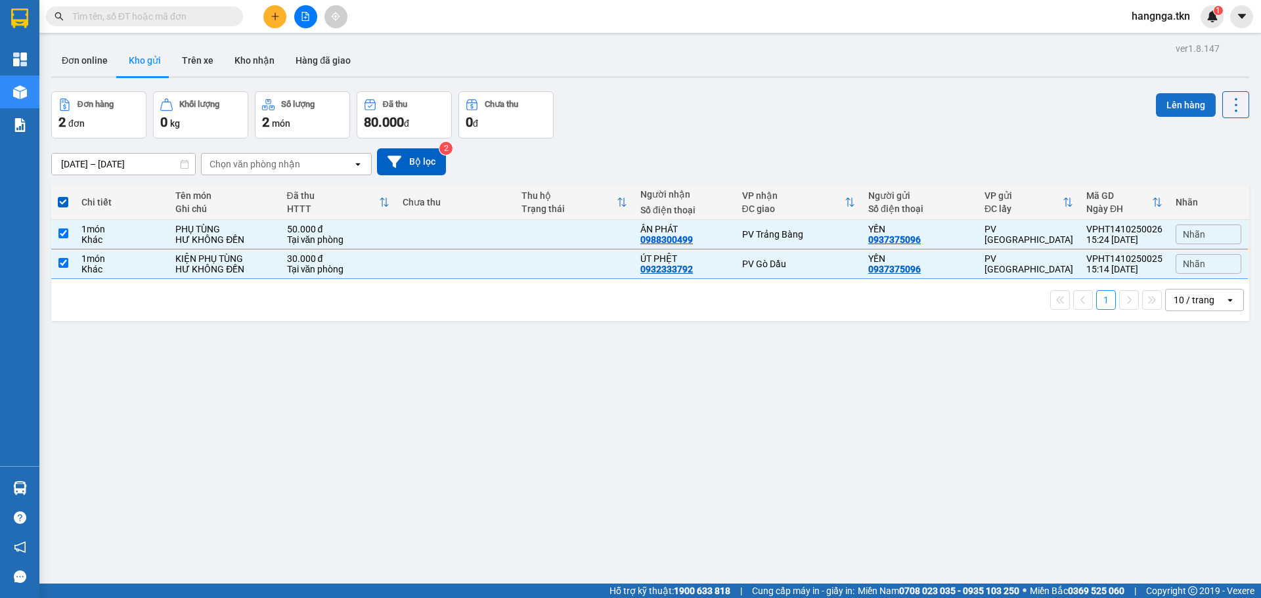
click at [1171, 110] on button "Lên hàng" at bounding box center [1186, 105] width 60 height 24
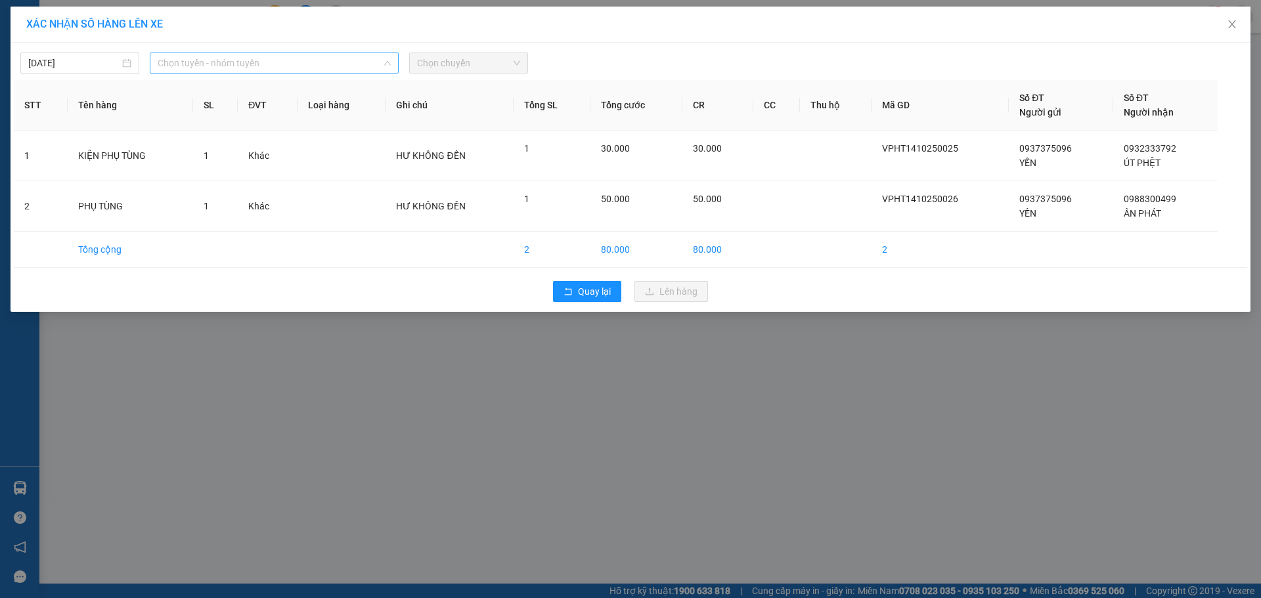
click at [290, 70] on span "Chọn tuyến - nhóm tuyến" at bounding box center [274, 63] width 233 height 20
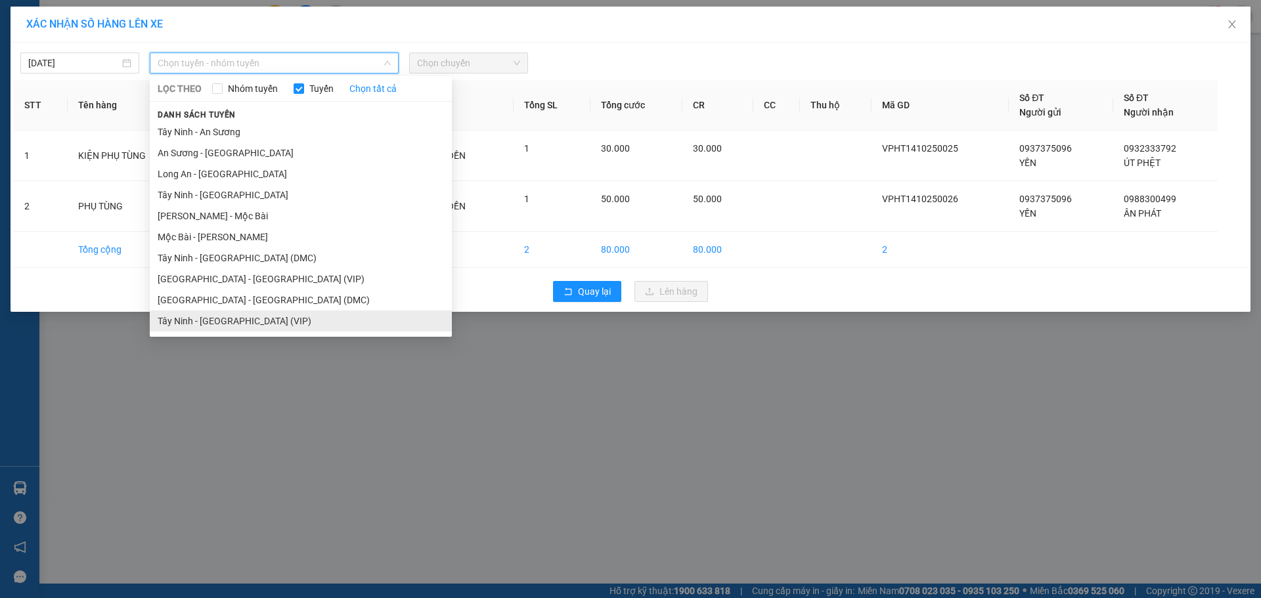
drag, startPoint x: 283, startPoint y: 321, endPoint x: 406, endPoint y: 201, distance: 171.8
click at [285, 322] on li "Tây Ninh - [GEOGRAPHIC_DATA] (VIP)" at bounding box center [301, 321] width 302 height 21
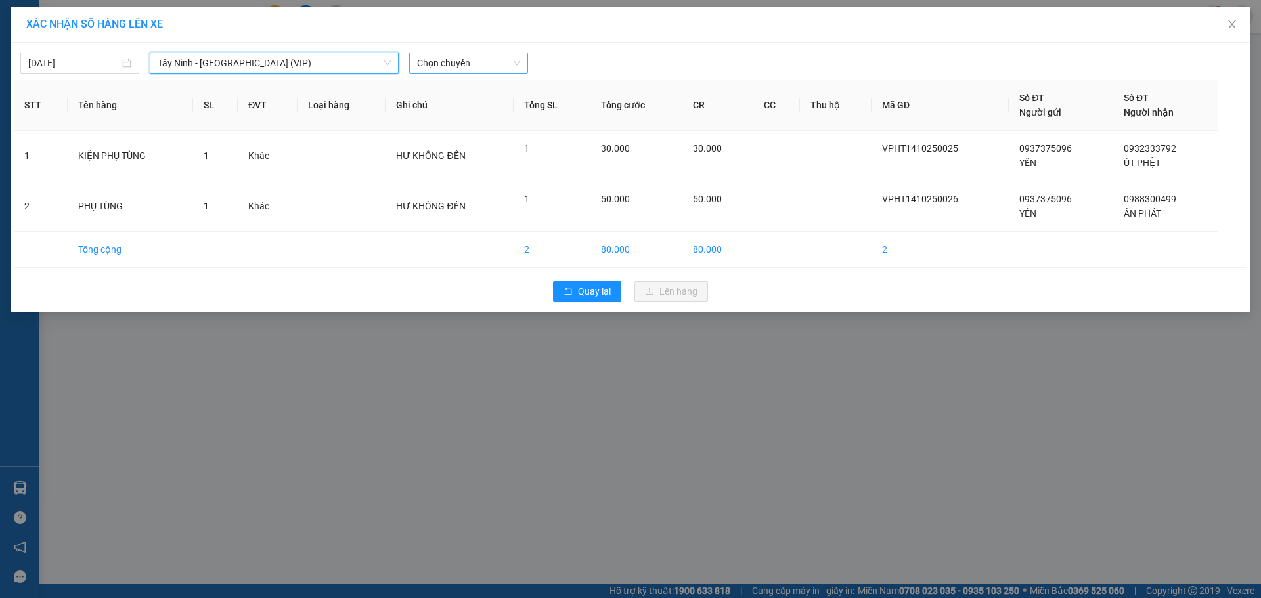
click at [476, 66] on span "Chọn chuyến" at bounding box center [468, 63] width 103 height 20
type input "50337"
click at [459, 112] on div "15:20 - 50H-503.37" at bounding box center [468, 110] width 102 height 14
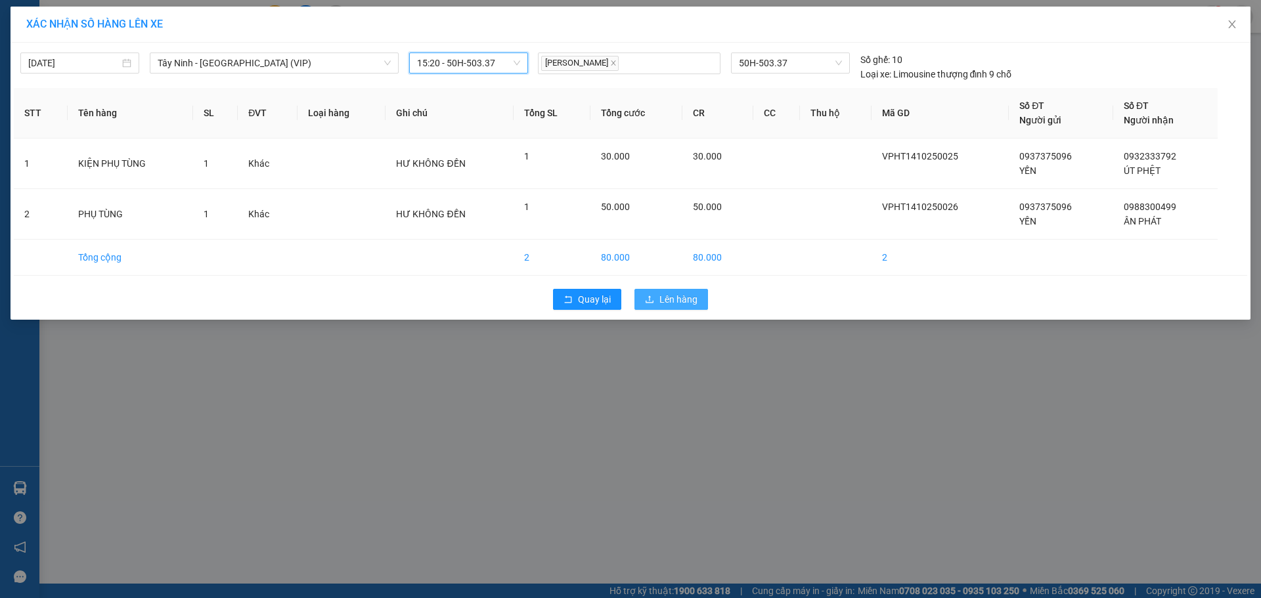
click at [685, 301] on span "Lên hàng" at bounding box center [678, 299] width 38 height 14
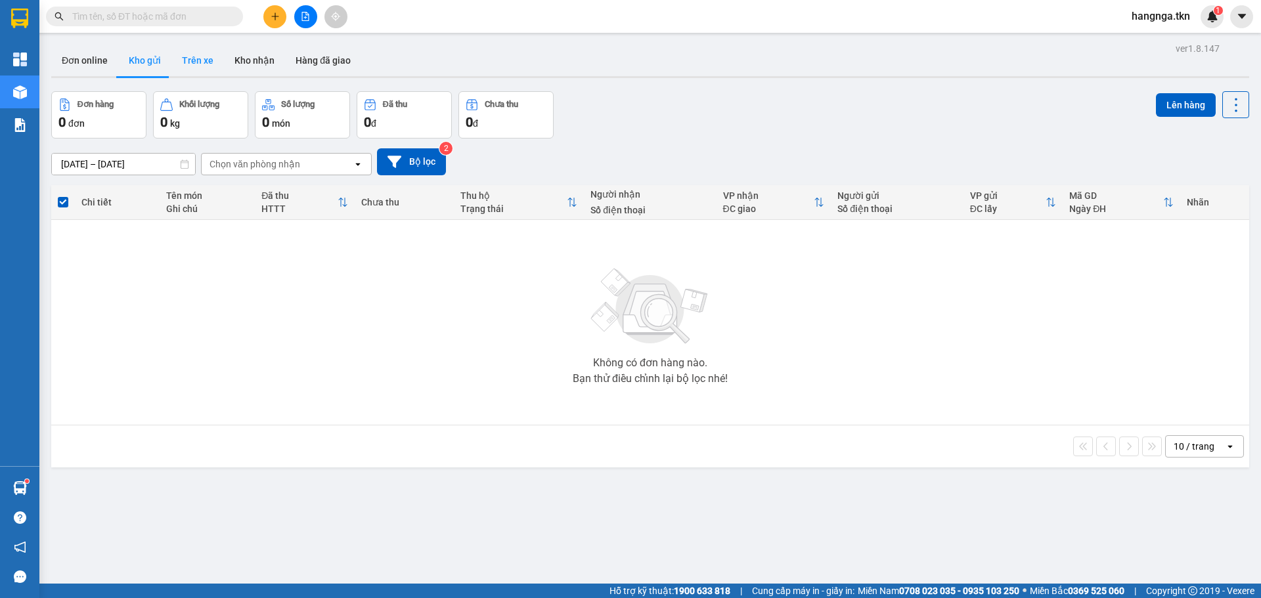
click at [182, 64] on button "Trên xe" at bounding box center [197, 61] width 53 height 32
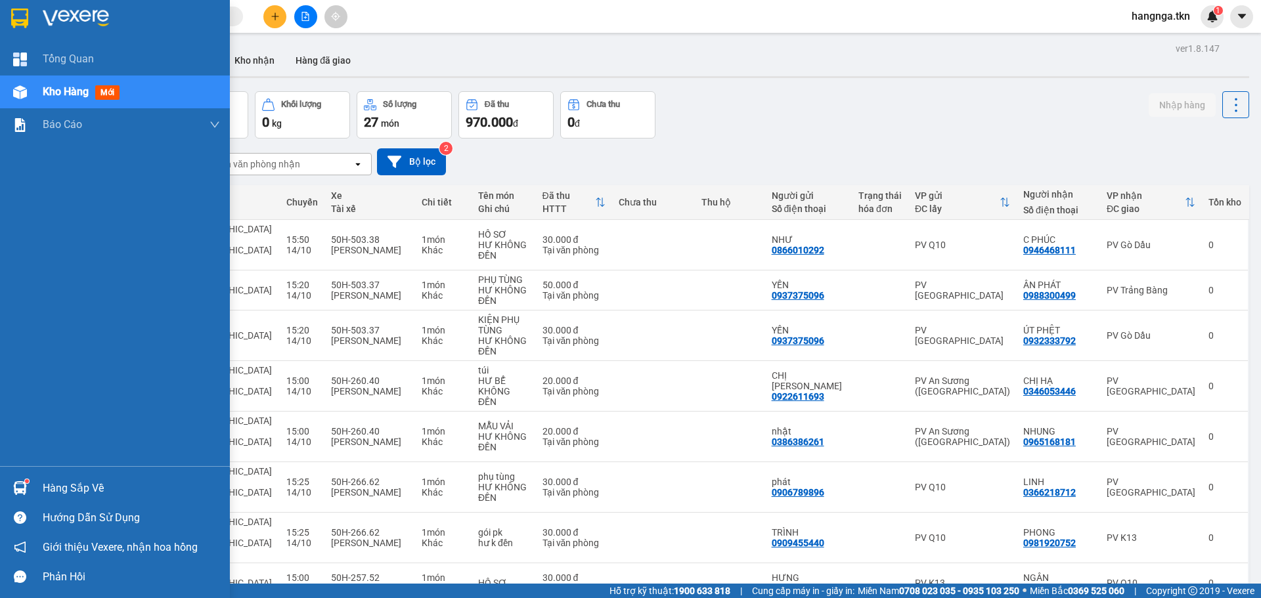
click at [31, 506] on div at bounding box center [20, 517] width 23 height 23
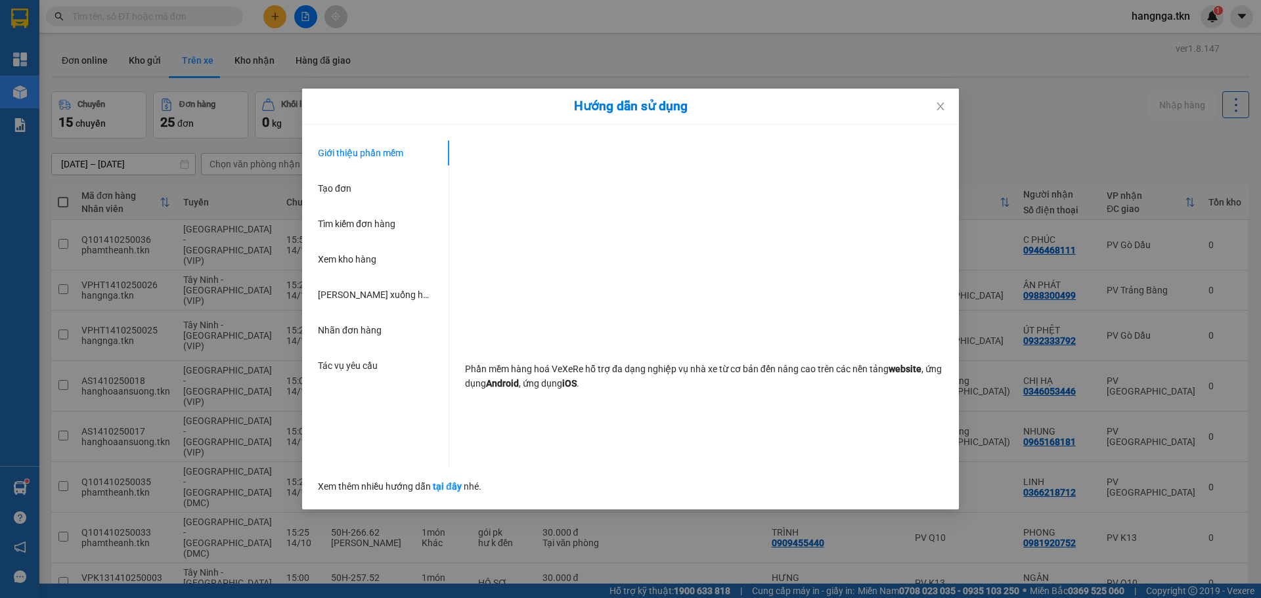
click at [52, 491] on div "Hướng dẫn sử dụng Giới thiệu phần mềm Tạo đơn Tìm kiếm đơn hàng Xem kho hàng Lê…" at bounding box center [630, 299] width 1261 height 598
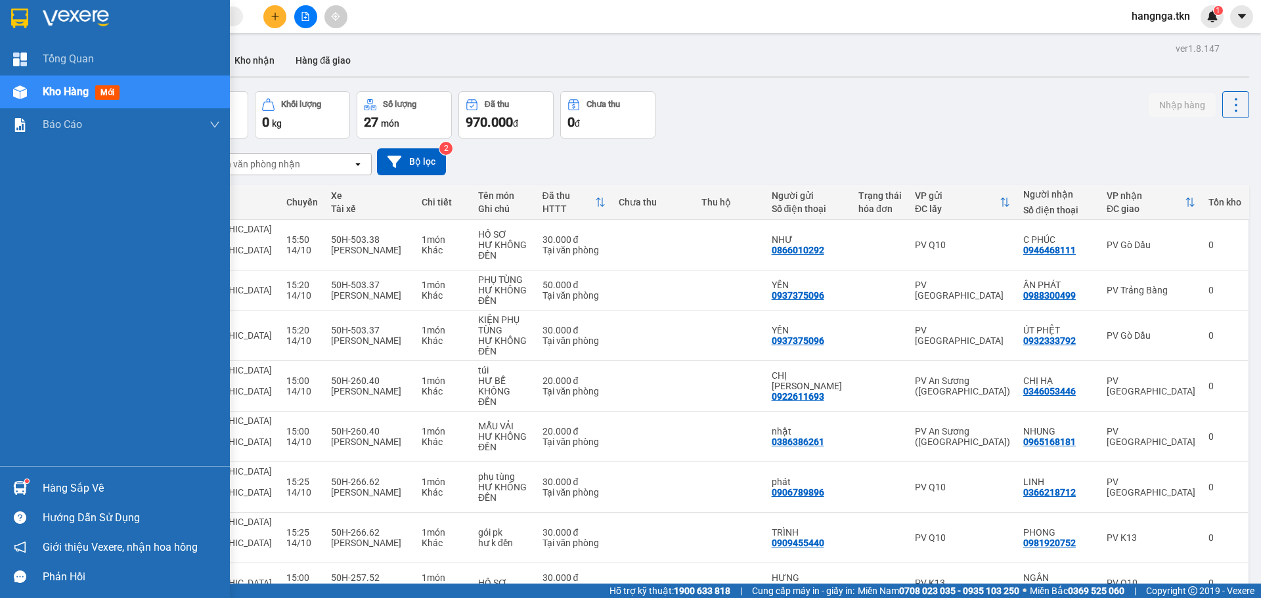
click at [89, 487] on div "Hàng sắp về" at bounding box center [131, 489] width 177 height 20
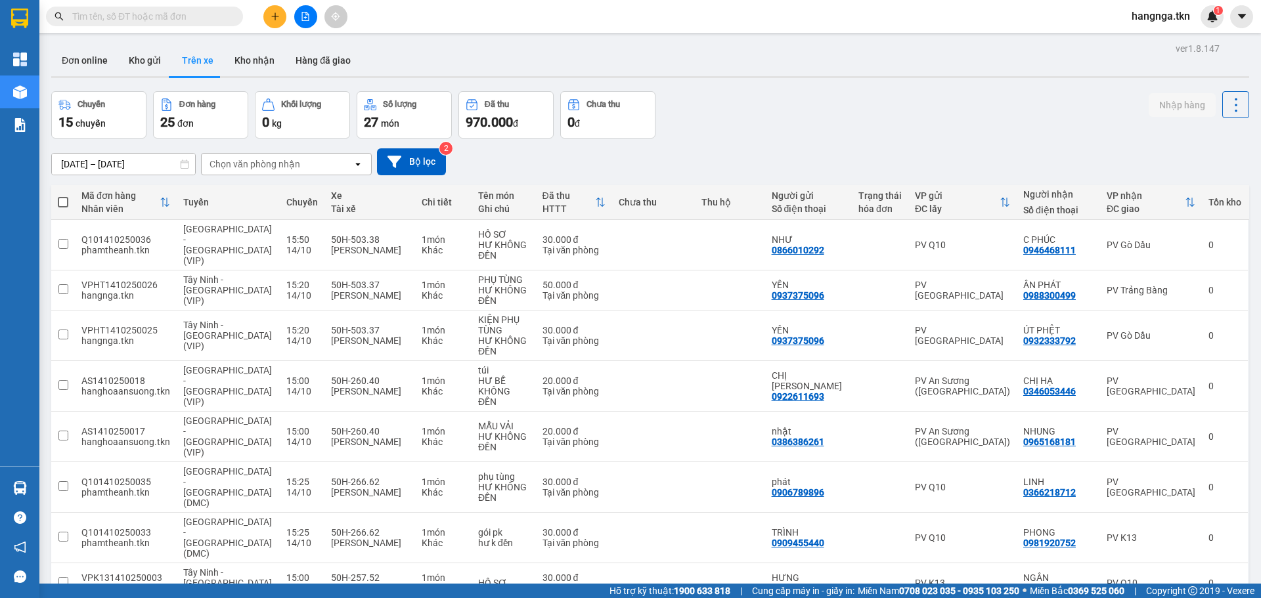
click at [758, 116] on section "Kết quả tìm kiếm ( 1 ) Bộ lọc Mã ĐH Trạng thái Món hàng Thu hộ Tổng cước Chưa c…" at bounding box center [630, 299] width 1261 height 598
click at [146, 71] on button "Kho gửi" at bounding box center [144, 61] width 53 height 32
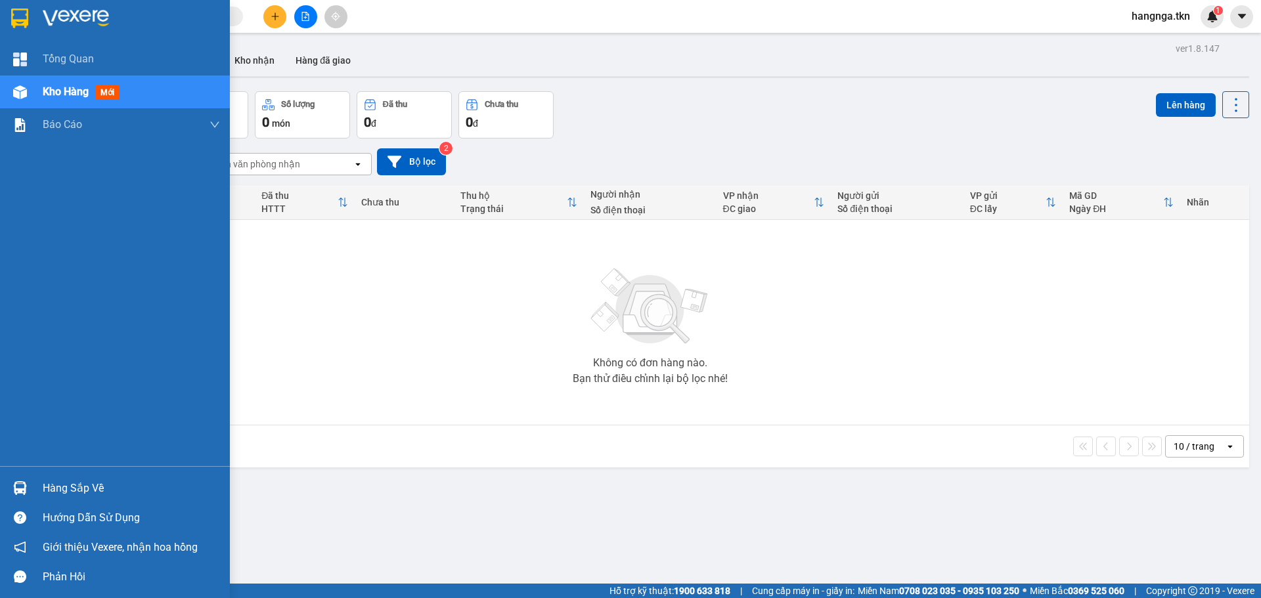
click at [40, 494] on div "Hàng sắp về" at bounding box center [115, 488] width 230 height 30
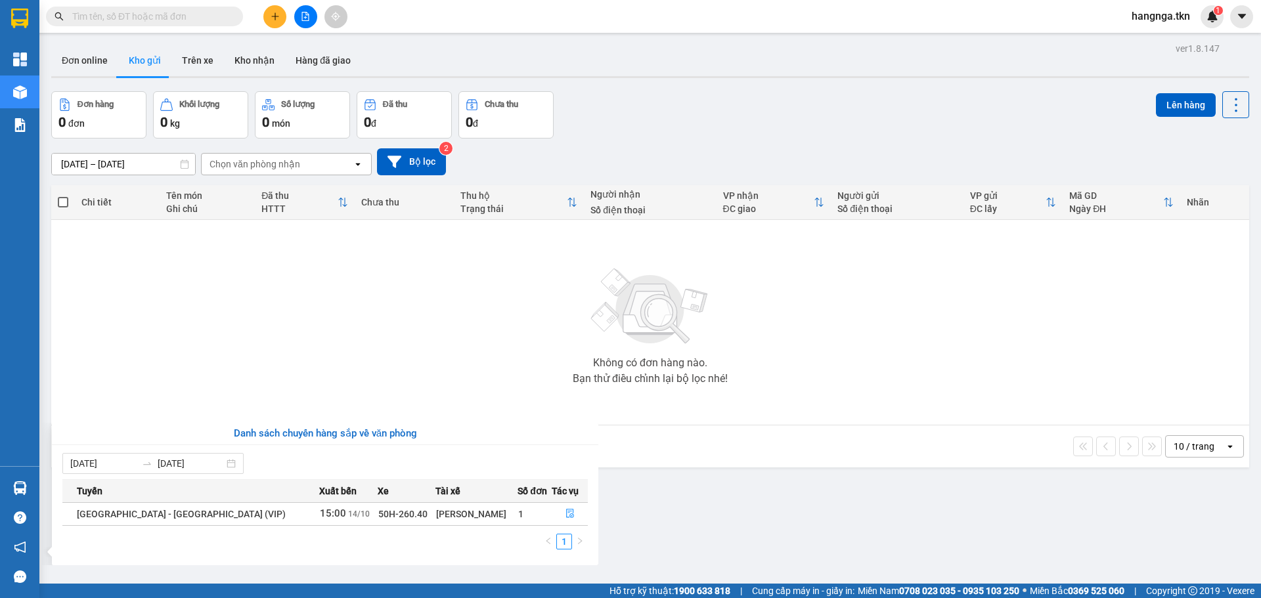
click at [720, 334] on section "Kết quả tìm kiếm ( 1 ) Bộ lọc Mã ĐH Trạng thái Món hàng Thu hộ Tổng cước Chưa c…" at bounding box center [630, 299] width 1261 height 598
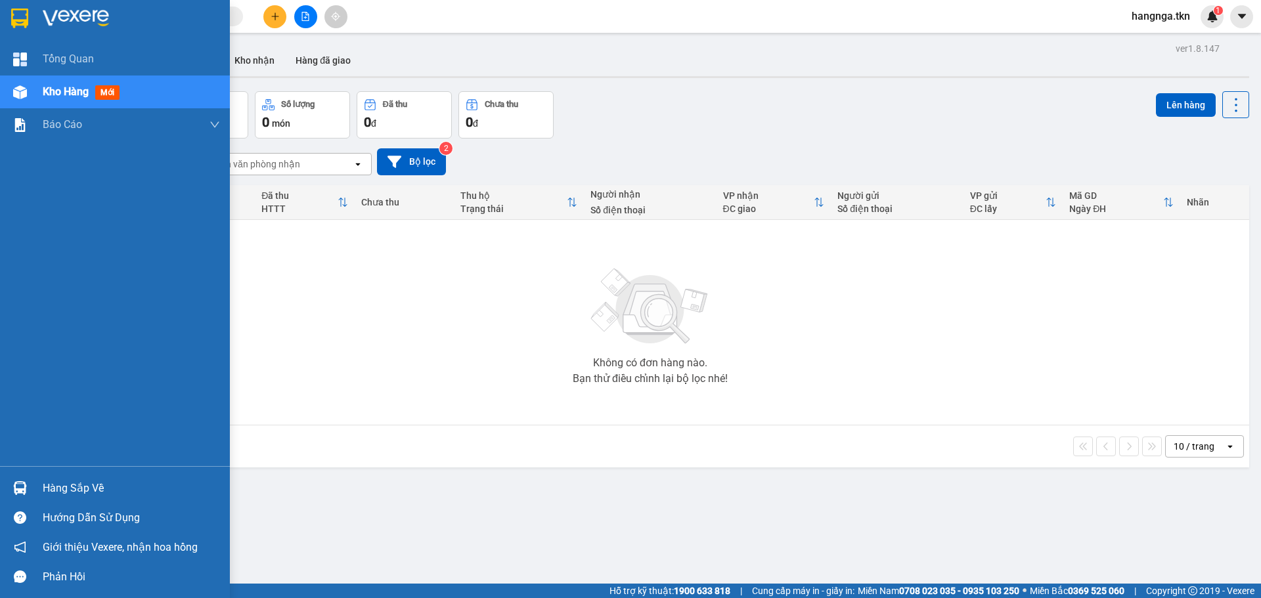
click at [33, 485] on div "Hàng sắp về" at bounding box center [115, 488] width 230 height 30
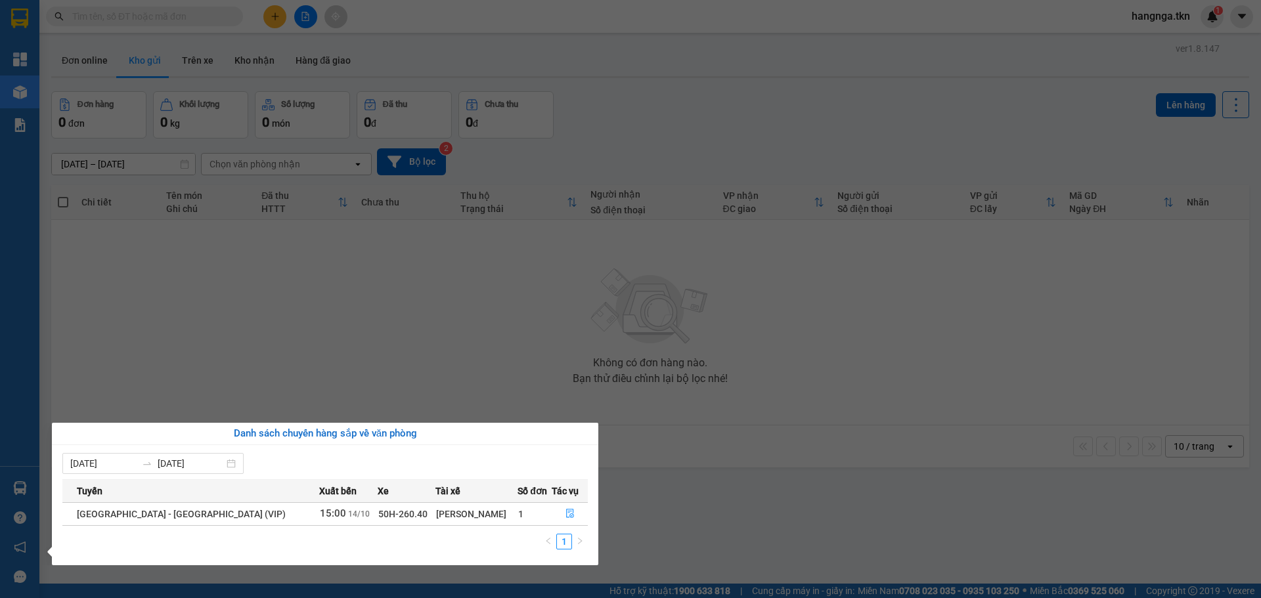
click at [690, 532] on section "Kết quả tìm kiếm ( 1 ) Bộ lọc Mã ĐH Trạng thái Món hàng Thu hộ Tổng cước Chưa c…" at bounding box center [630, 299] width 1261 height 598
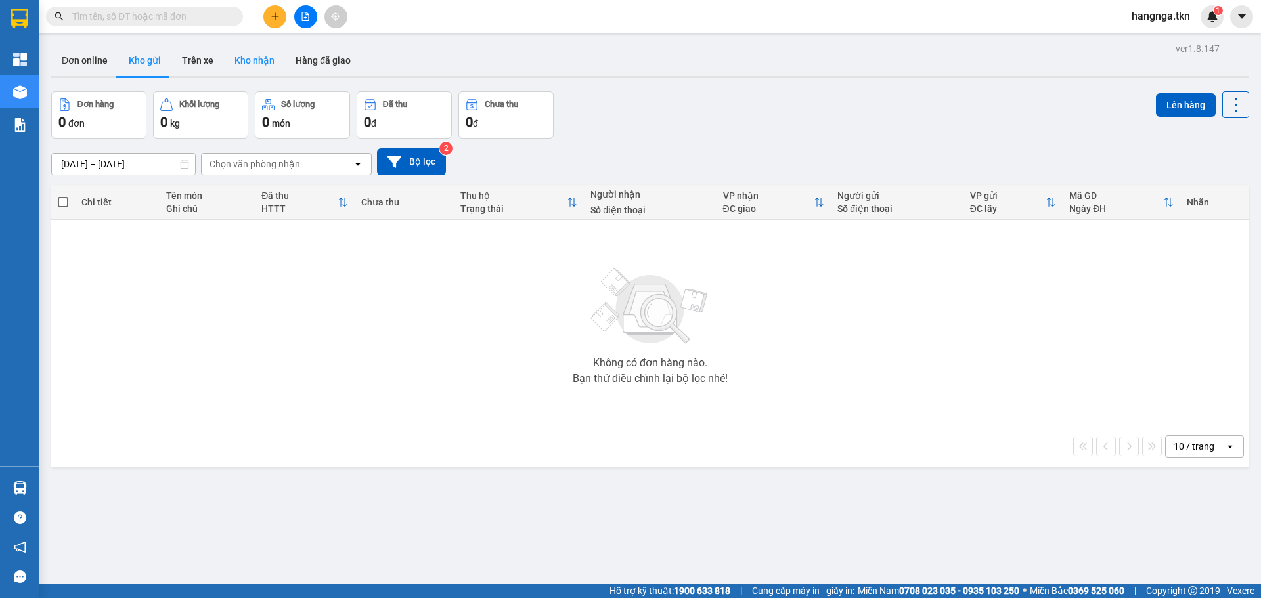
click at [244, 57] on button "Kho nhận" at bounding box center [254, 61] width 61 height 32
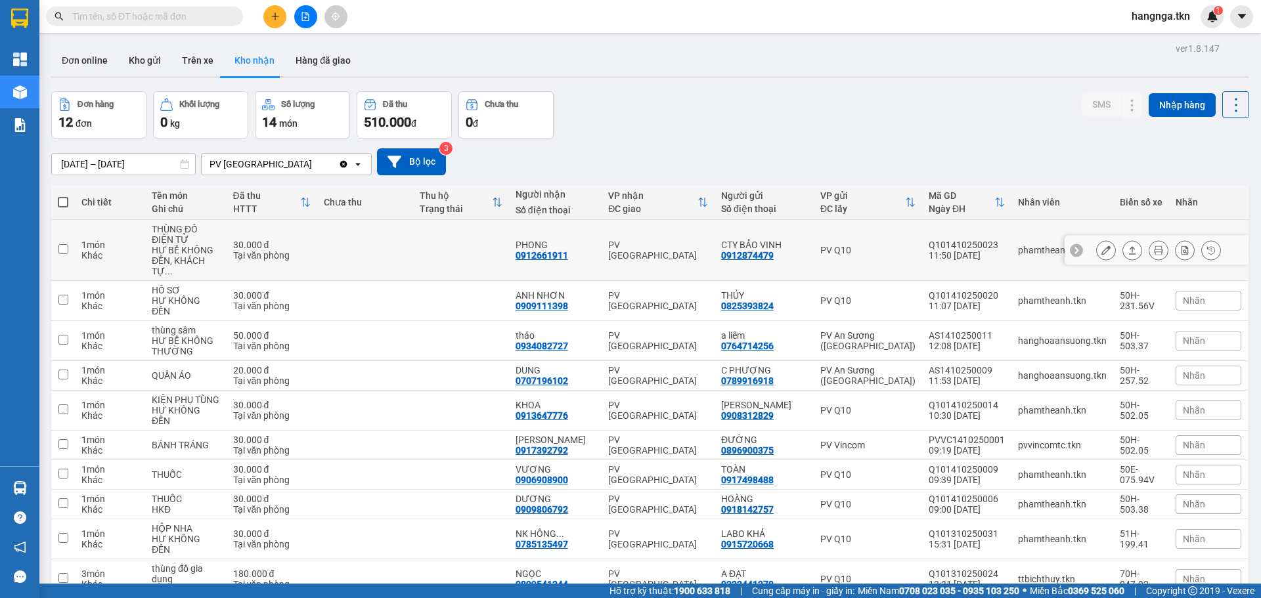
click at [1127, 248] on icon at bounding box center [1131, 250] width 9 height 9
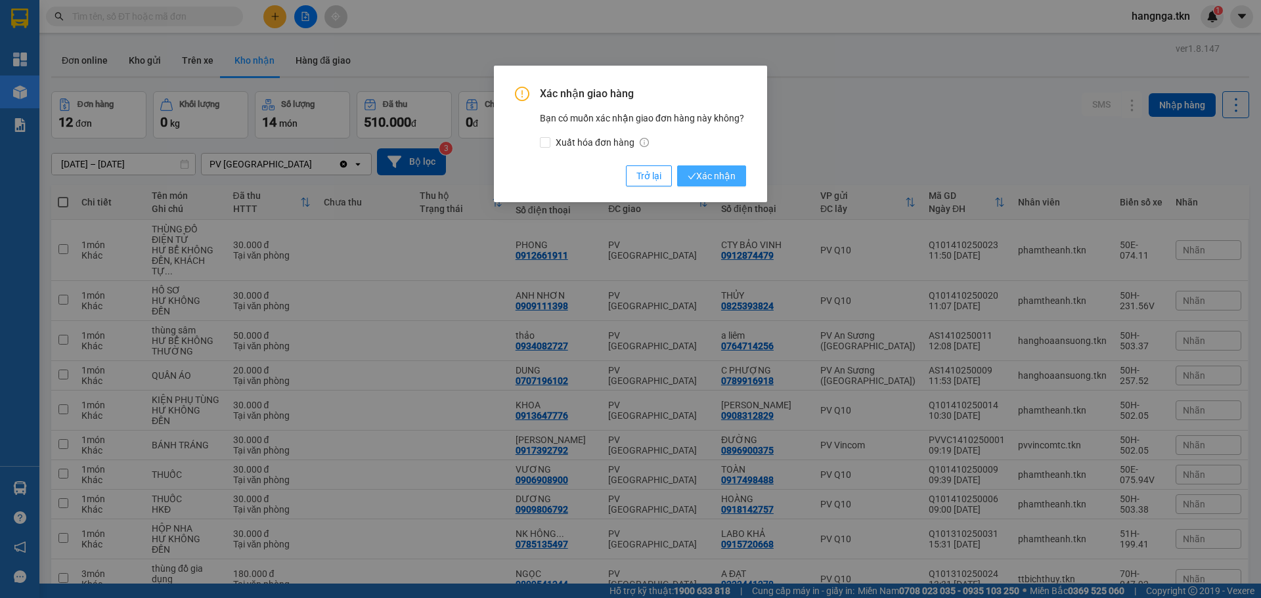
click at [716, 181] on span "Xác nhận" at bounding box center [711, 176] width 48 height 14
